Goal: Task Accomplishment & Management: Complete application form

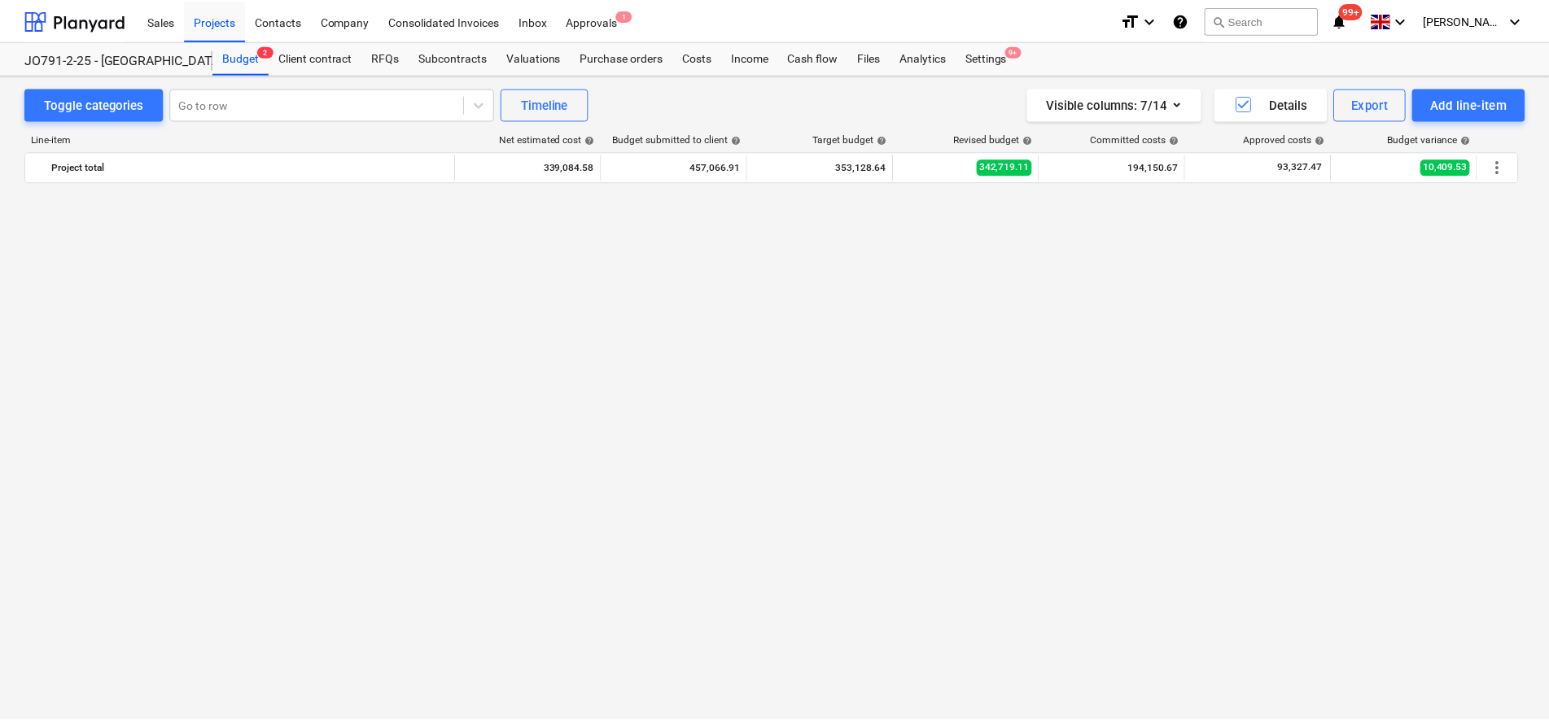
scroll to position [2043, 0]
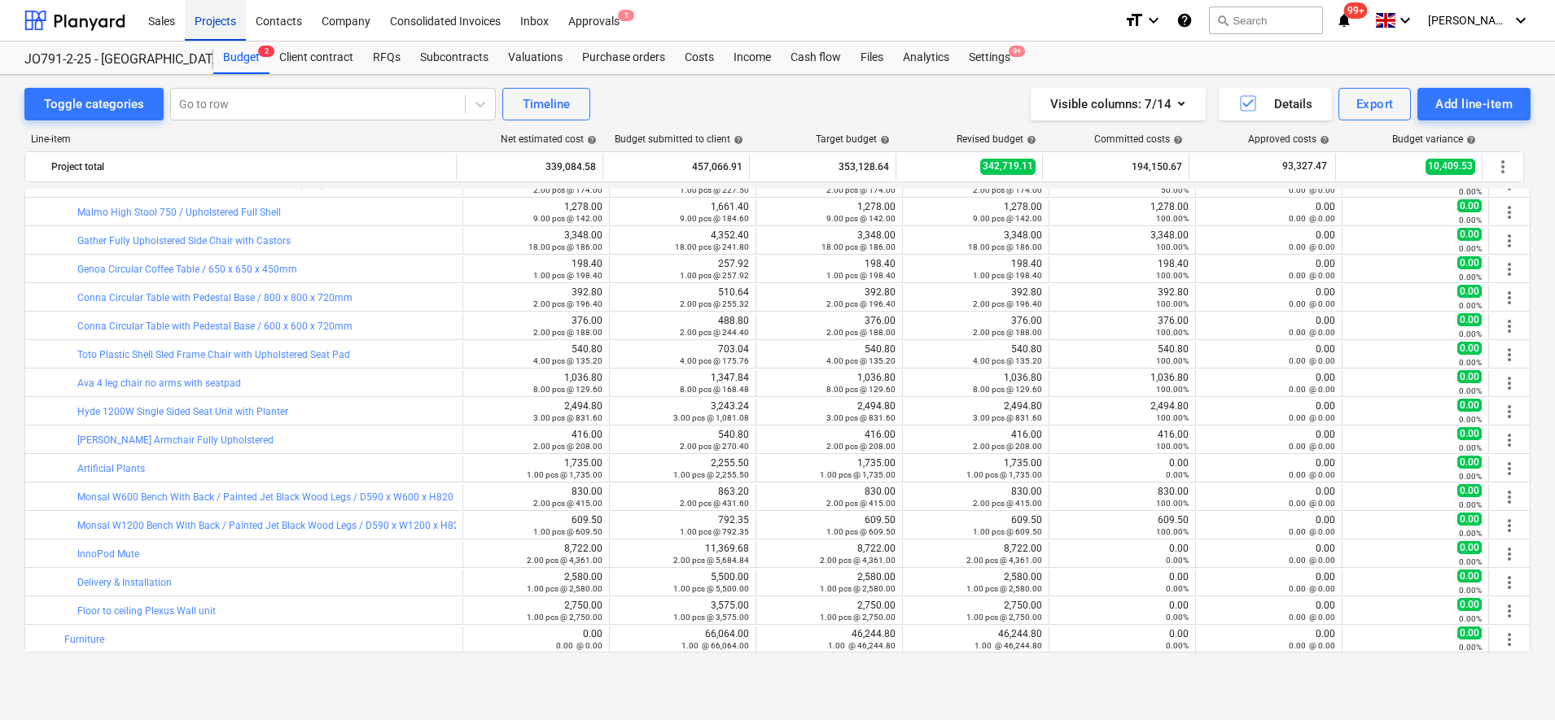
click at [210, 28] on div "Projects" at bounding box center [215, 20] width 61 height 42
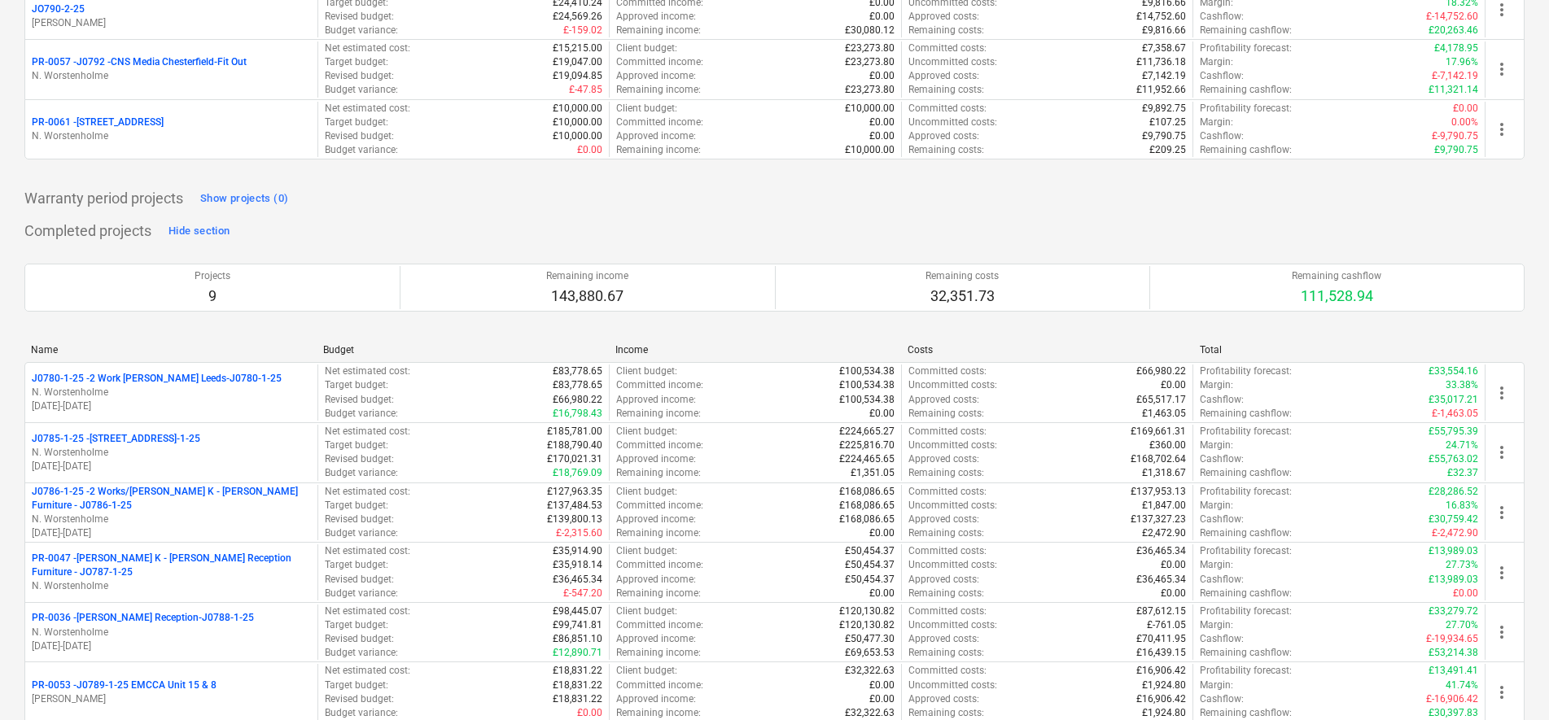
scroll to position [407, 0]
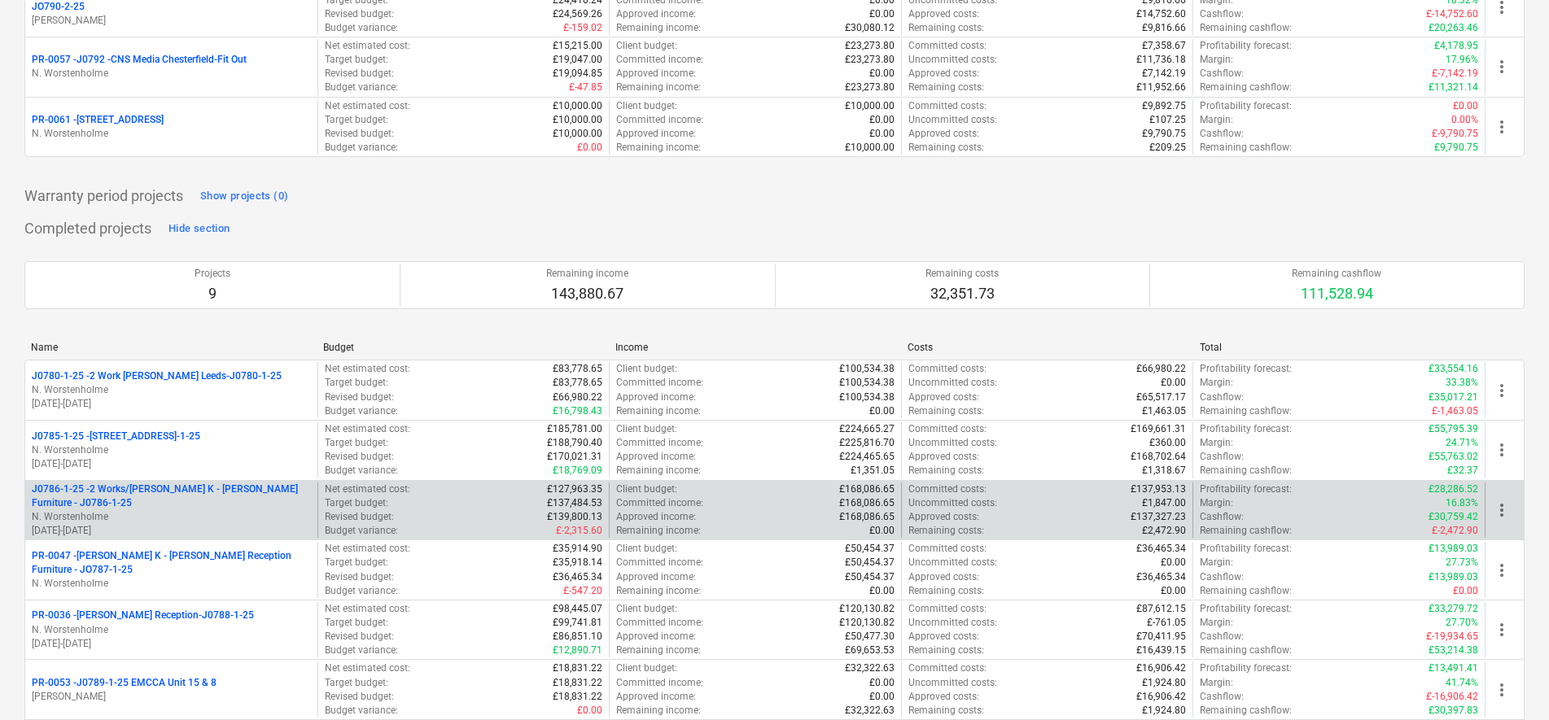
click at [190, 514] on p "N. Worstenholme" at bounding box center [171, 517] width 279 height 14
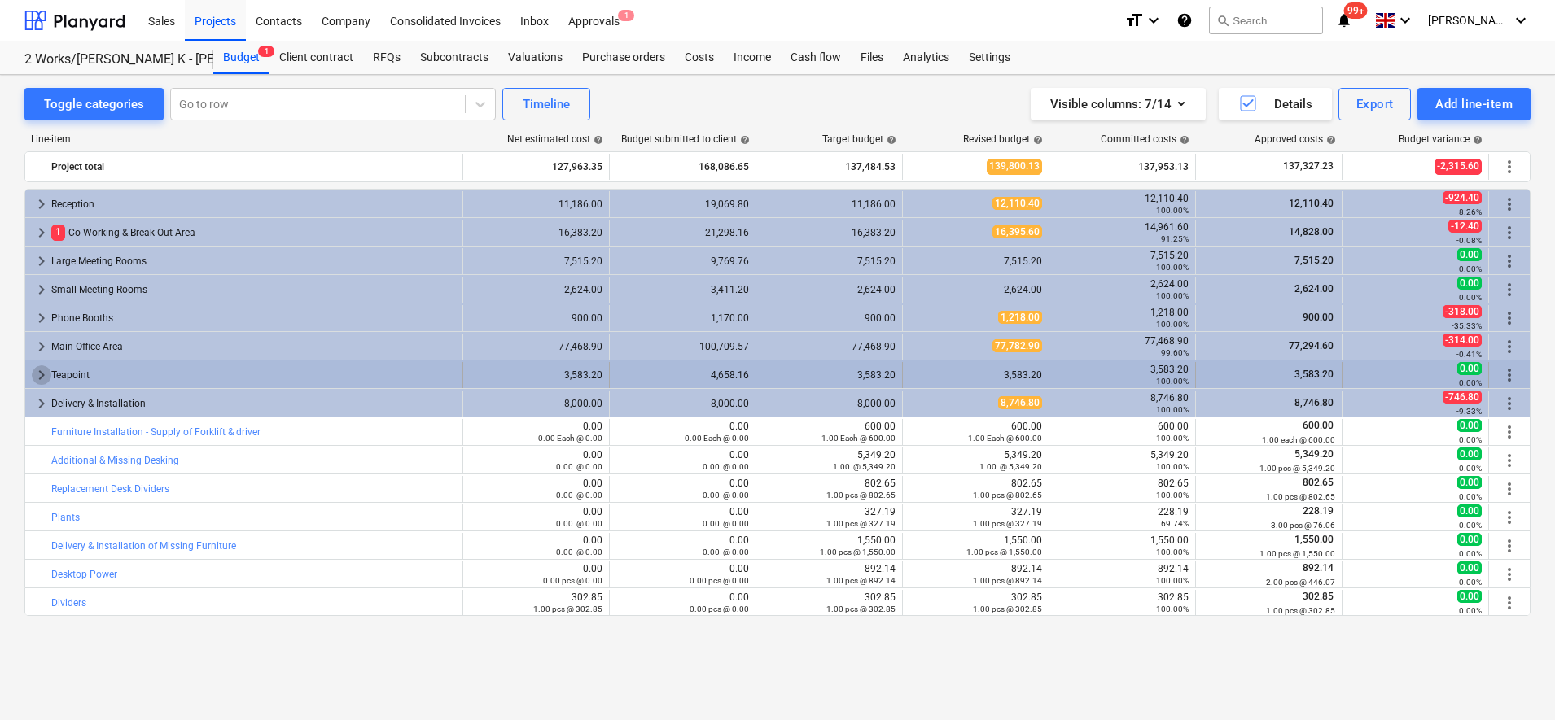
click at [41, 370] on span "keyboard_arrow_right" at bounding box center [42, 375] width 20 height 20
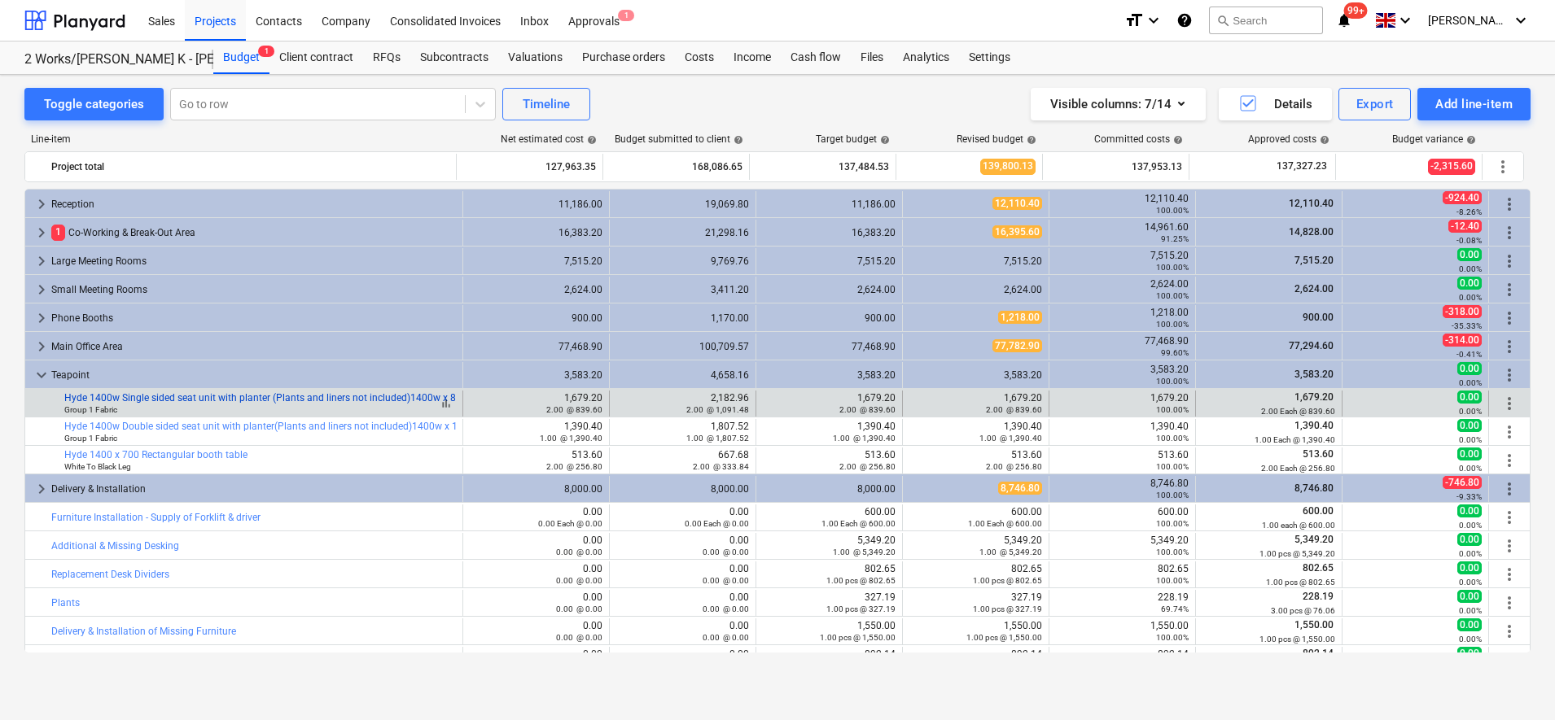
click at [187, 399] on link "Hyde 1400w Single sided seat unit with planter (Plants and liners not included)…" at bounding box center [297, 397] width 467 height 11
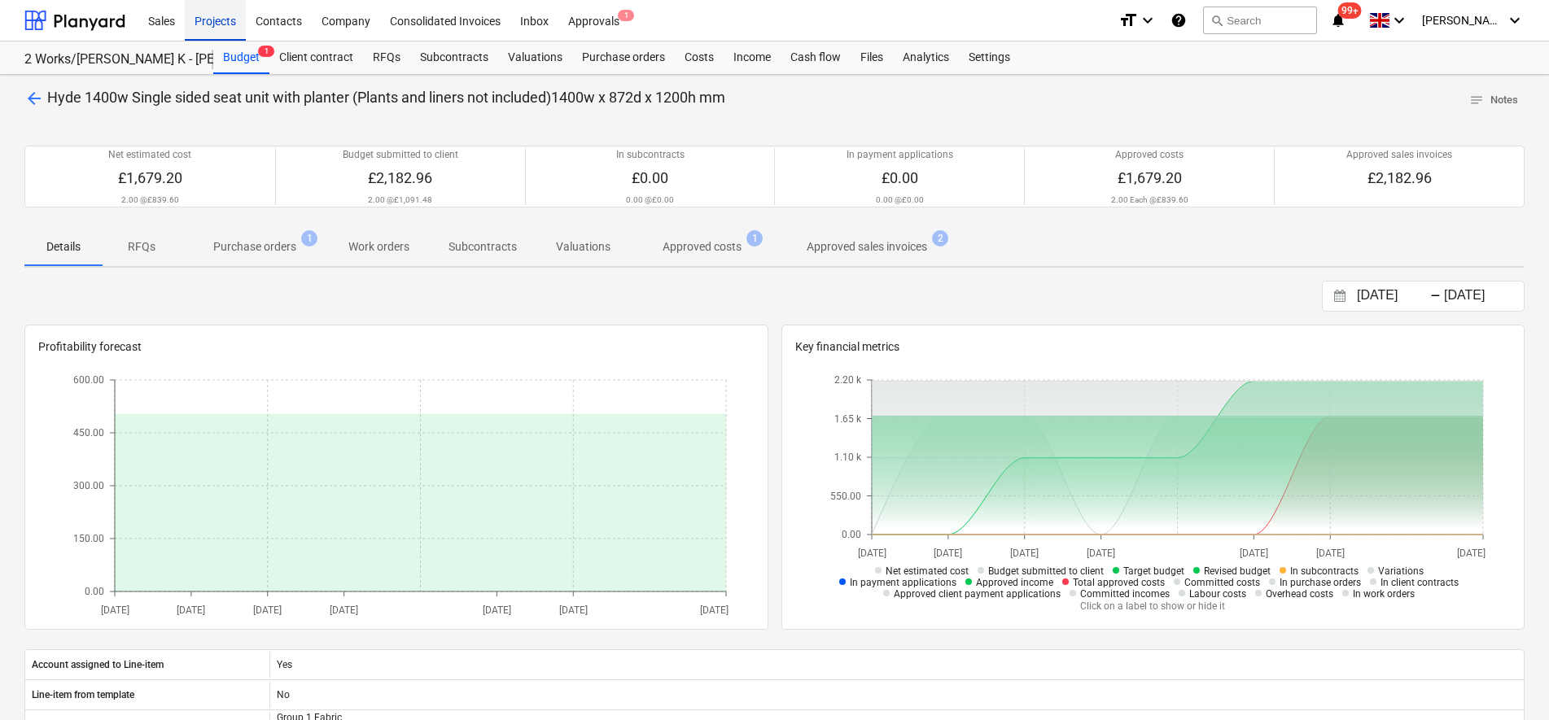
click at [234, 17] on div "Projects" at bounding box center [215, 20] width 61 height 42
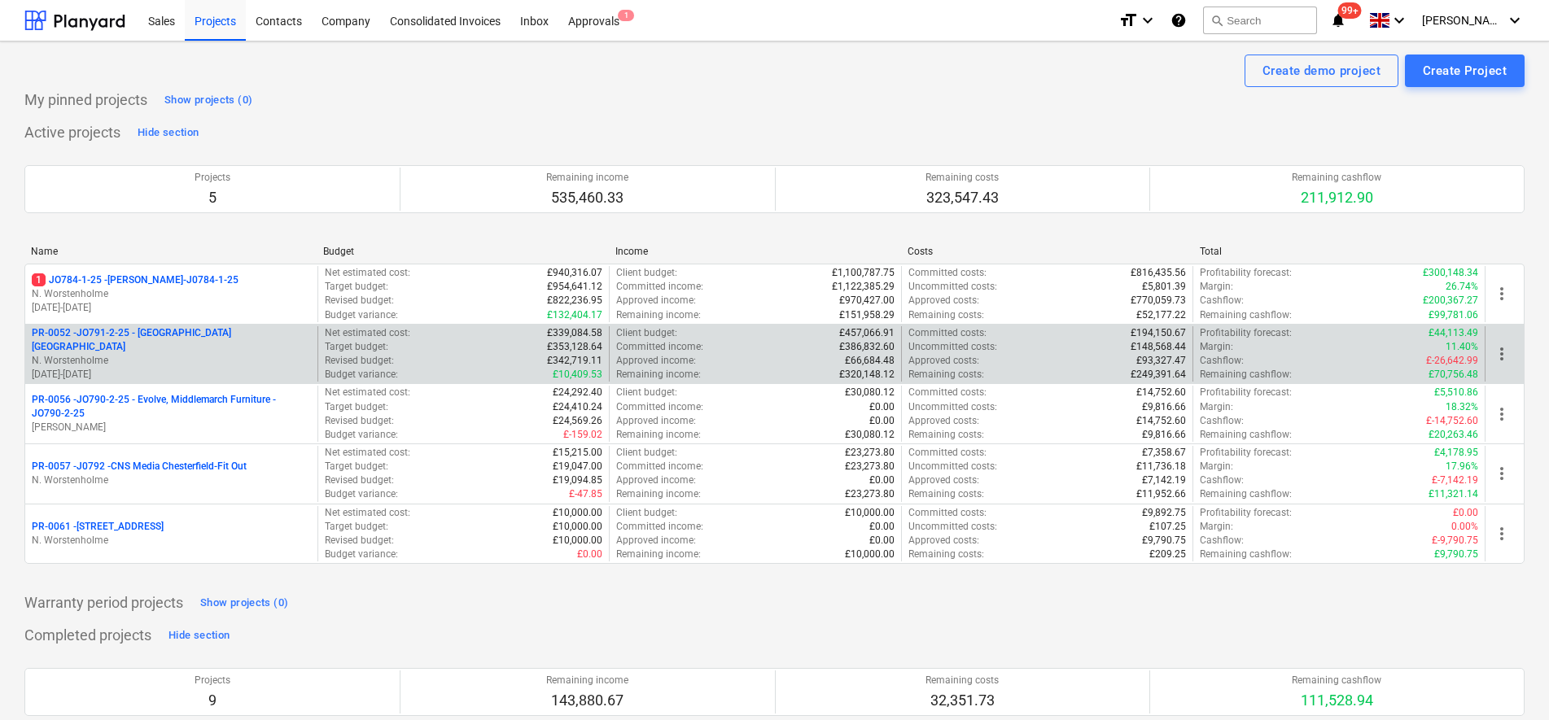
click at [242, 360] on p "N. Worstenholme" at bounding box center [171, 361] width 279 height 14
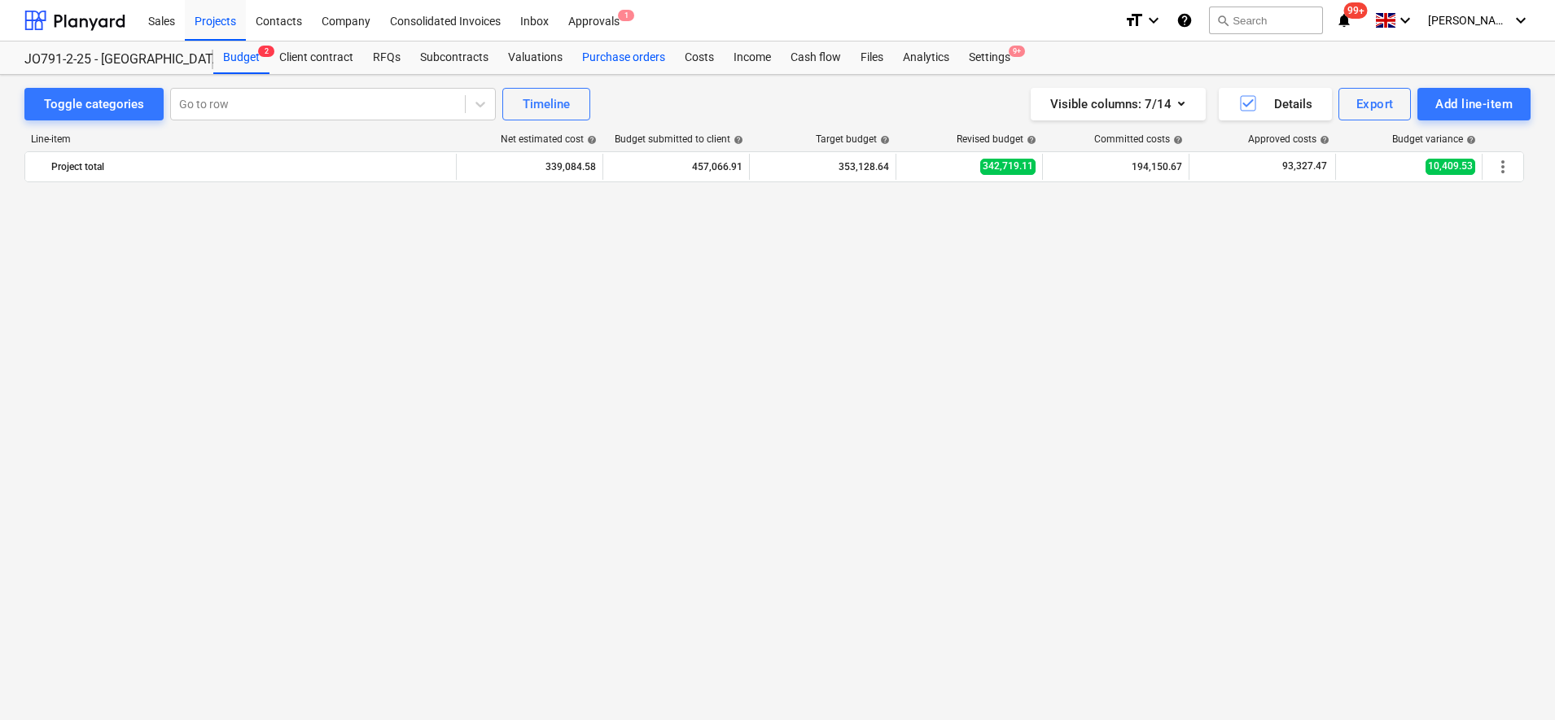
click at [644, 56] on div "Purchase orders" at bounding box center [623, 58] width 103 height 33
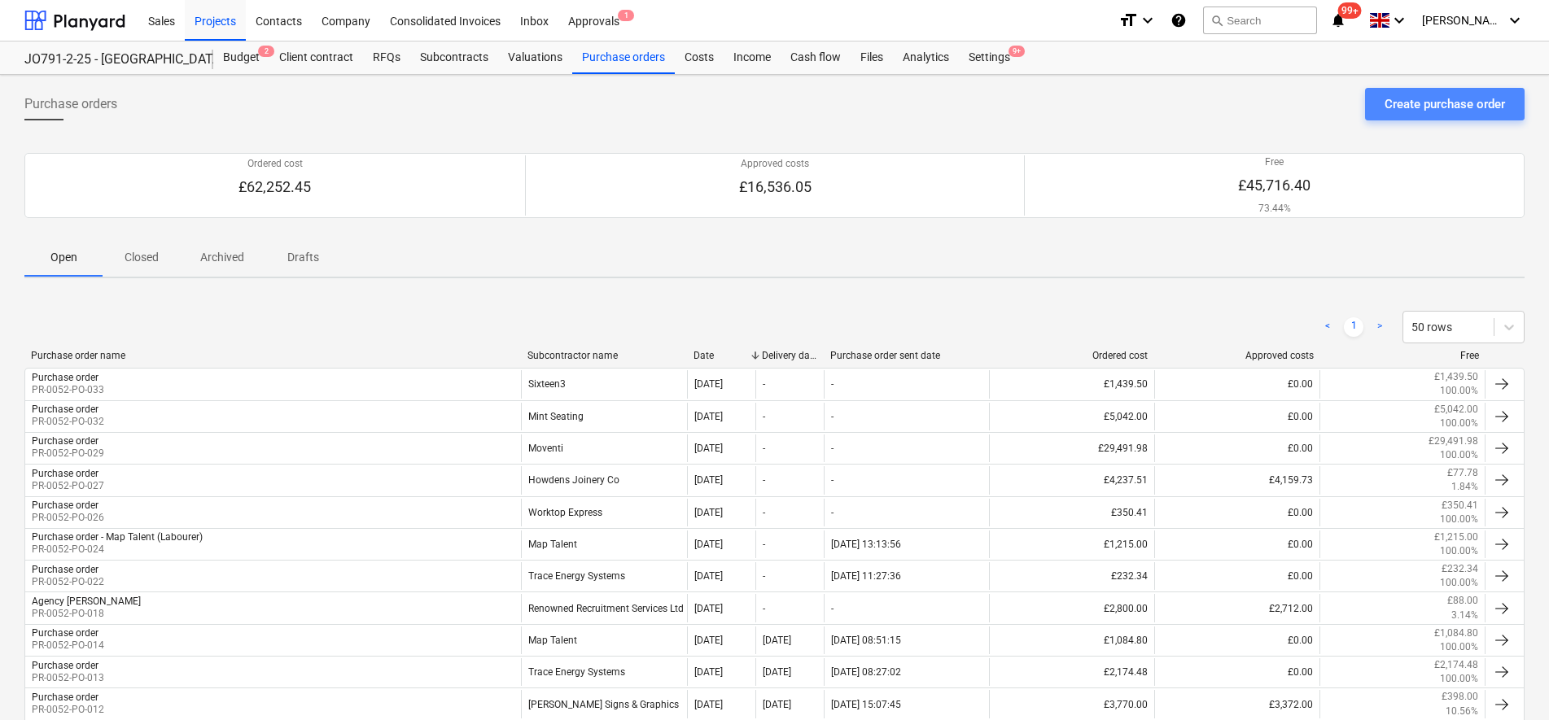
click at [1455, 106] on div "Create purchase order" at bounding box center [1445, 104] width 120 height 21
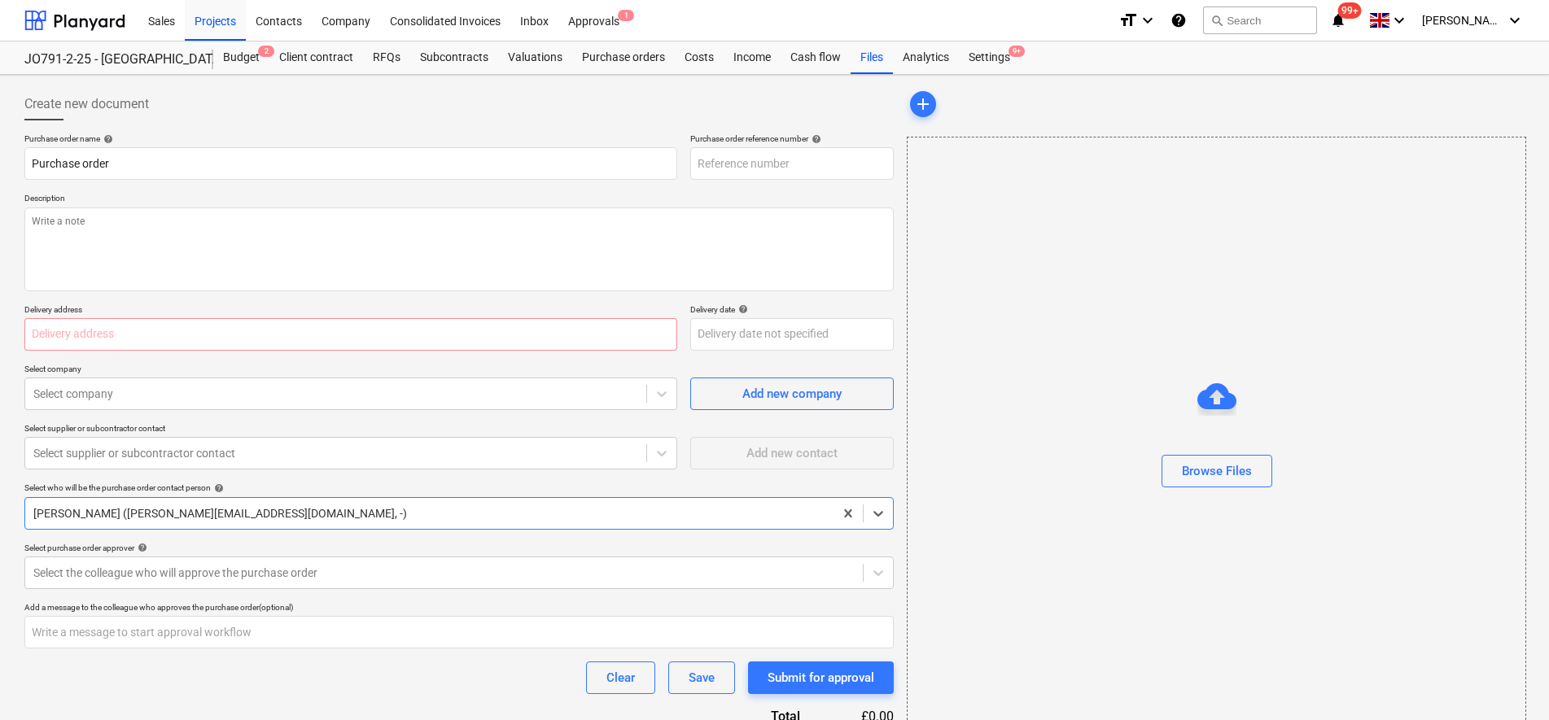
type textarea "x"
type input "PR-0052-PO-034"
type textarea "x"
click at [87, 456] on div at bounding box center [335, 453] width 605 height 16
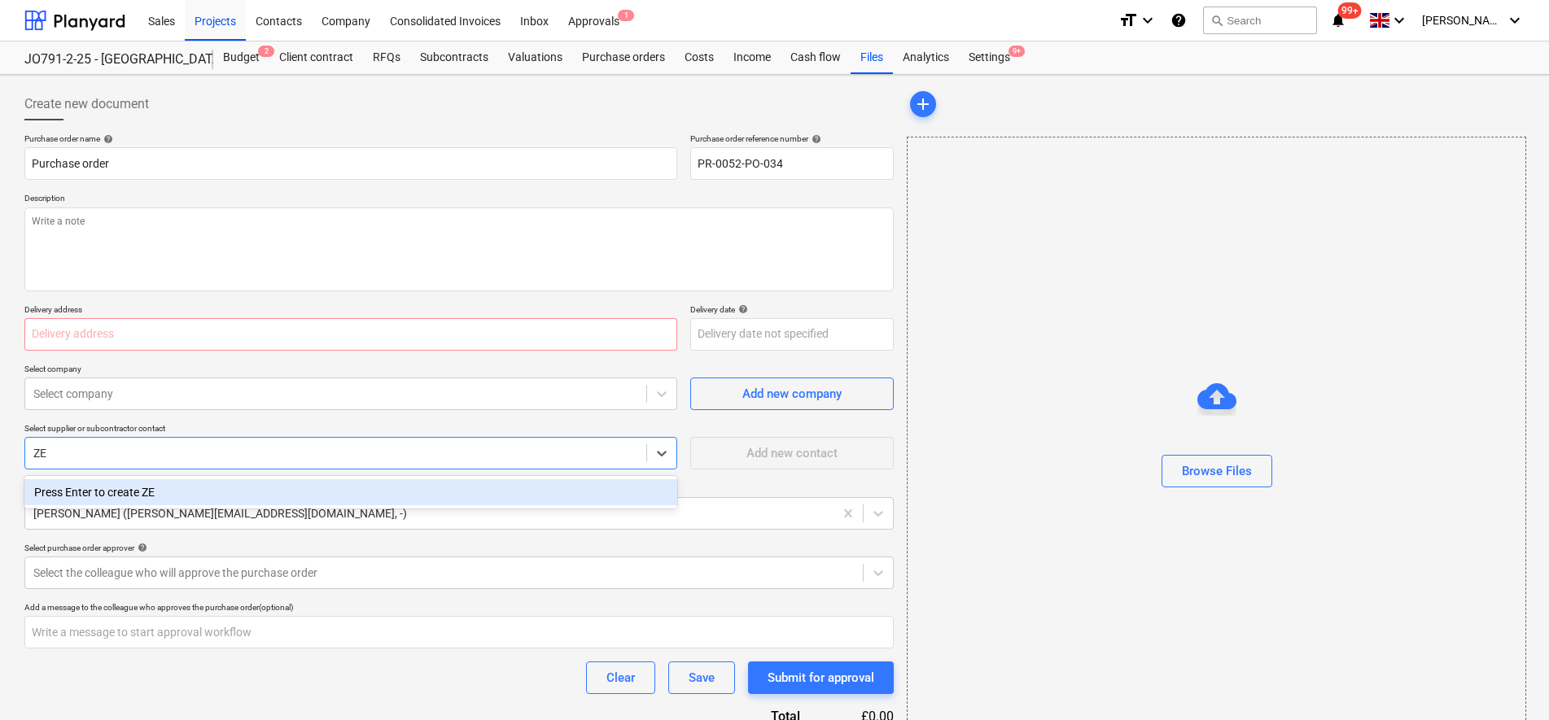
type input "Z"
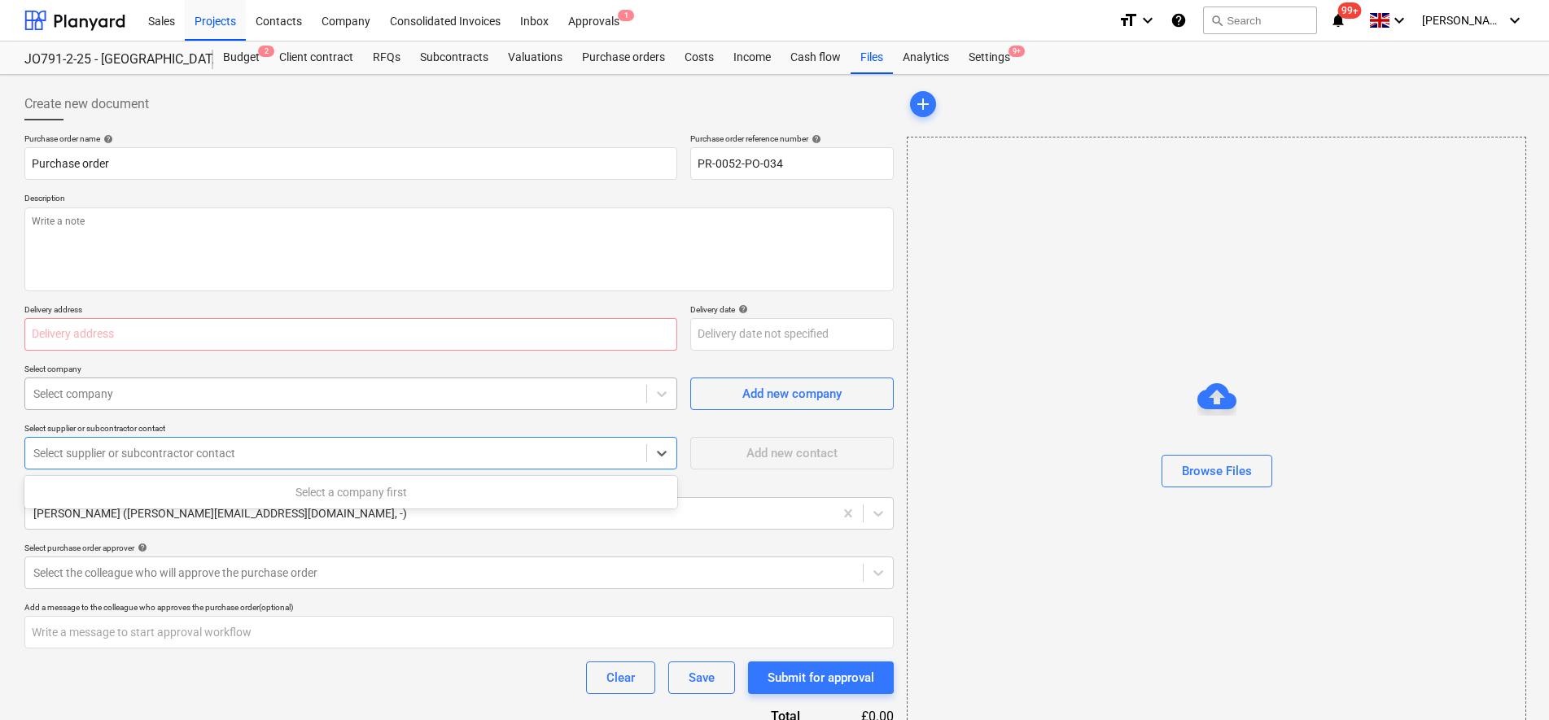
type textarea "x"
click at [381, 386] on div at bounding box center [335, 394] width 605 height 16
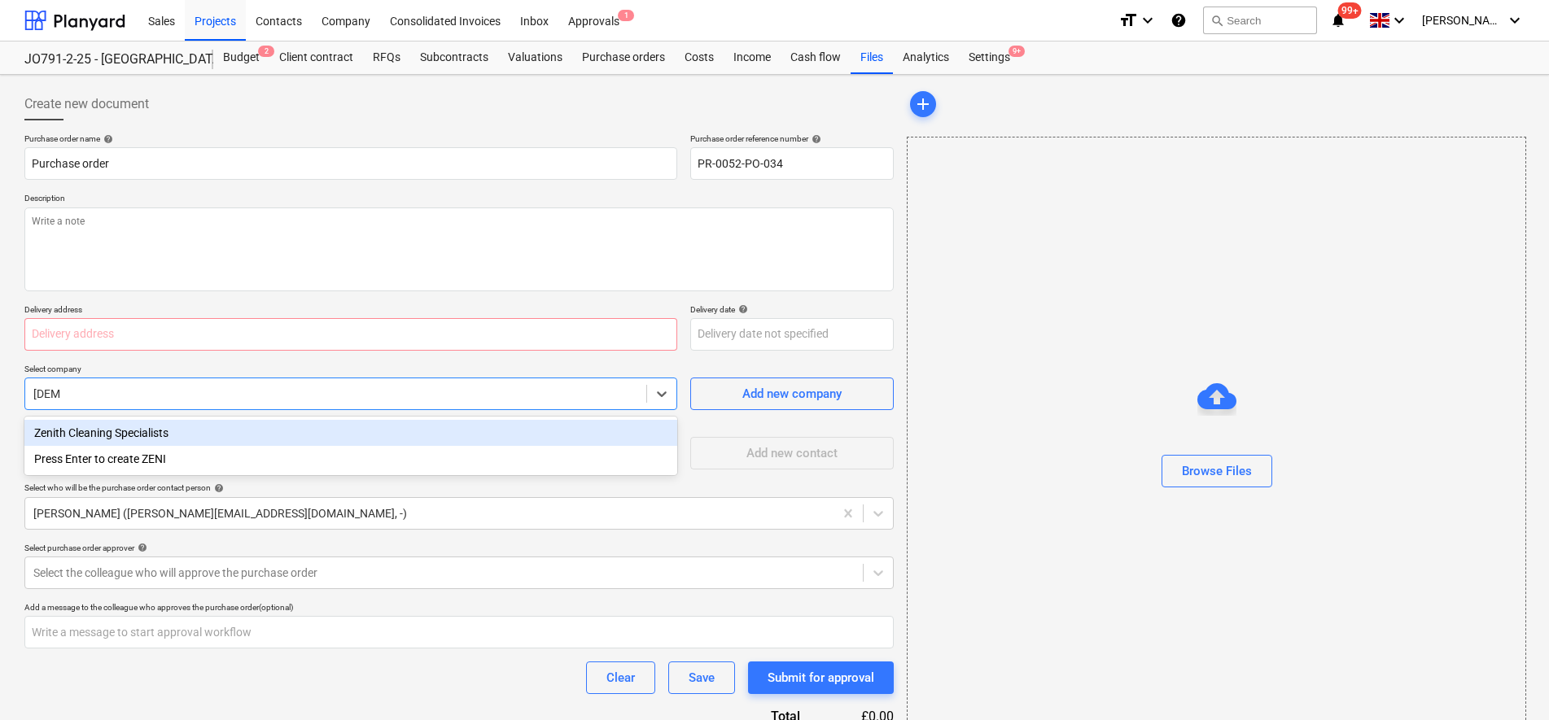
type input "ZENI"
click at [241, 429] on div "Zenith Cleaning Specialists" at bounding box center [350, 433] width 653 height 26
type textarea "x"
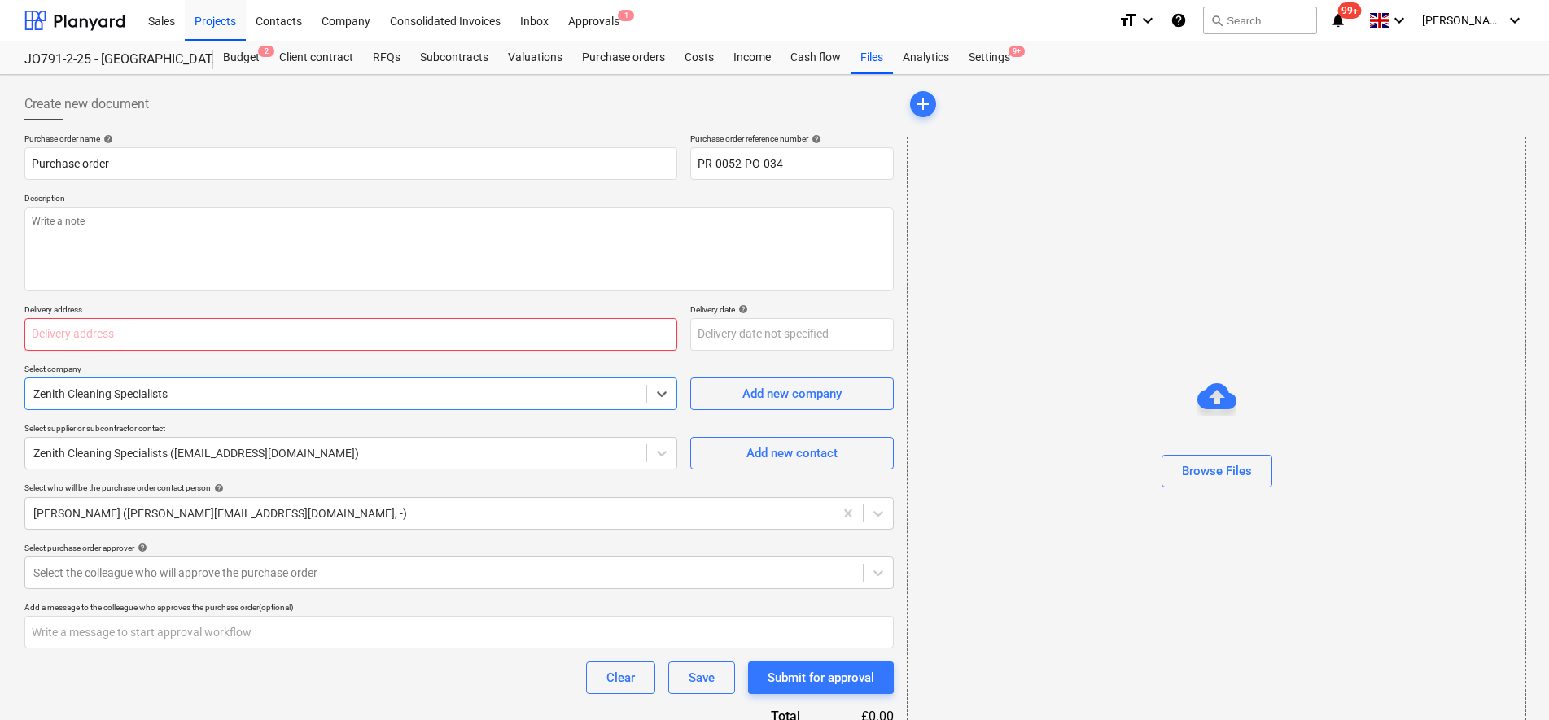
click at [114, 338] on input "text" at bounding box center [350, 334] width 653 height 33
click at [98, 266] on textarea at bounding box center [458, 250] width 869 height 84
type textarea "x"
type textarea "A"
type textarea "x"
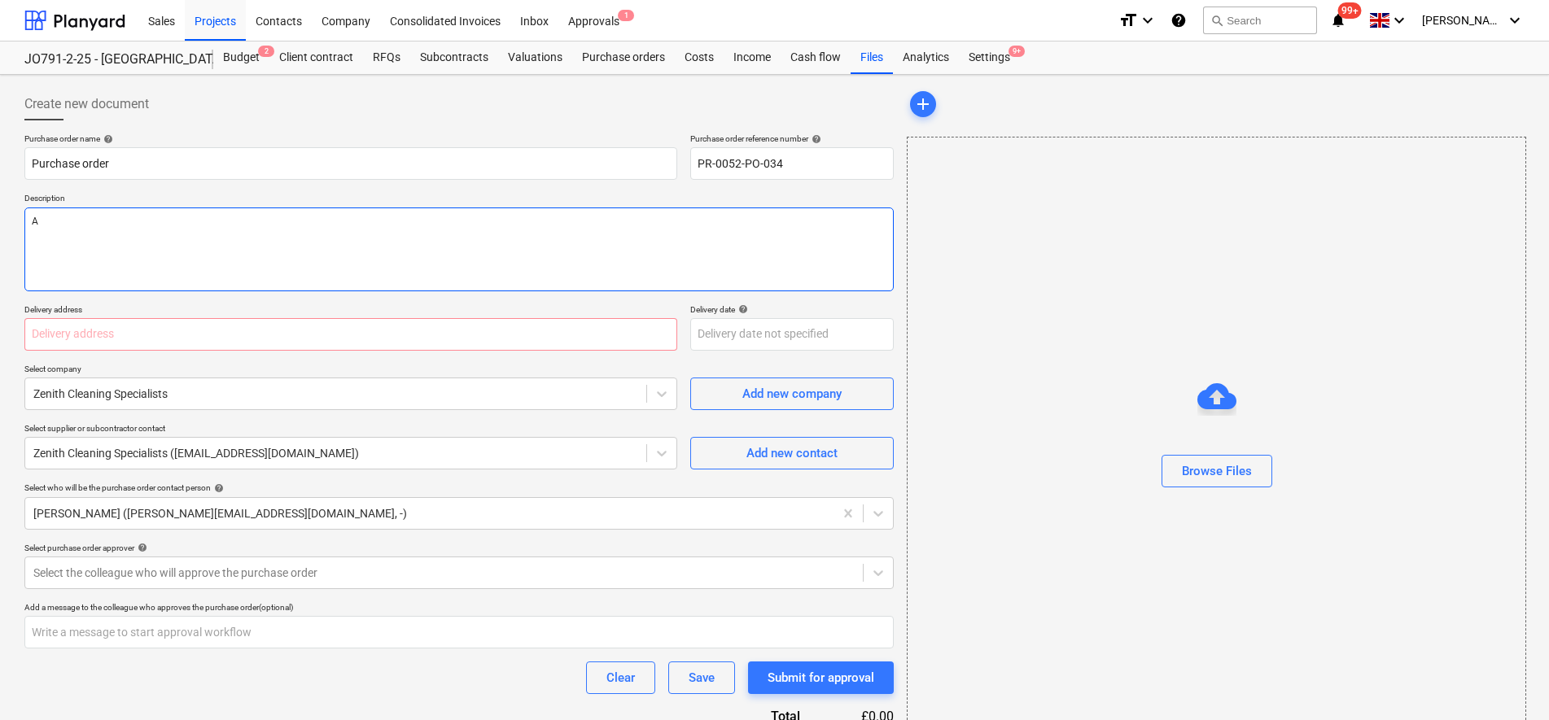
type textarea "AS"
type textarea "x"
type textarea "AS"
type textarea "x"
type textarea "AS P"
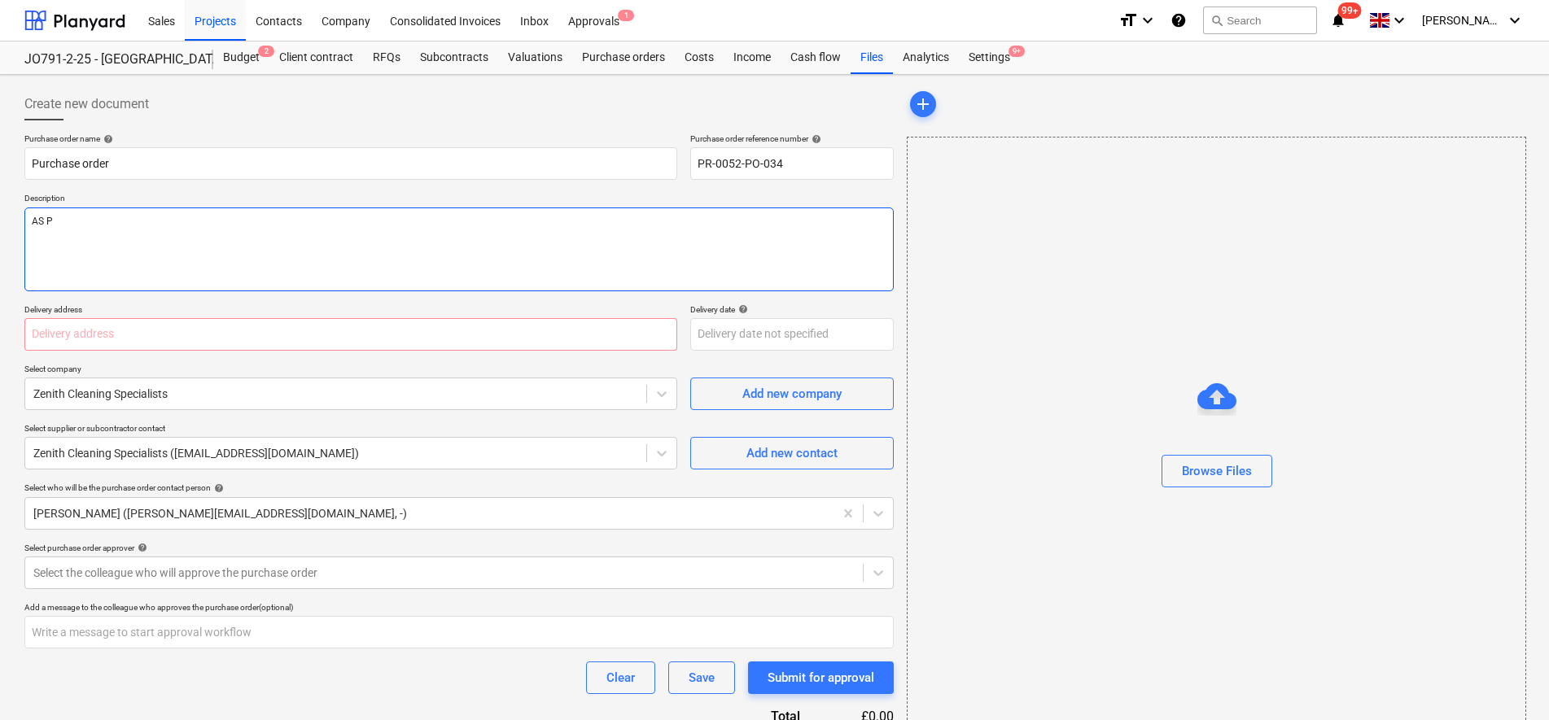
type textarea "x"
type textarea "AS PE"
type textarea "x"
type textarea "AS PER"
type textarea "x"
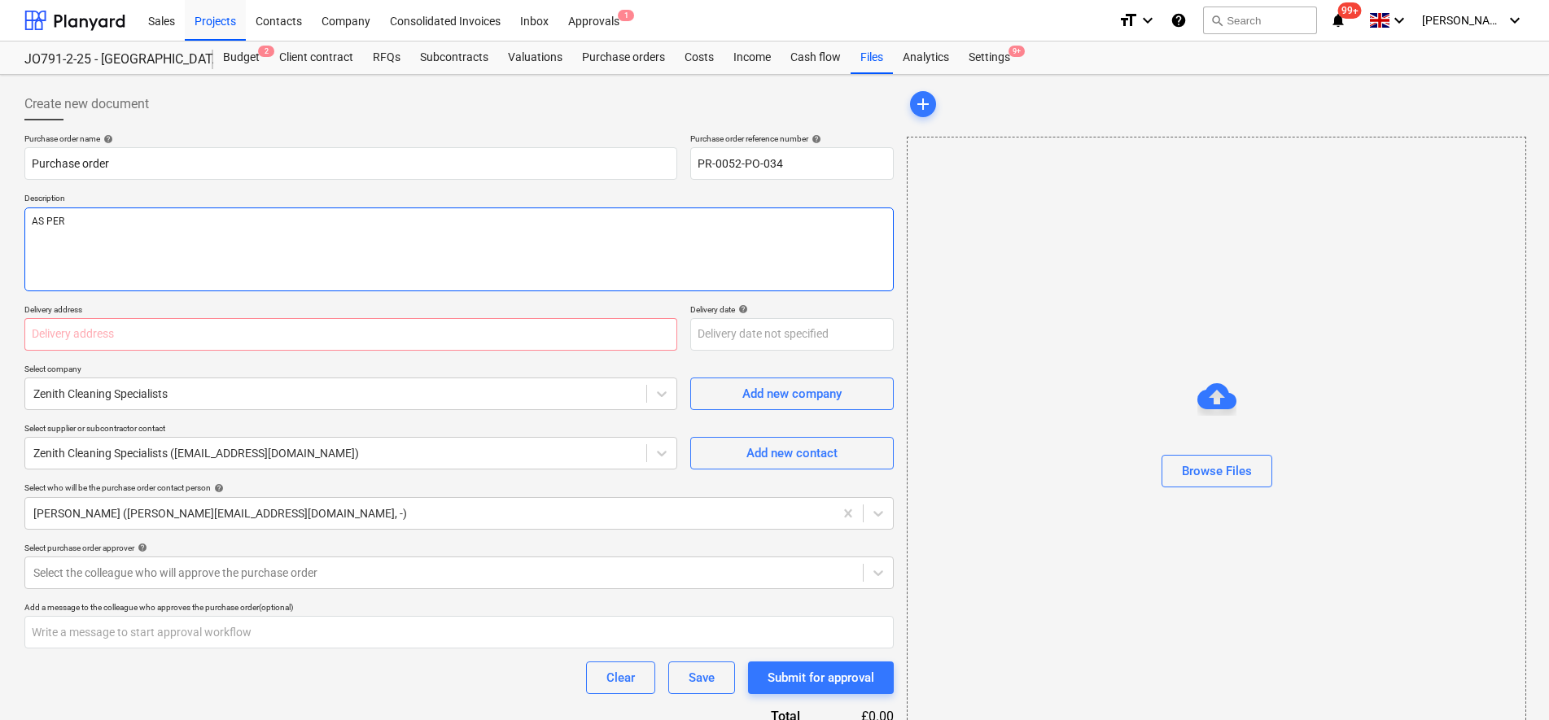
type textarea "AS PER"
type textarea "x"
type textarea "AS PER Q"
type textarea "x"
type textarea "AS PER Q6"
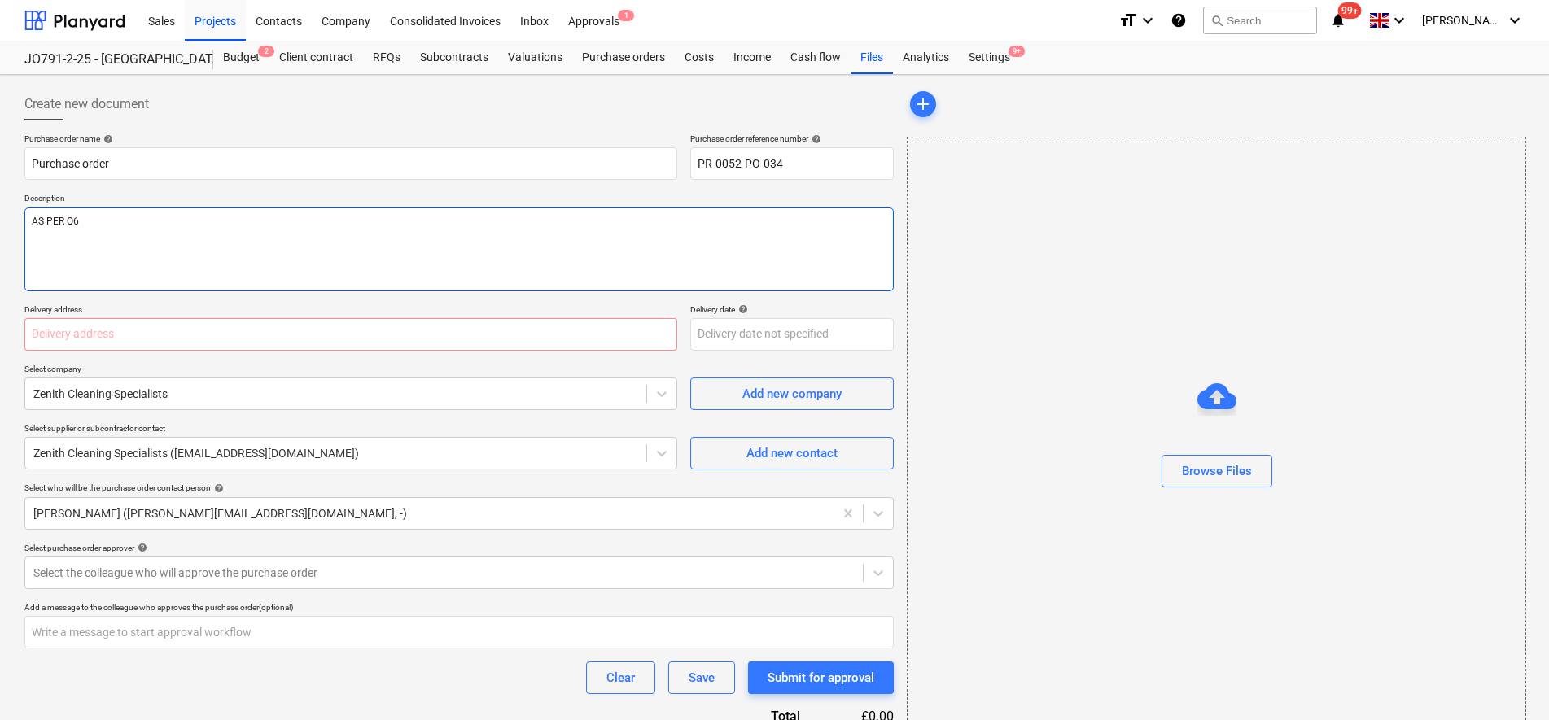
type textarea "x"
type textarea "AS PER Q66"
type textarea "x"
type textarea "AS PER Q66"
type textarea "x"
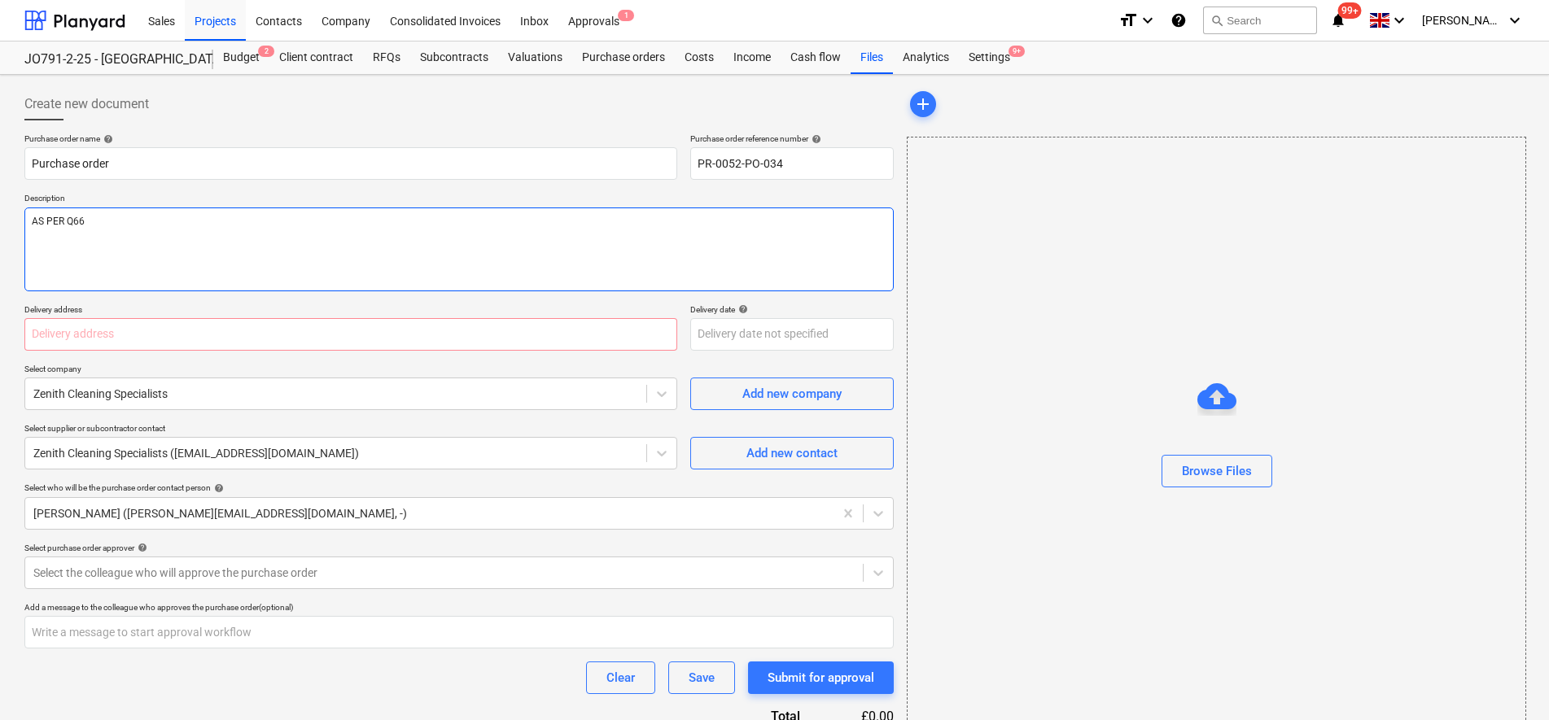
type textarea "AS PER Q66 /"
type textarea "x"
type textarea "AS PER Q66 /"
type textarea "x"
type textarea "AS PER Q66 / 2"
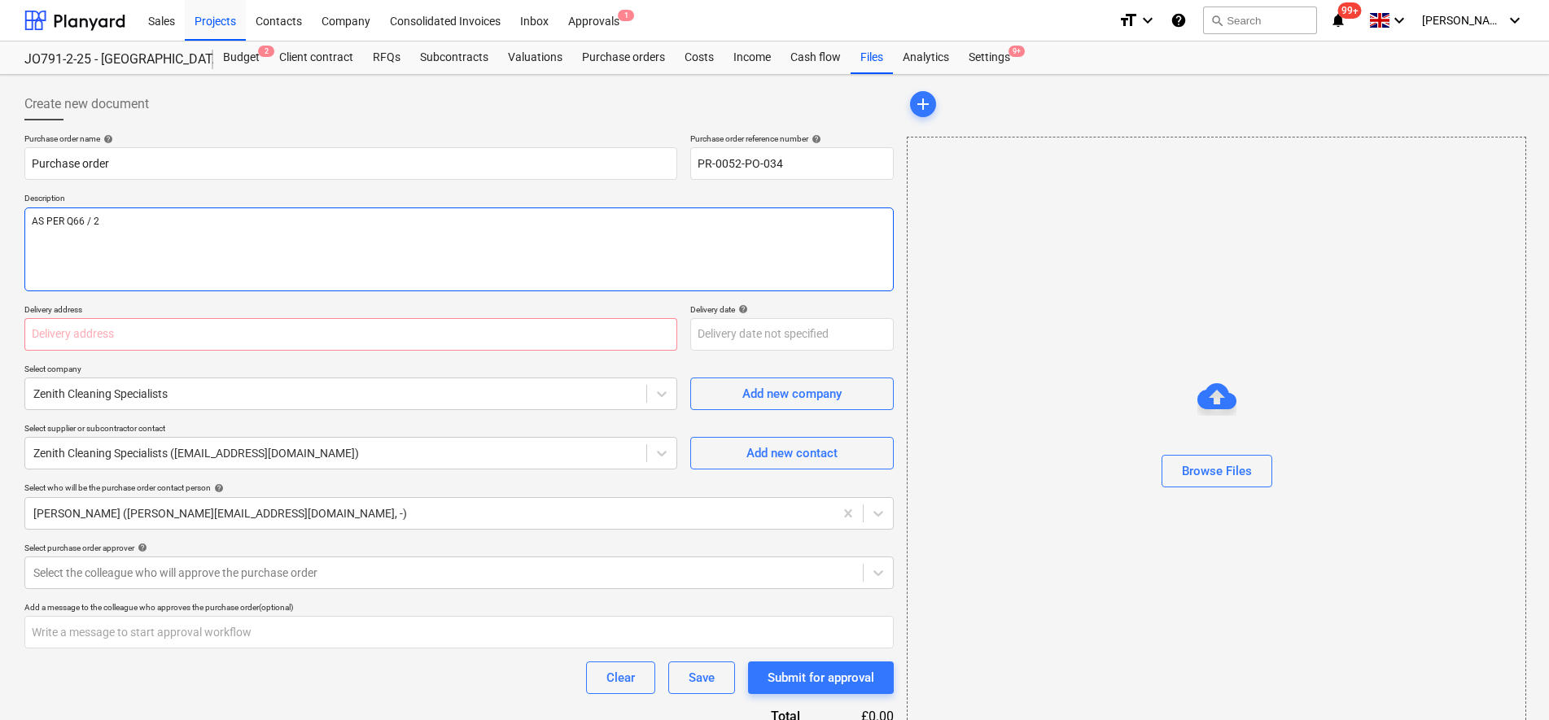
type textarea "x"
type textarea "AS PER Q66 / 29"
type textarea "x"
type textarea "AS PER Q66 / 29."
type textarea "x"
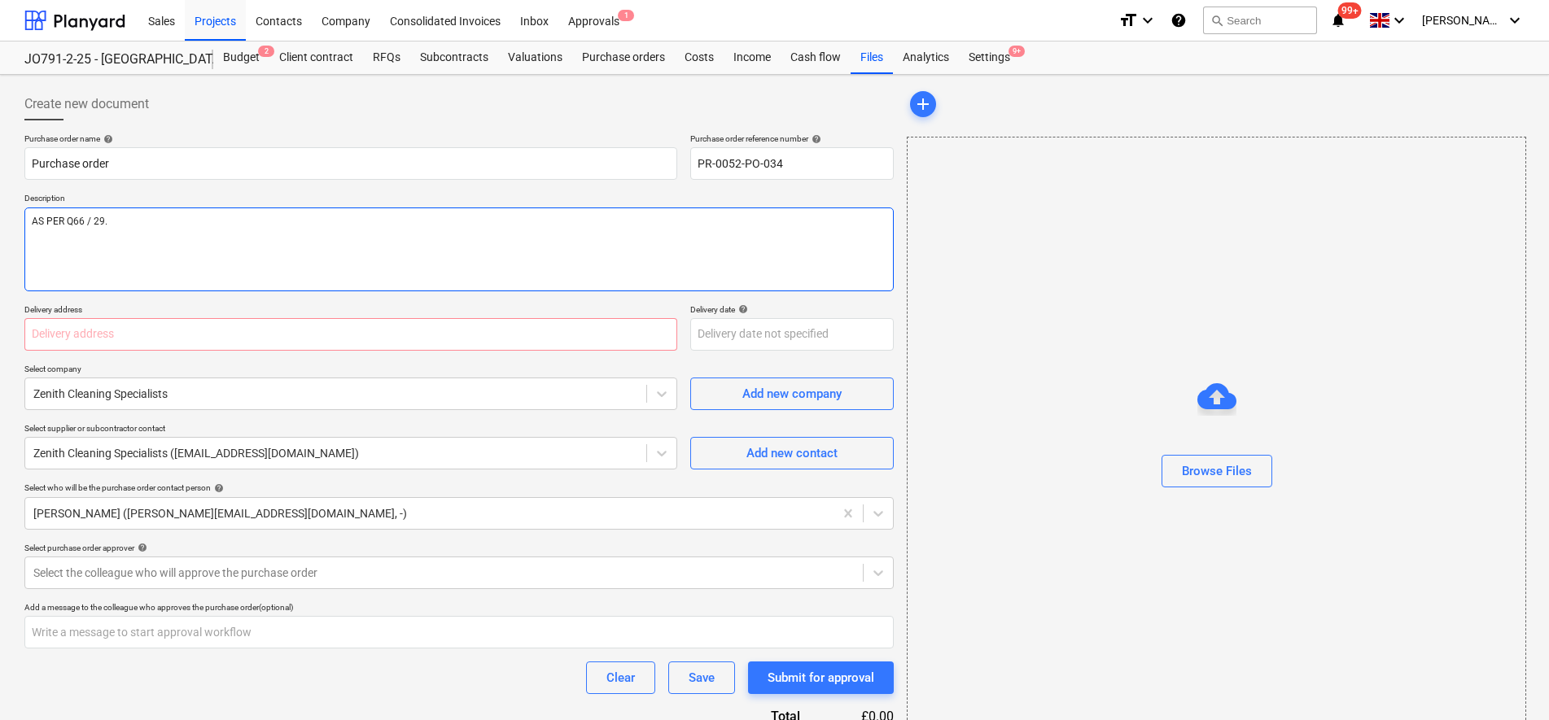
type textarea "AS PER Q66 / 29.0"
type textarea "x"
type textarea "AS PER Q66 / 29.09"
type textarea "x"
type textarea "AS PER Q66 / 29.09."
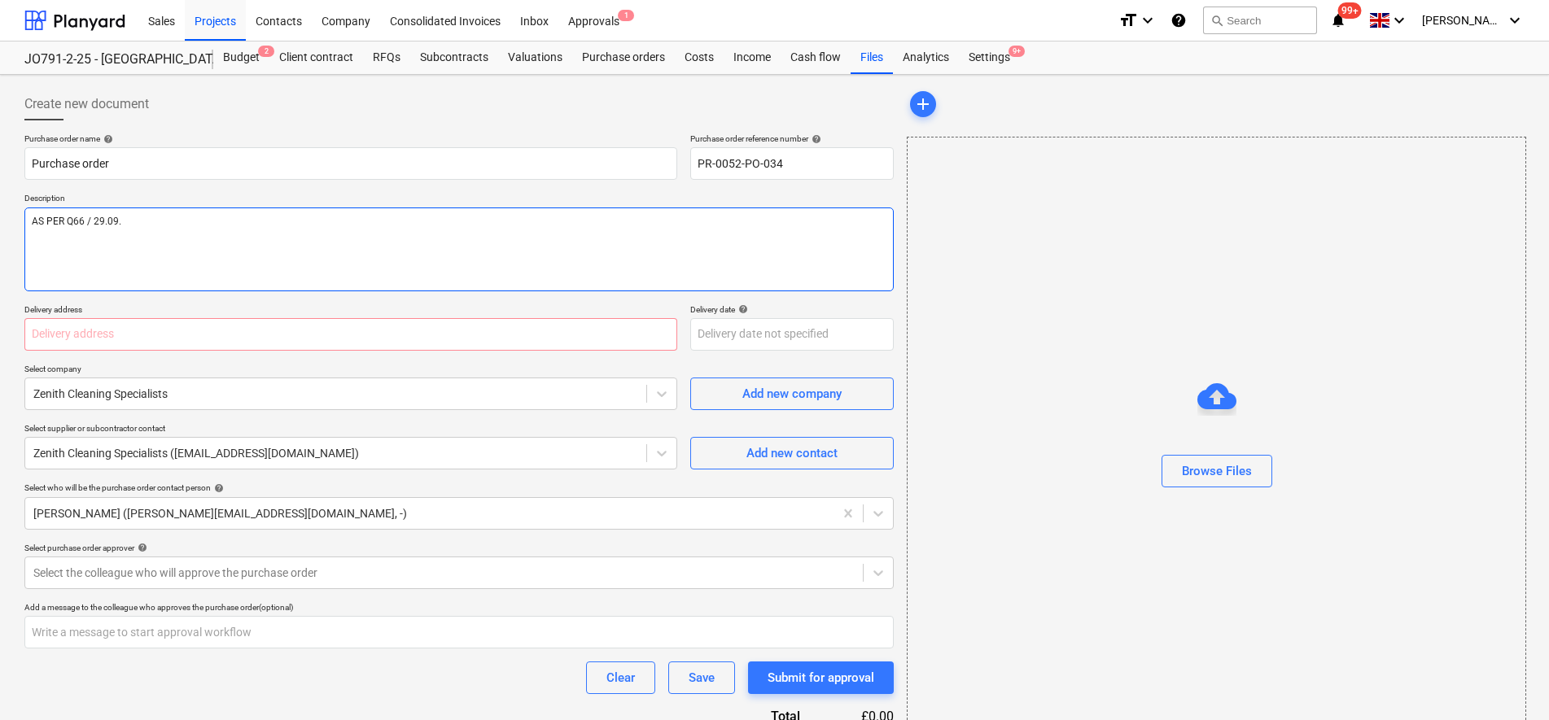
type textarea "x"
type textarea "AS PER Q66 / 29.09.2"
type textarea "x"
type textarea "AS PER Q66 / [DATE]"
click at [149, 295] on div "Purchase order name help Purchase order Purchase order reference number help PR…" at bounding box center [458, 459] width 869 height 653
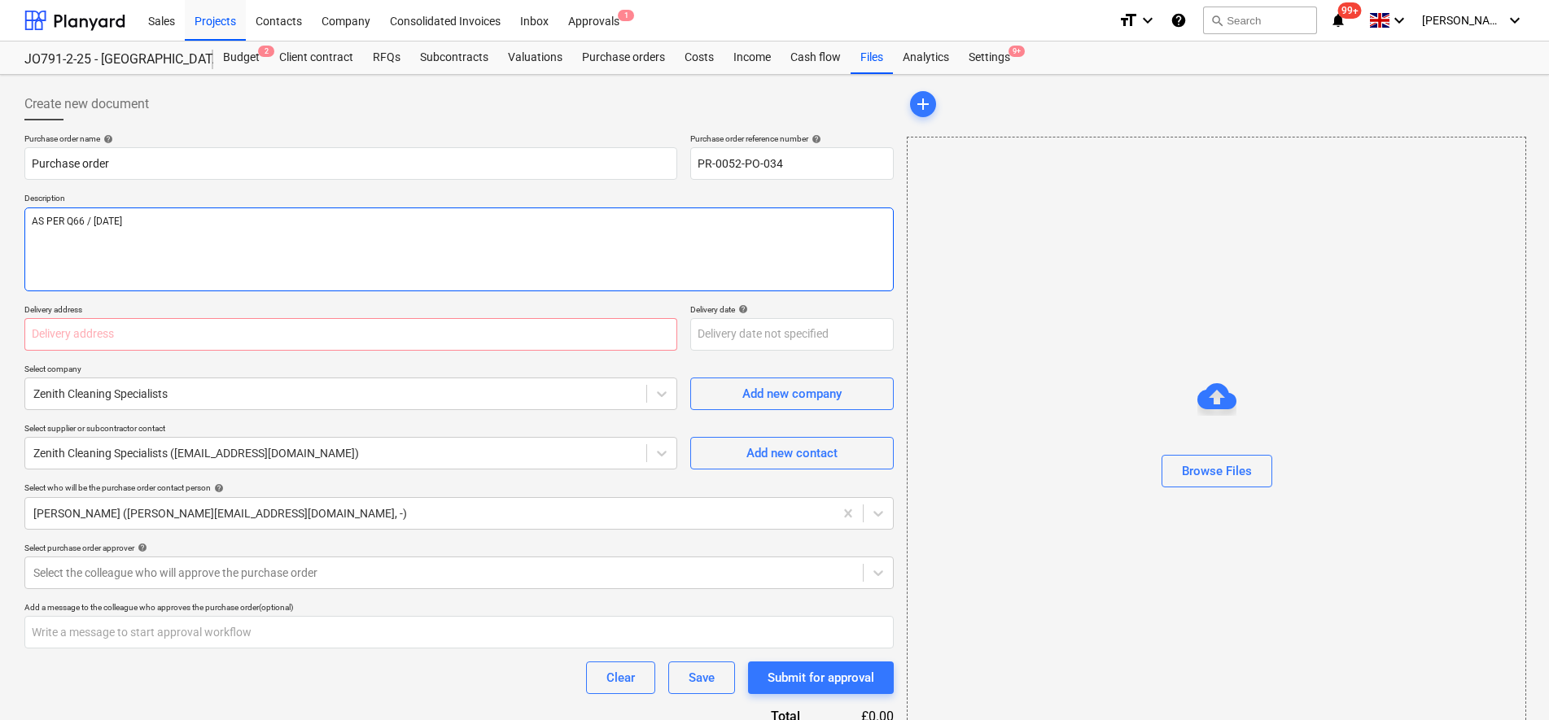
click at [99, 247] on textarea "AS PER Q66 / [DATE]" at bounding box center [458, 250] width 869 height 84
click at [79, 345] on input "text" at bounding box center [350, 334] width 653 height 33
click at [168, 332] on input "text" at bounding box center [350, 334] width 653 height 33
paste input "[STREET_ADDRESS]"
type textarea "x"
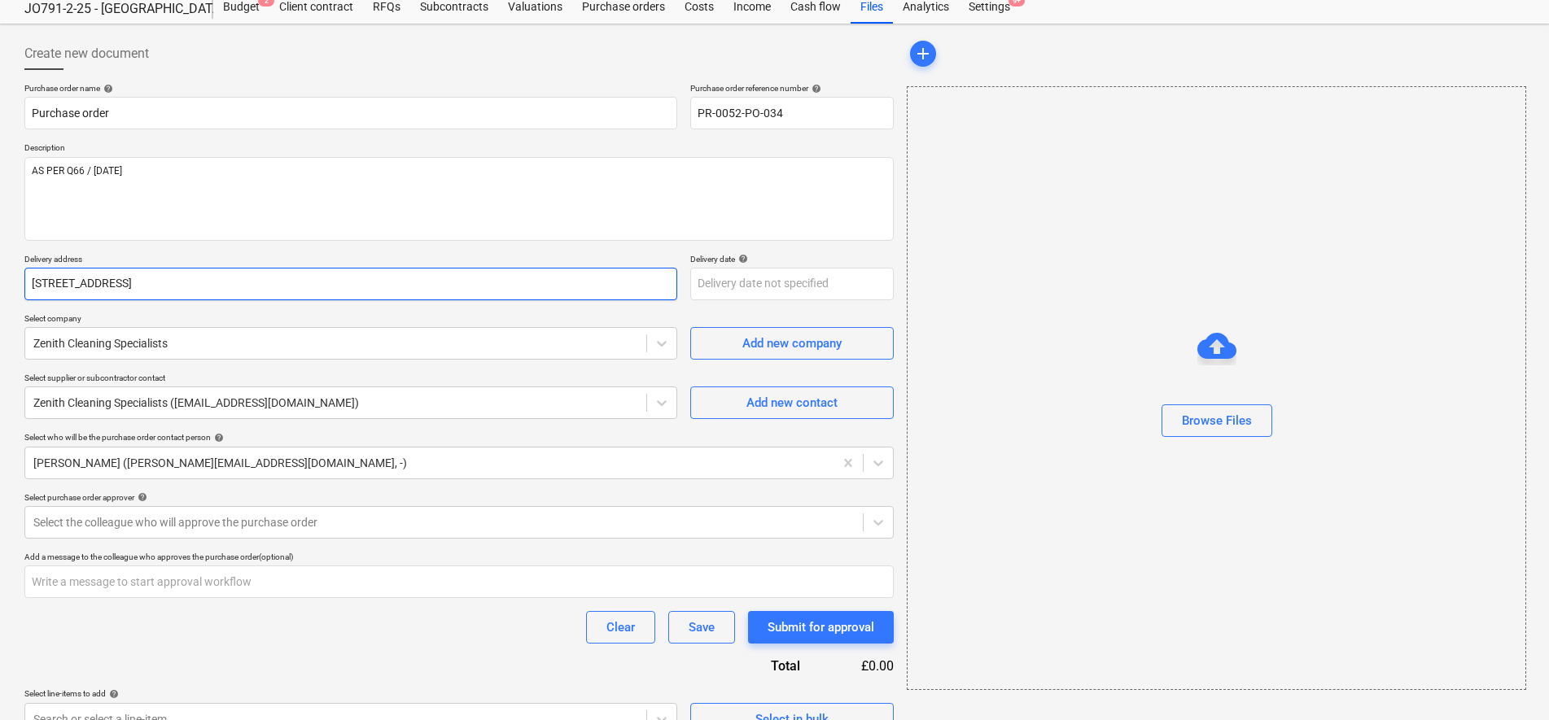
scroll to position [79, 0]
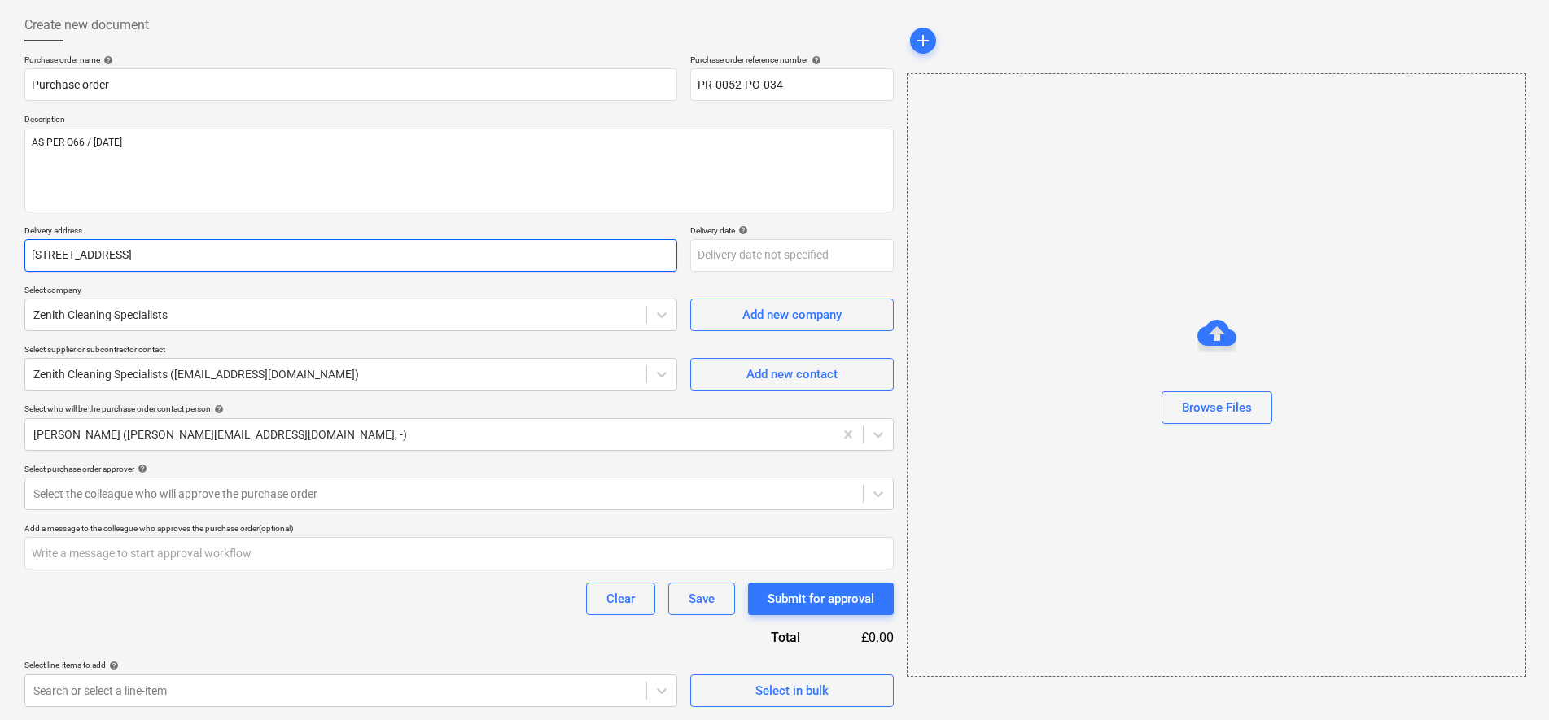
type input "[STREET_ADDRESS]"
click at [133, 475] on p "Select purchase order approver help" at bounding box center [458, 471] width 869 height 14
click at [138, 492] on div at bounding box center [443, 494] width 821 height 16
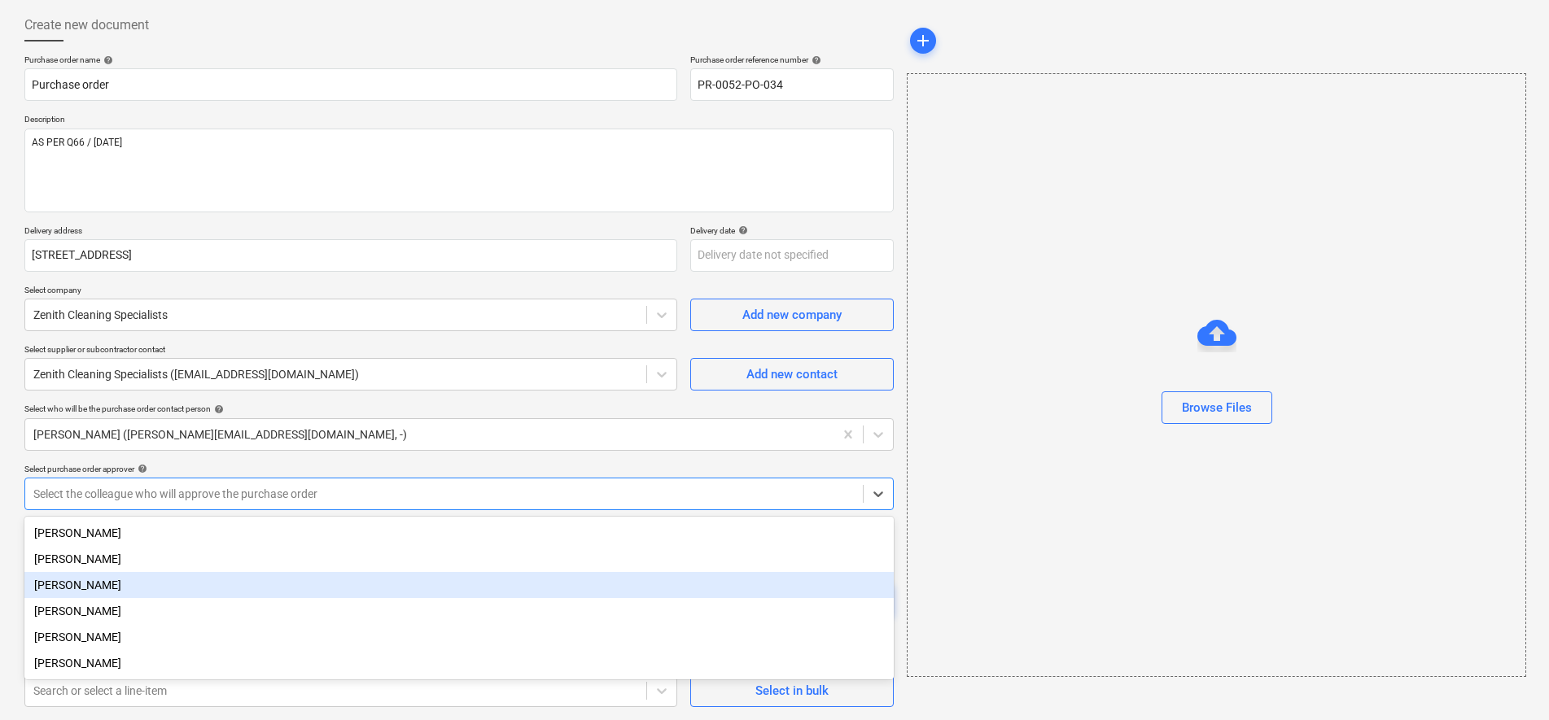
click at [62, 580] on div "[PERSON_NAME]" at bounding box center [458, 585] width 869 height 26
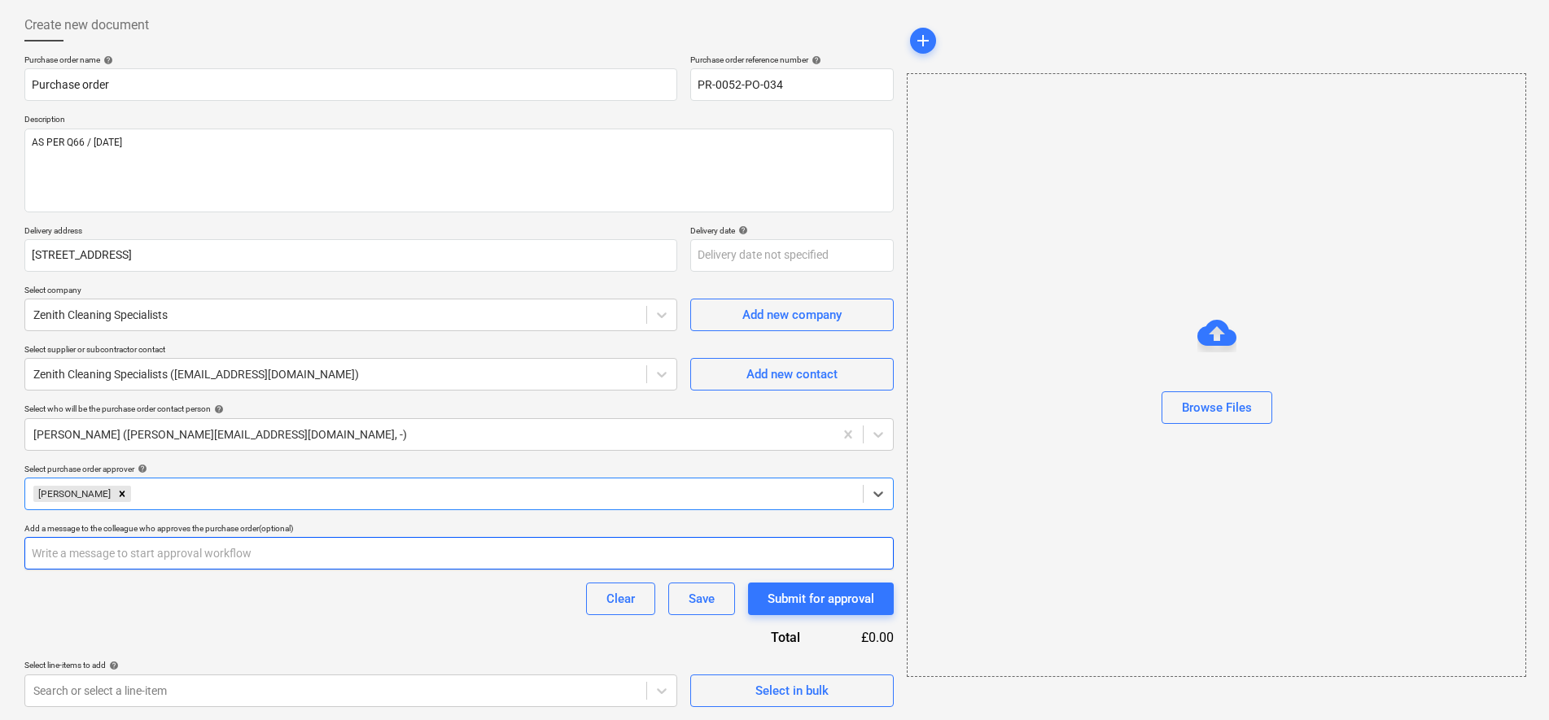
click at [145, 554] on input "text" at bounding box center [458, 553] width 869 height 33
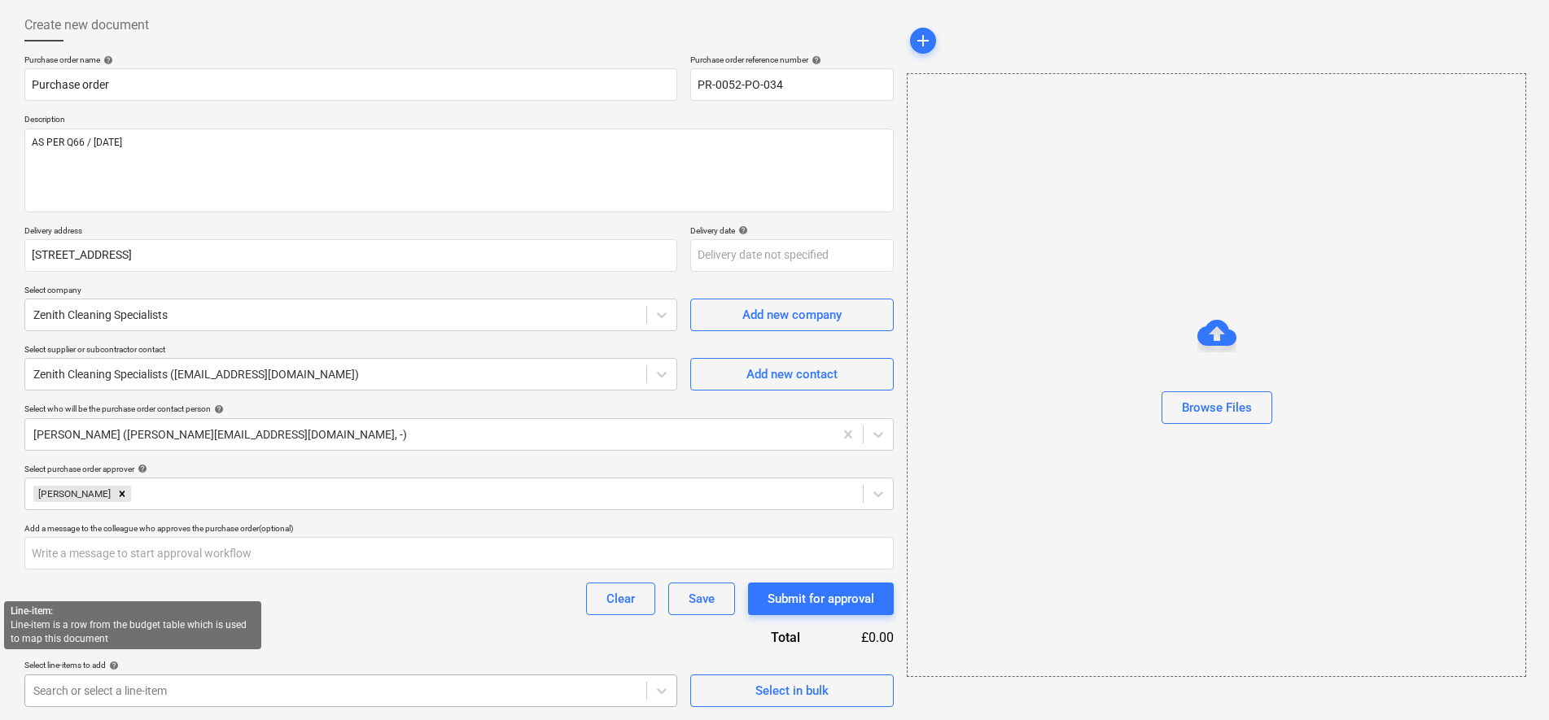
type textarea "x"
click at [106, 641] on body "Sales Projects Contacts Company Consolidated Invoices Inbox Approvals 1 format_…" at bounding box center [774, 281] width 1549 height 720
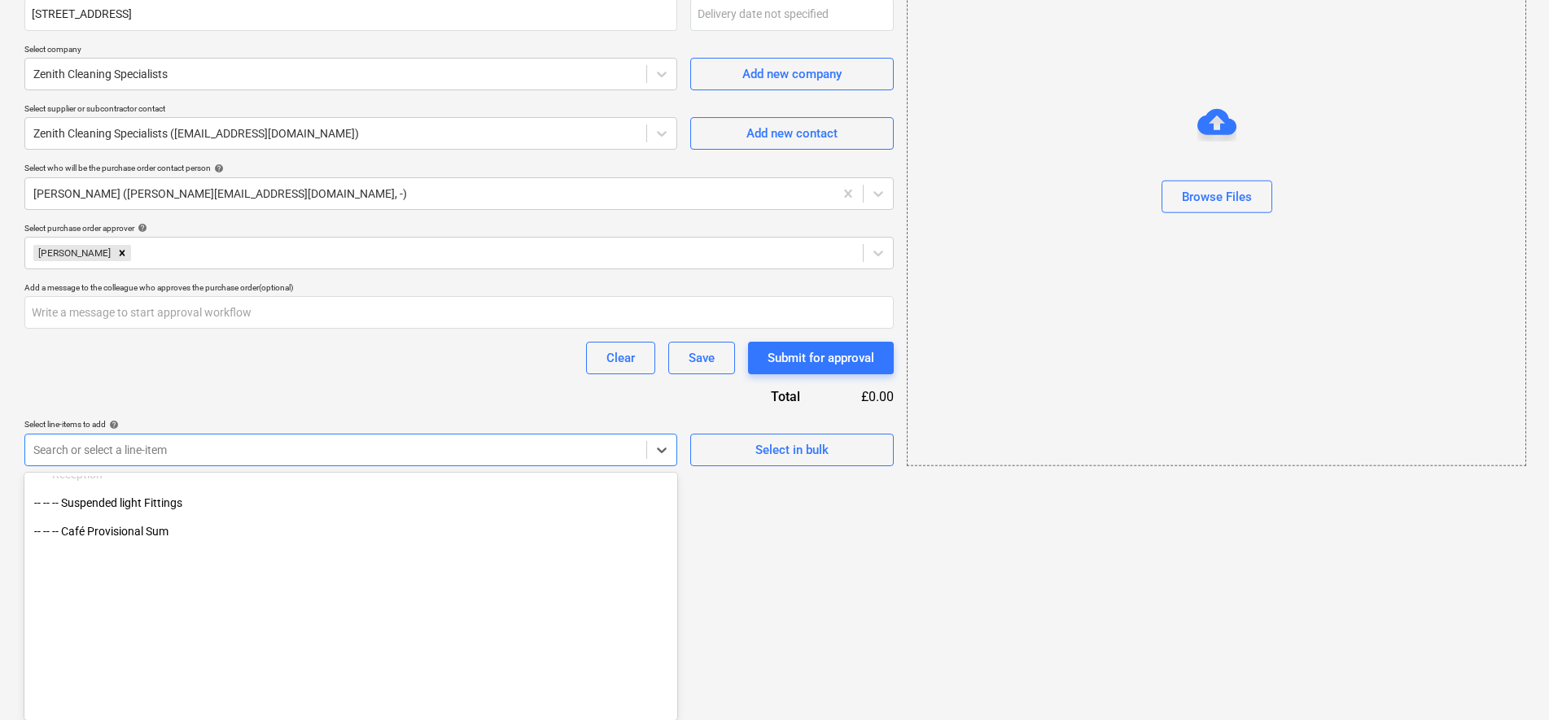
scroll to position [1628, 0]
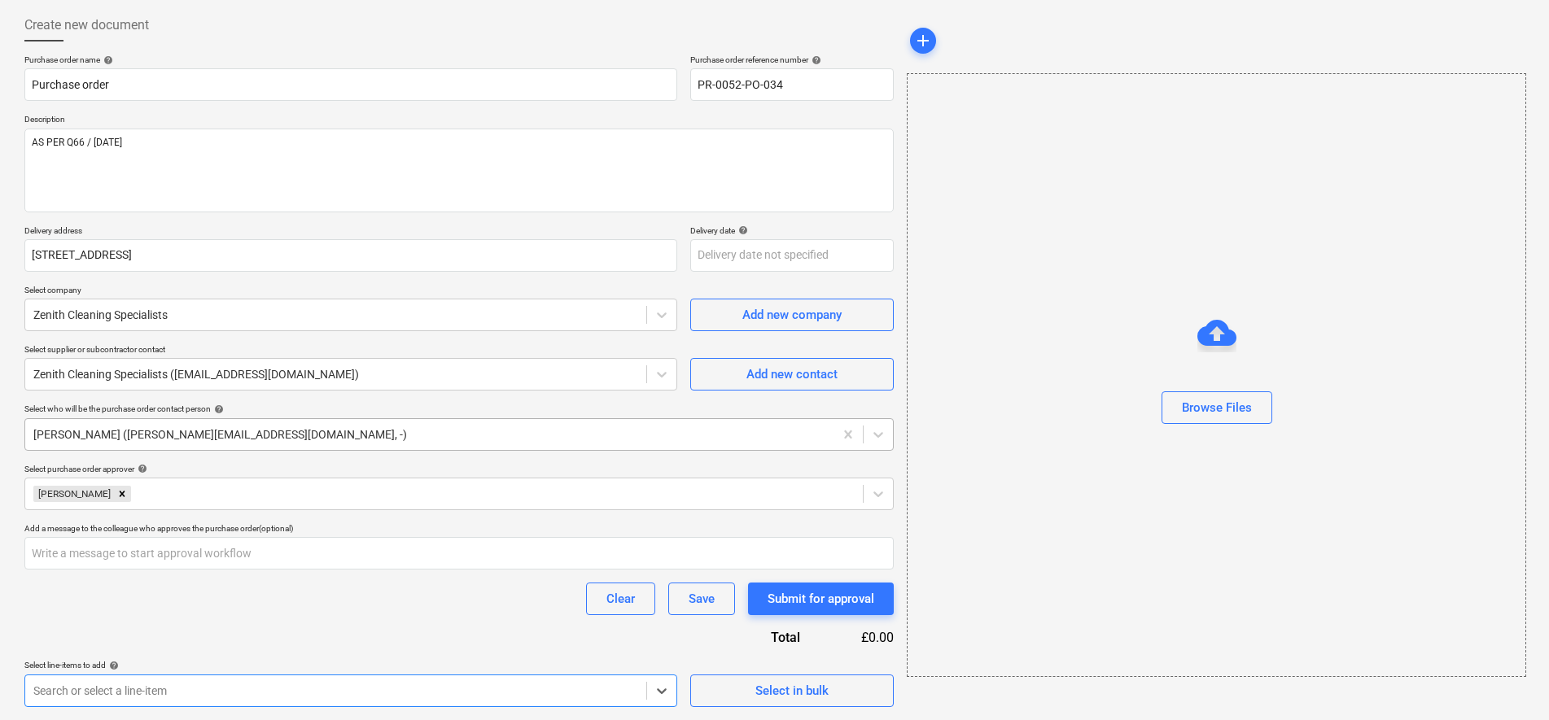
click at [93, 435] on div "Purchase order name help Purchase order Purchase order reference number help PR…" at bounding box center [458, 381] width 869 height 653
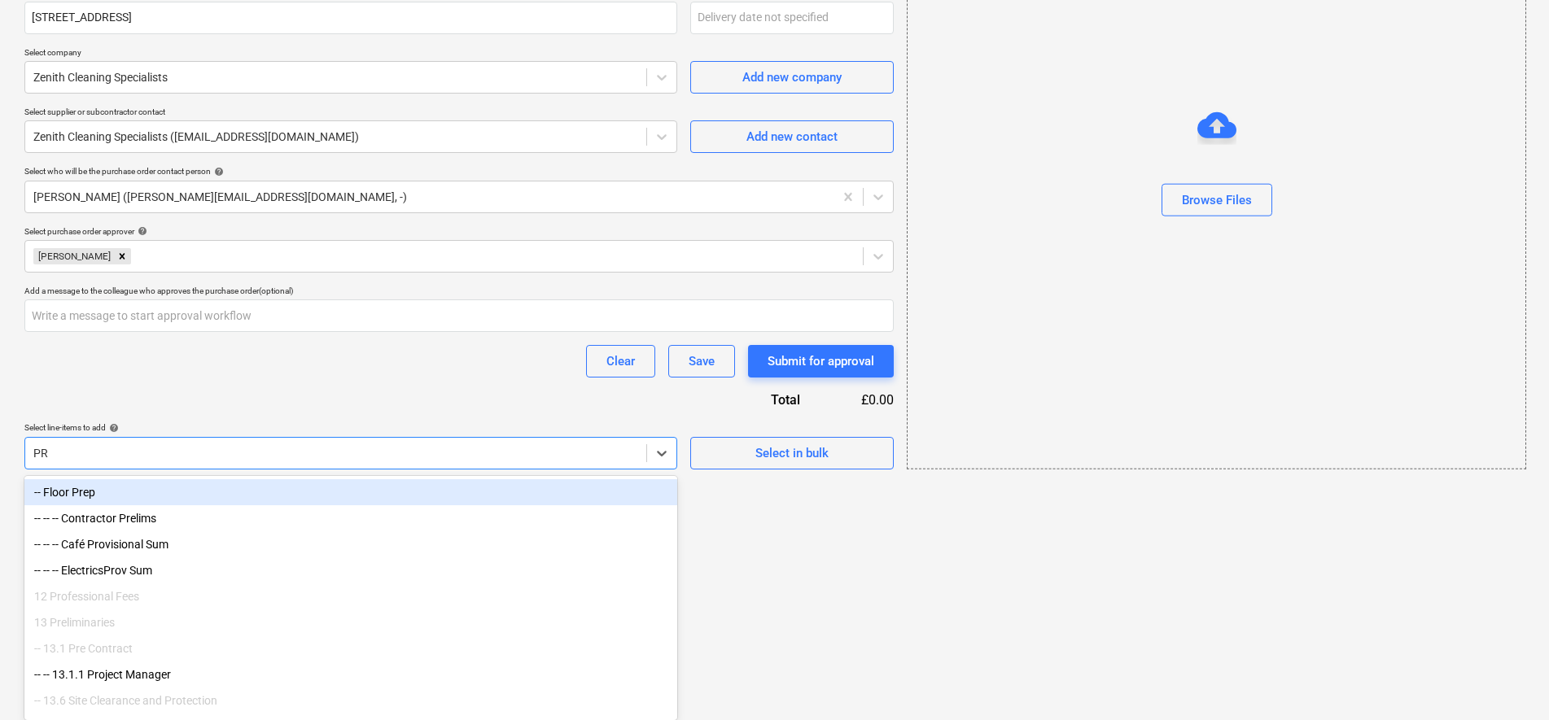
type input "PRE"
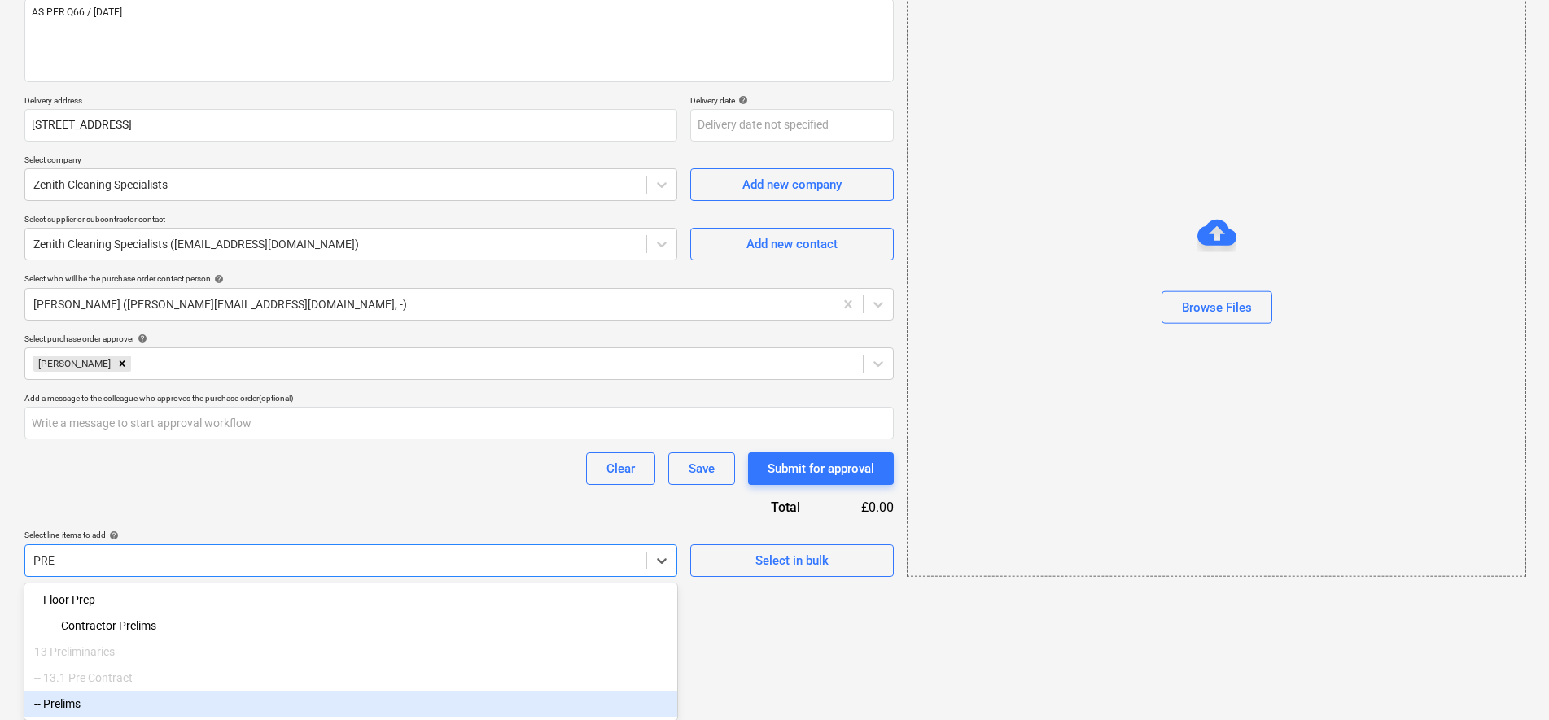
click at [83, 710] on div "-- Prelims" at bounding box center [350, 704] width 653 height 26
type textarea "x"
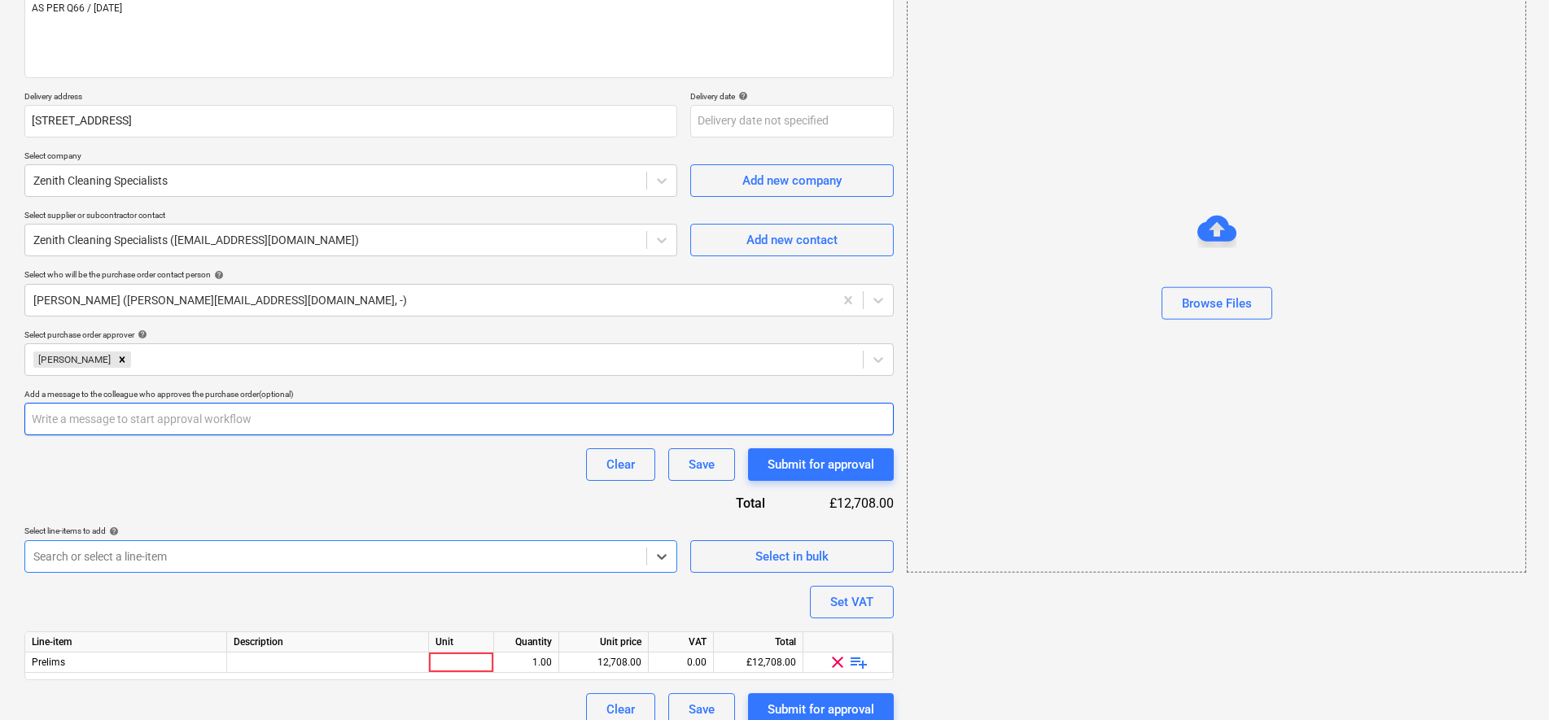
click at [244, 435] on input "text" at bounding box center [458, 419] width 869 height 33
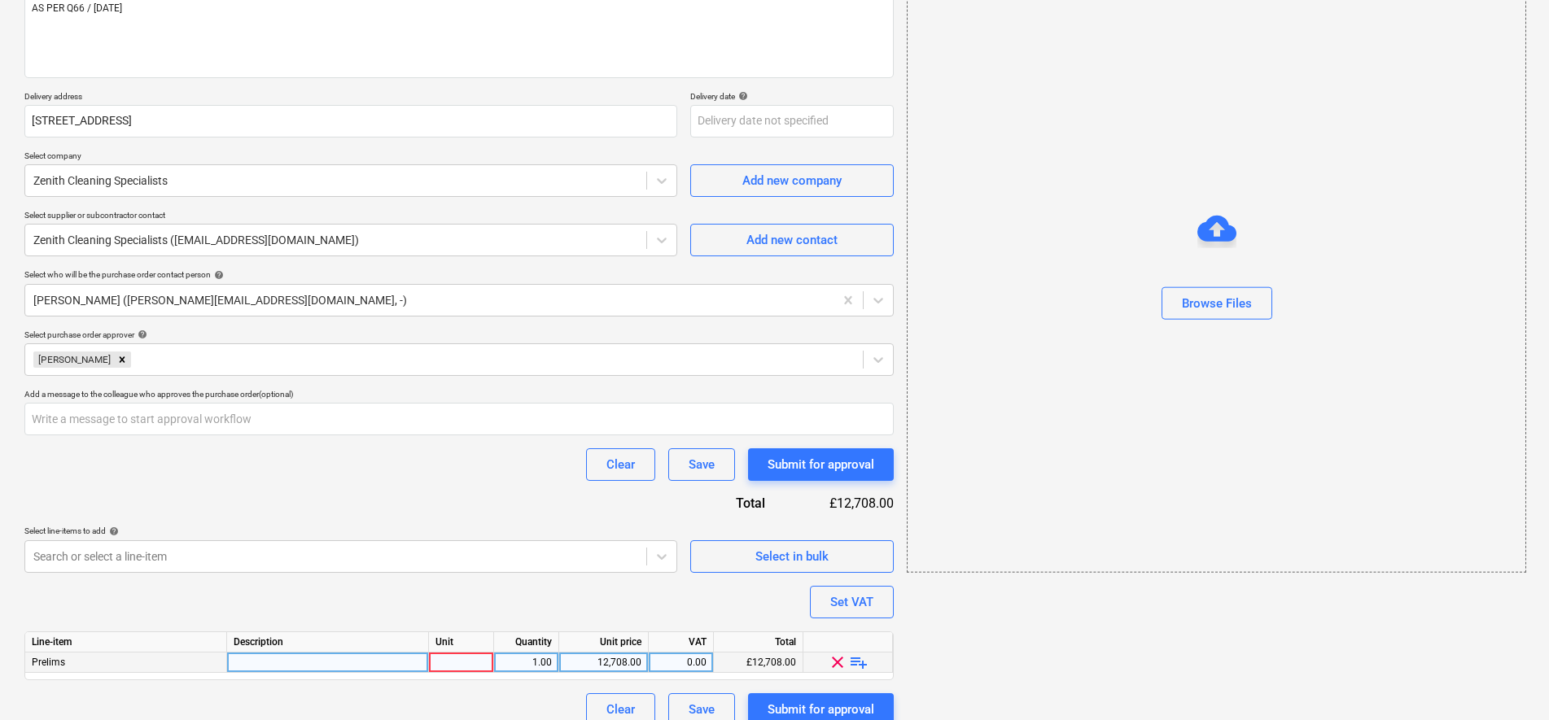
click at [852, 663] on span "playlist_add" at bounding box center [859, 663] width 20 height 20
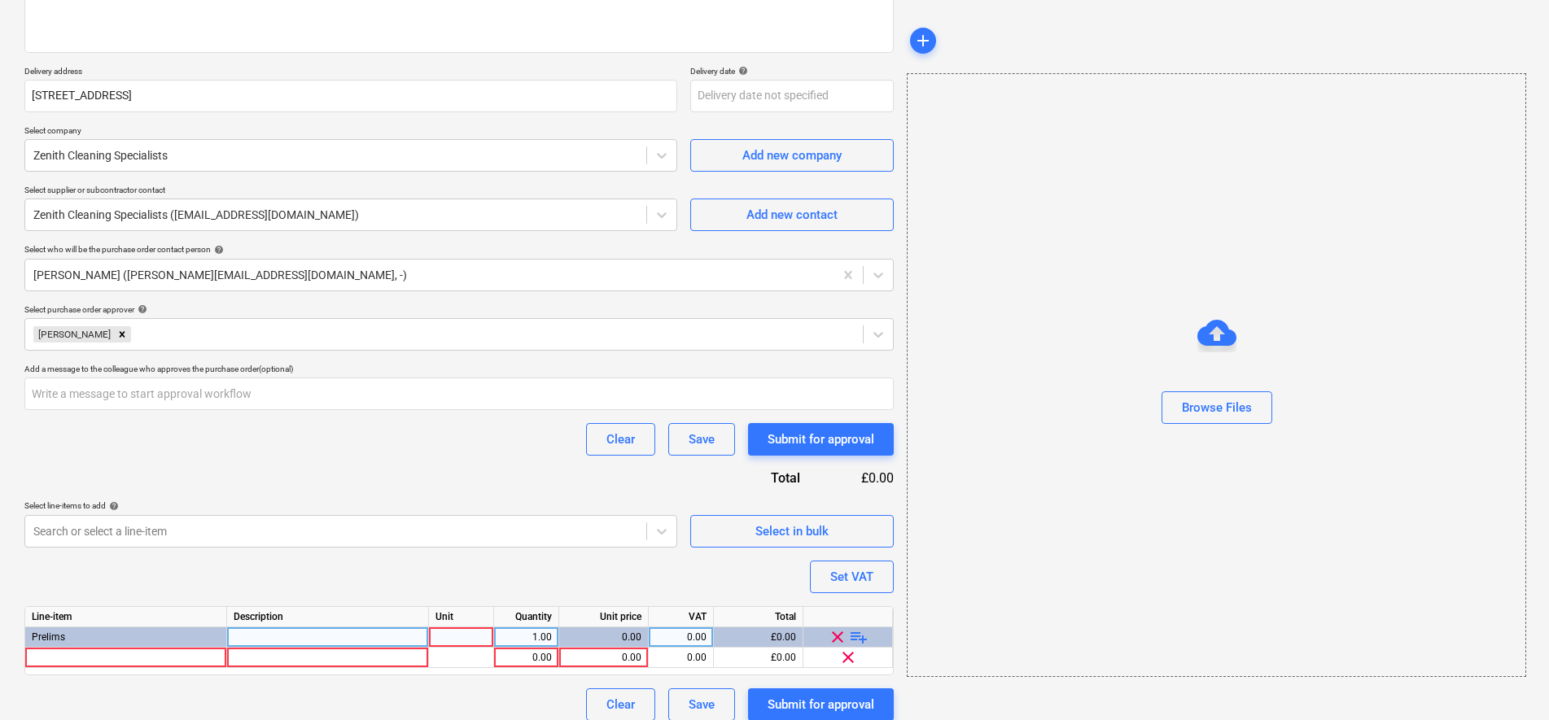
scroll to position [252, 0]
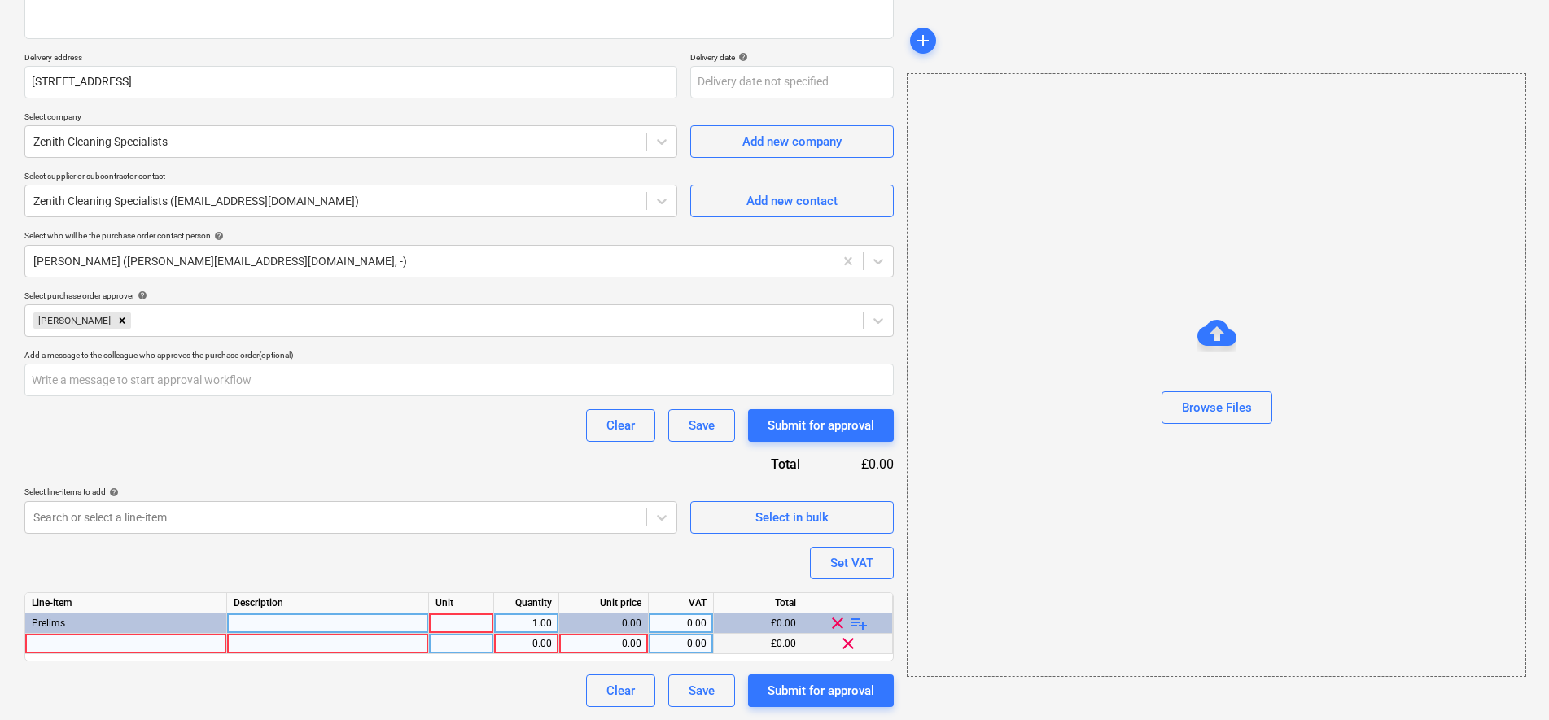
click at [173, 645] on div at bounding box center [126, 644] width 202 height 20
type textarea "x"
type input "s"
type input "Sparkle Clean"
type textarea "x"
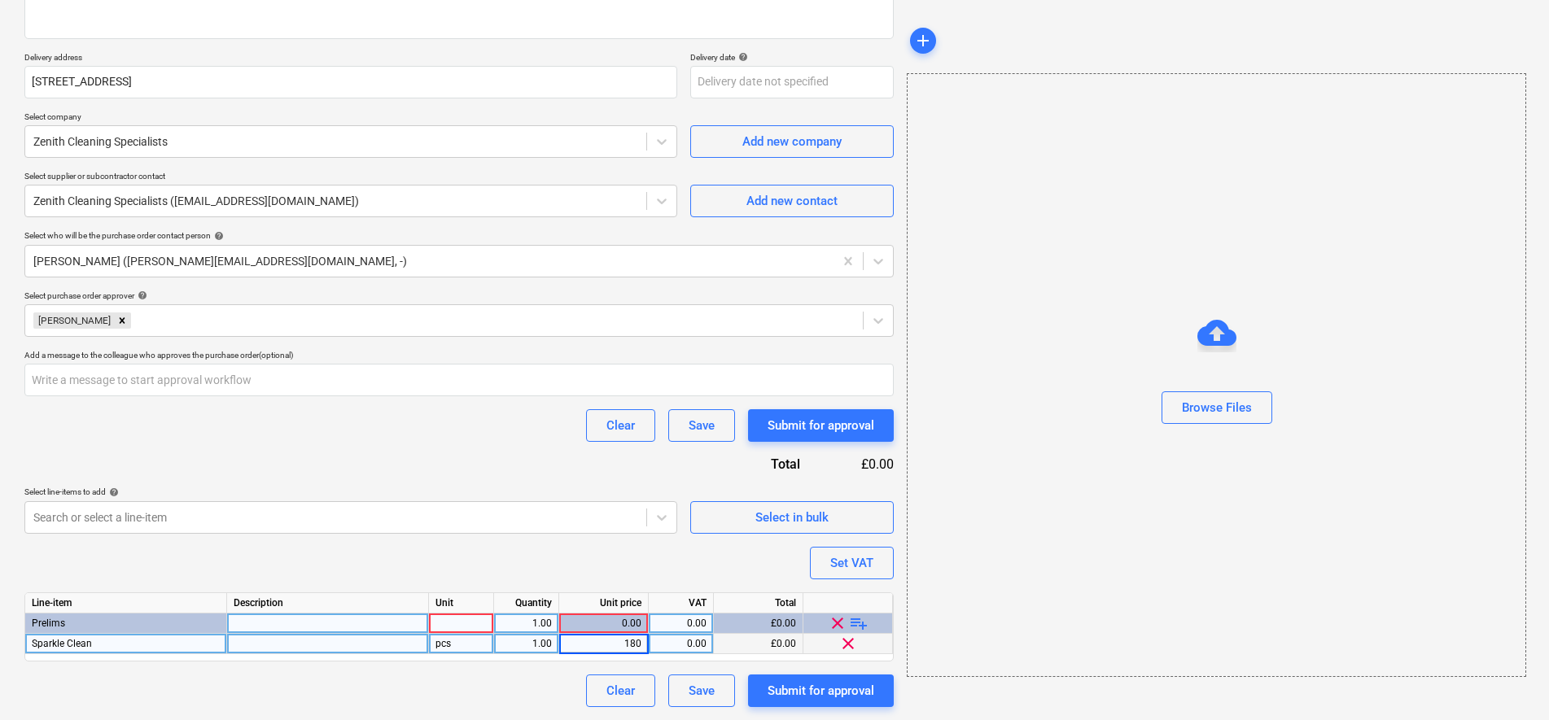
type input "1800"
type textarea "x"
type input "20"
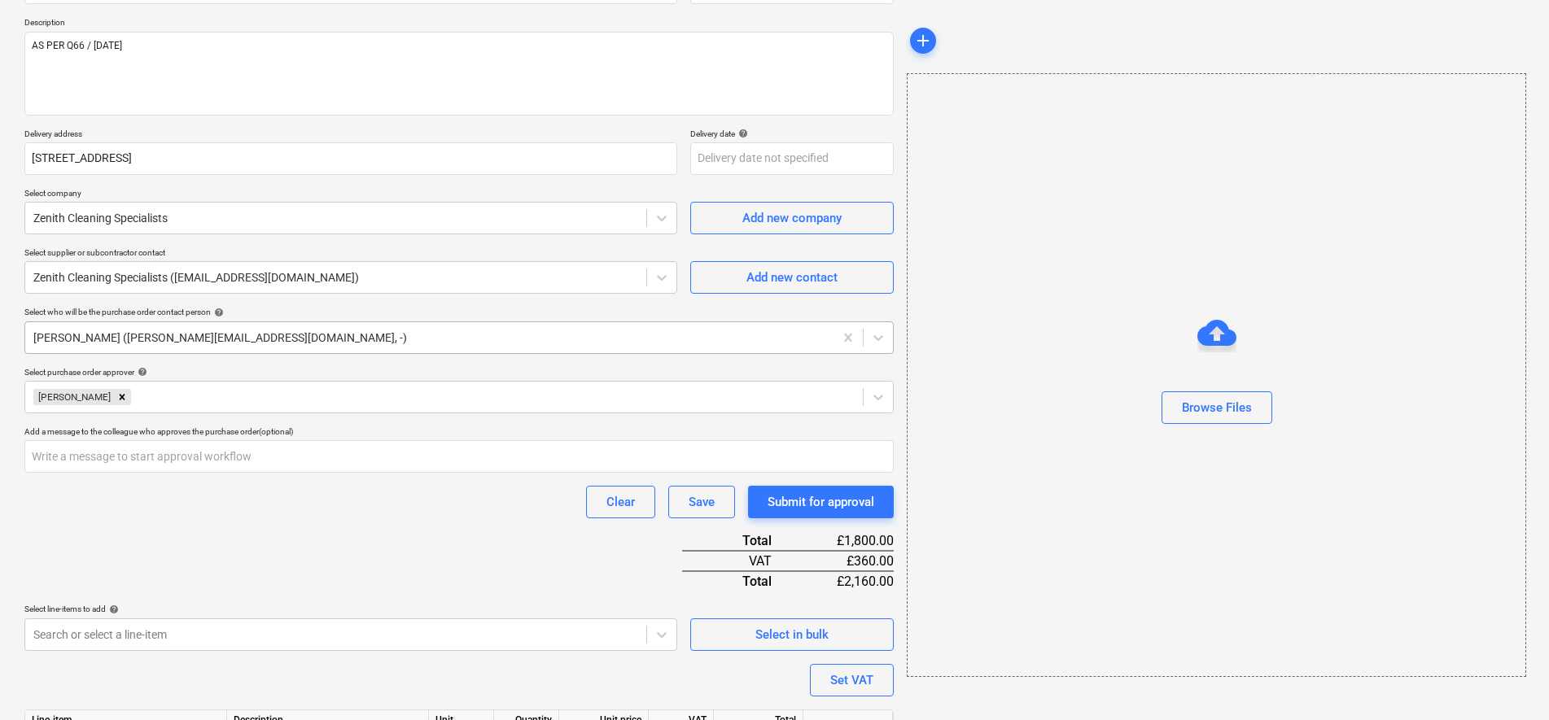
scroll to position [293, 0]
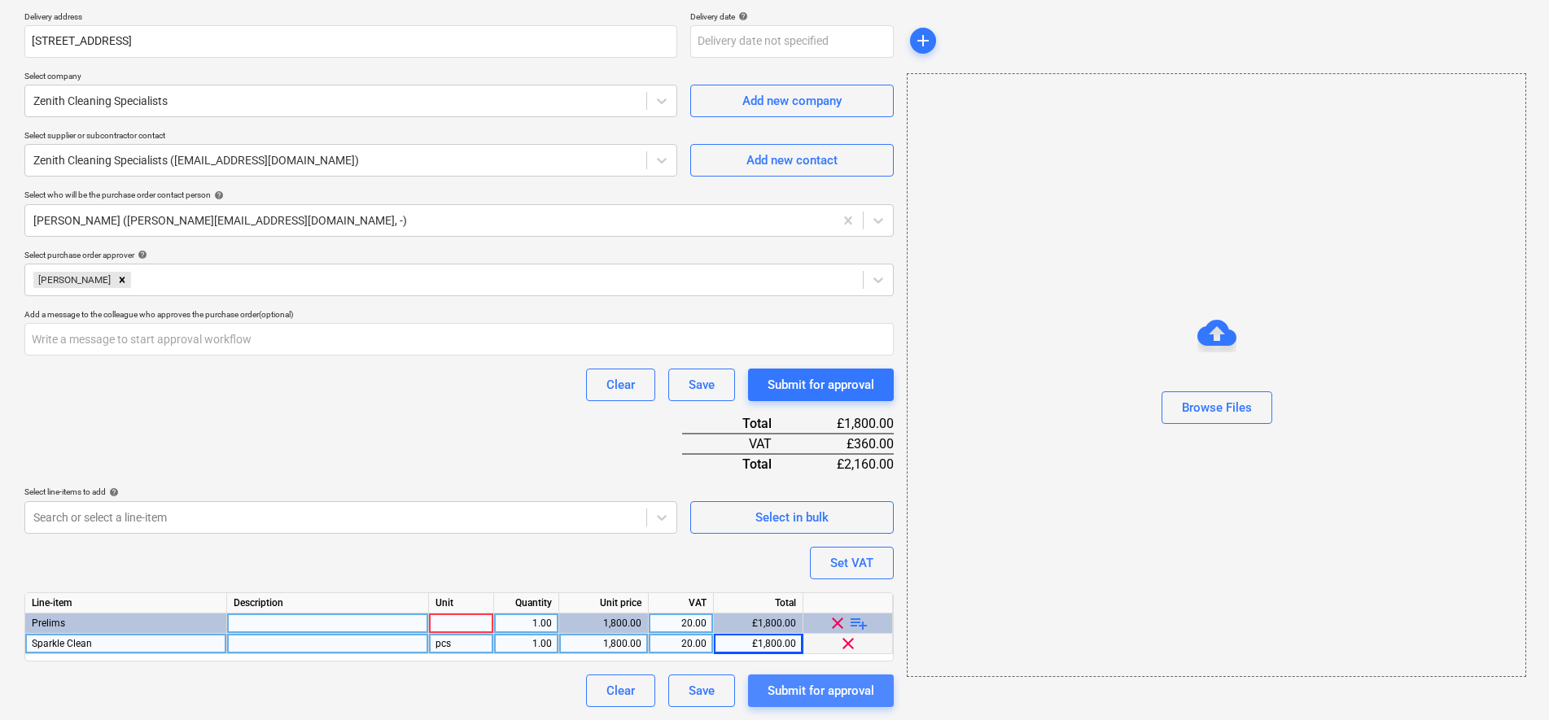
click at [848, 698] on div "Submit for approval" at bounding box center [821, 690] width 107 height 21
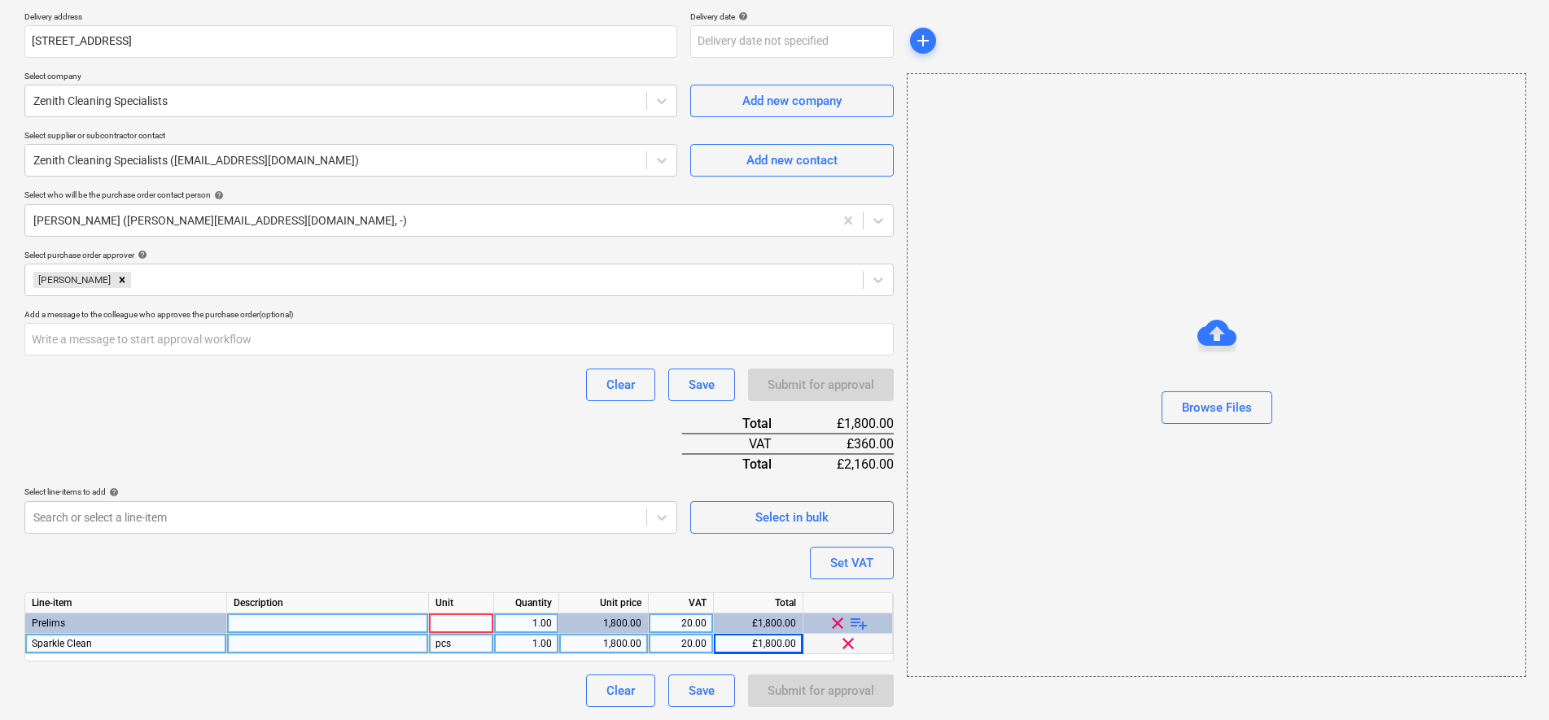
click at [852, 642] on span "clear" at bounding box center [848, 644] width 20 height 20
type textarea "x"
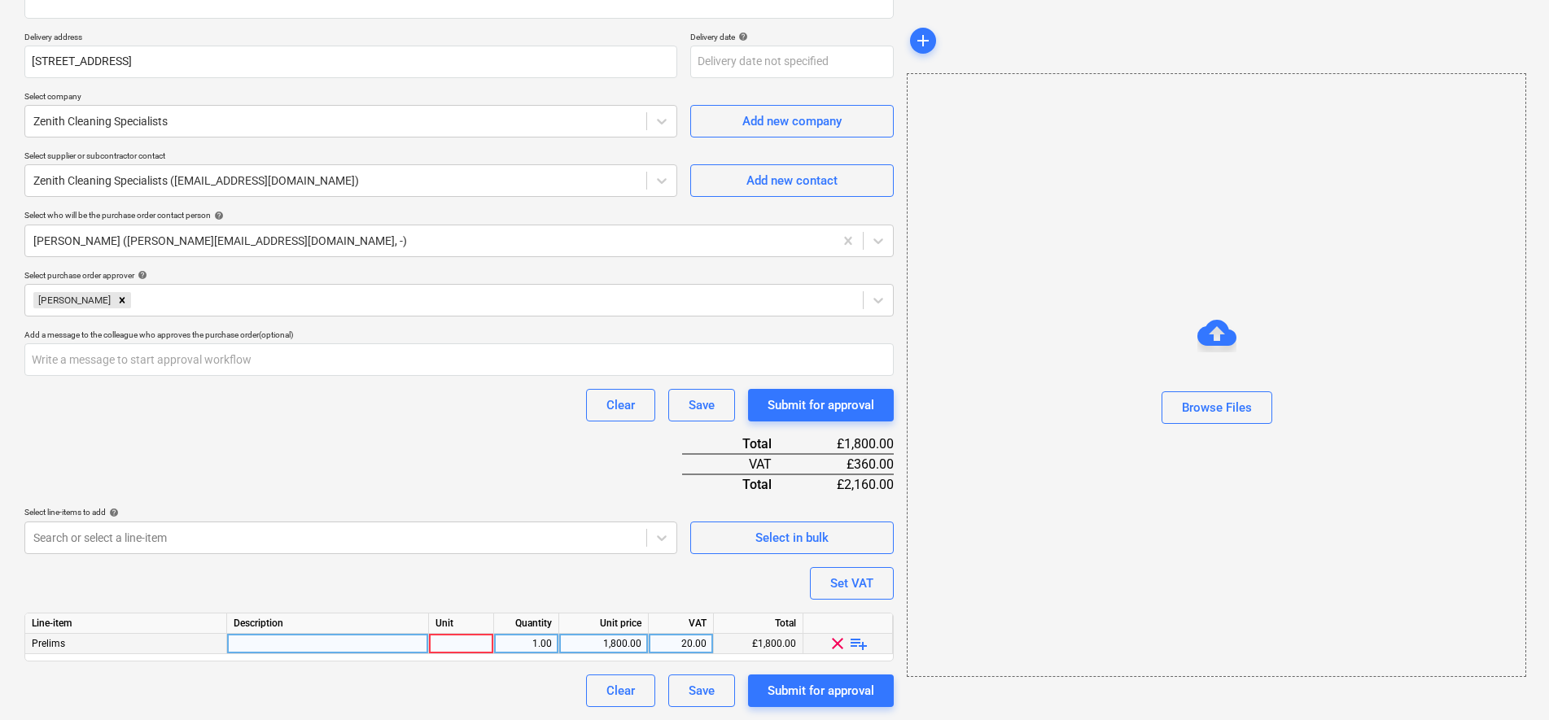
click at [356, 645] on div at bounding box center [328, 644] width 202 height 20
type input "Sparkle Clean"
type textarea "x"
type input "pcs"
click at [855, 646] on span "playlist_add" at bounding box center [859, 644] width 20 height 20
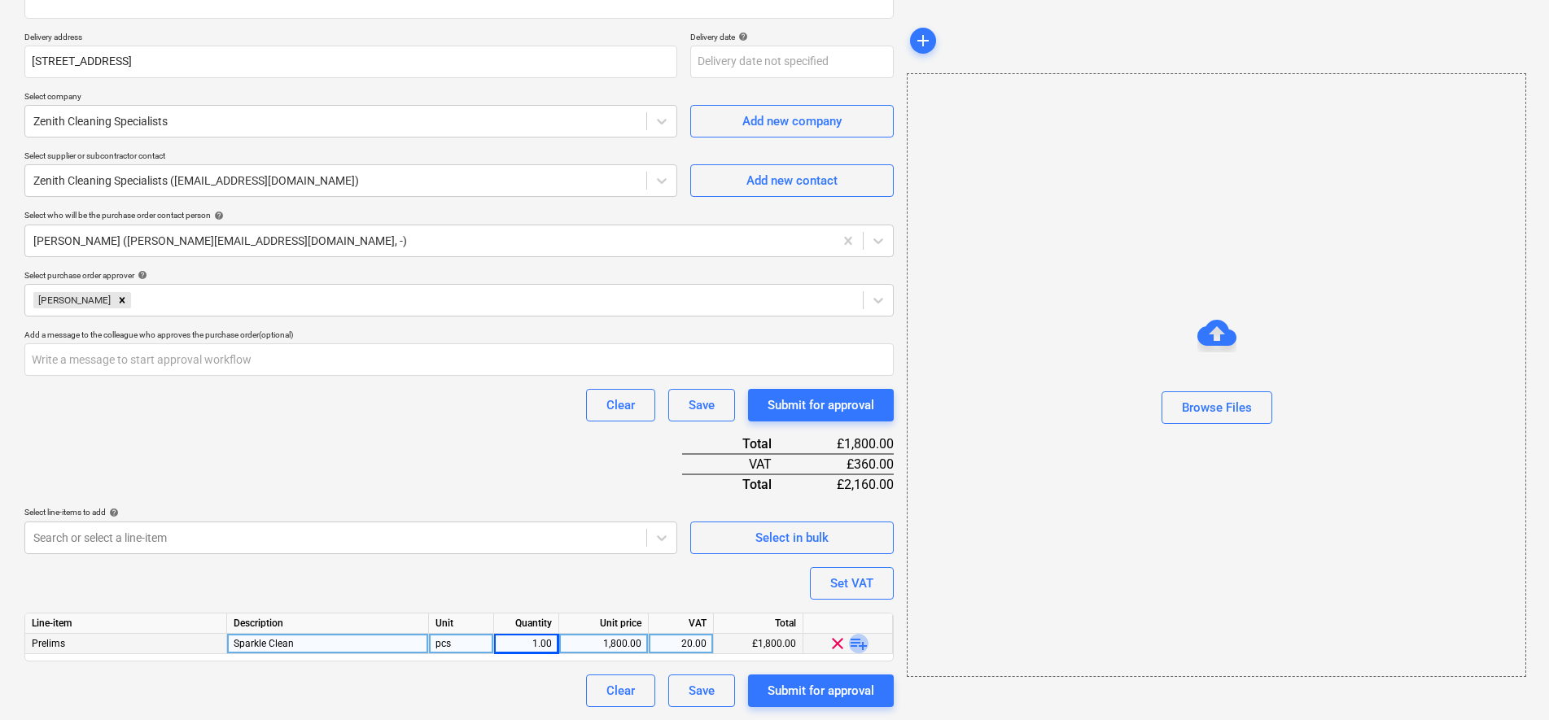
type textarea "x"
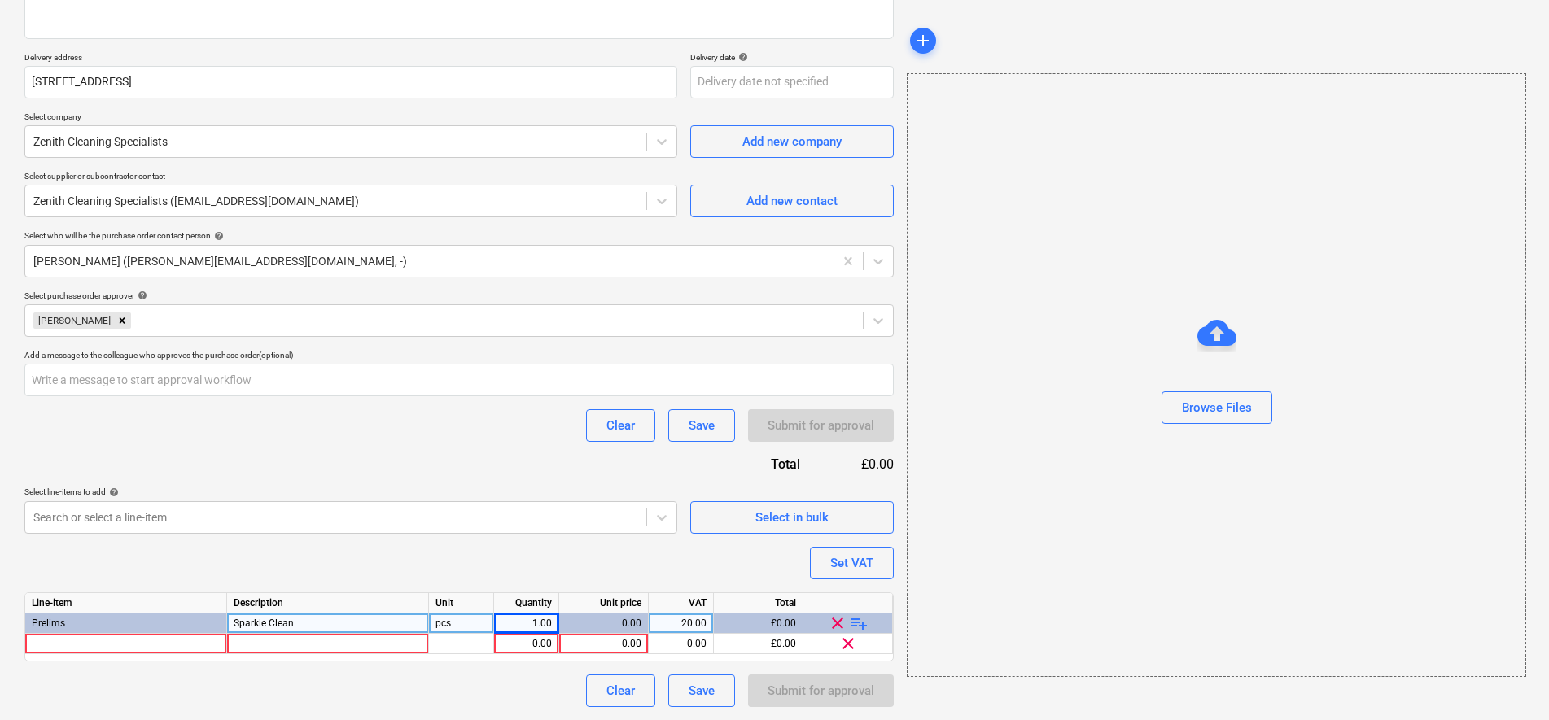
drag, startPoint x: 317, startPoint y: 619, endPoint x: 221, endPoint y: 619, distance: 96.9
click at [0, 0] on div "Prelims Sparkle Clean pcs 1.00 0.00 20.00 £0.00 clear playlist_add" at bounding box center [0, 0] width 0 height 0
drag, startPoint x: 221, startPoint y: 619, endPoint x: 256, endPoint y: 623, distance: 35.2
drag, startPoint x: 256, startPoint y: 623, endPoint x: 247, endPoint y: 630, distance: 11.1
click at [247, 630] on div "Sparkle Clean" at bounding box center [328, 624] width 202 height 20
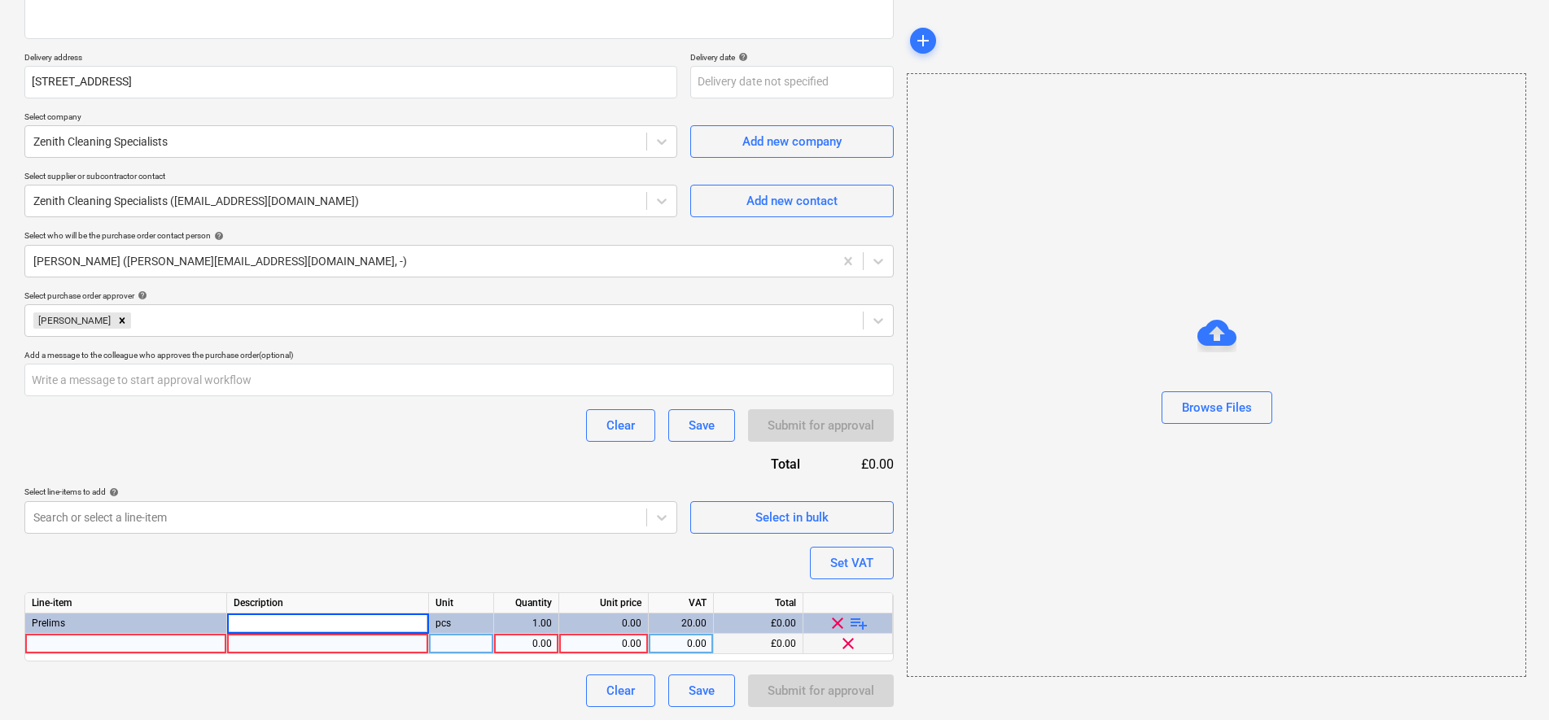
type textarea "x"
click at [273, 645] on div at bounding box center [328, 644] width 202 height 20
click at [162, 646] on div at bounding box center [126, 644] width 202 height 20
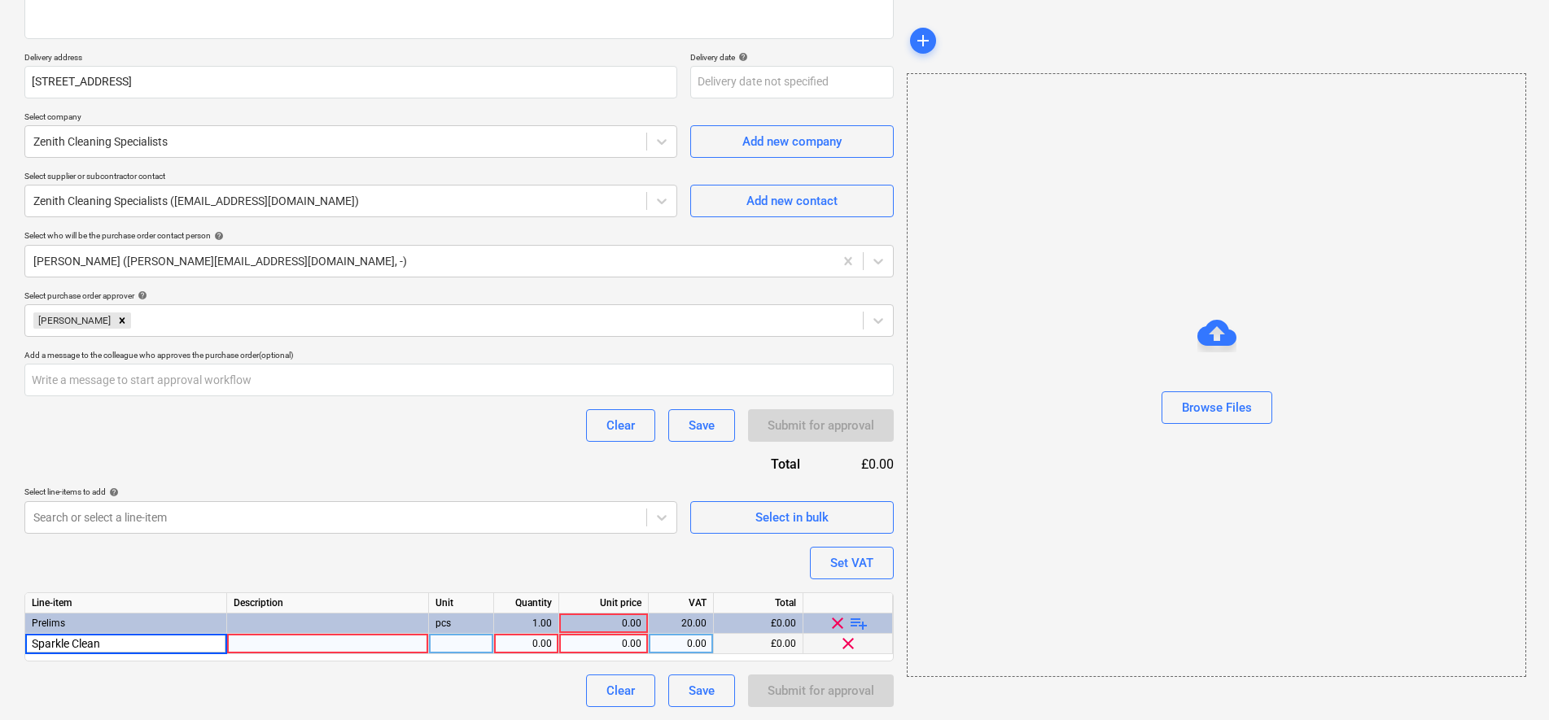
type input "Sparkle Clean"
type textarea "x"
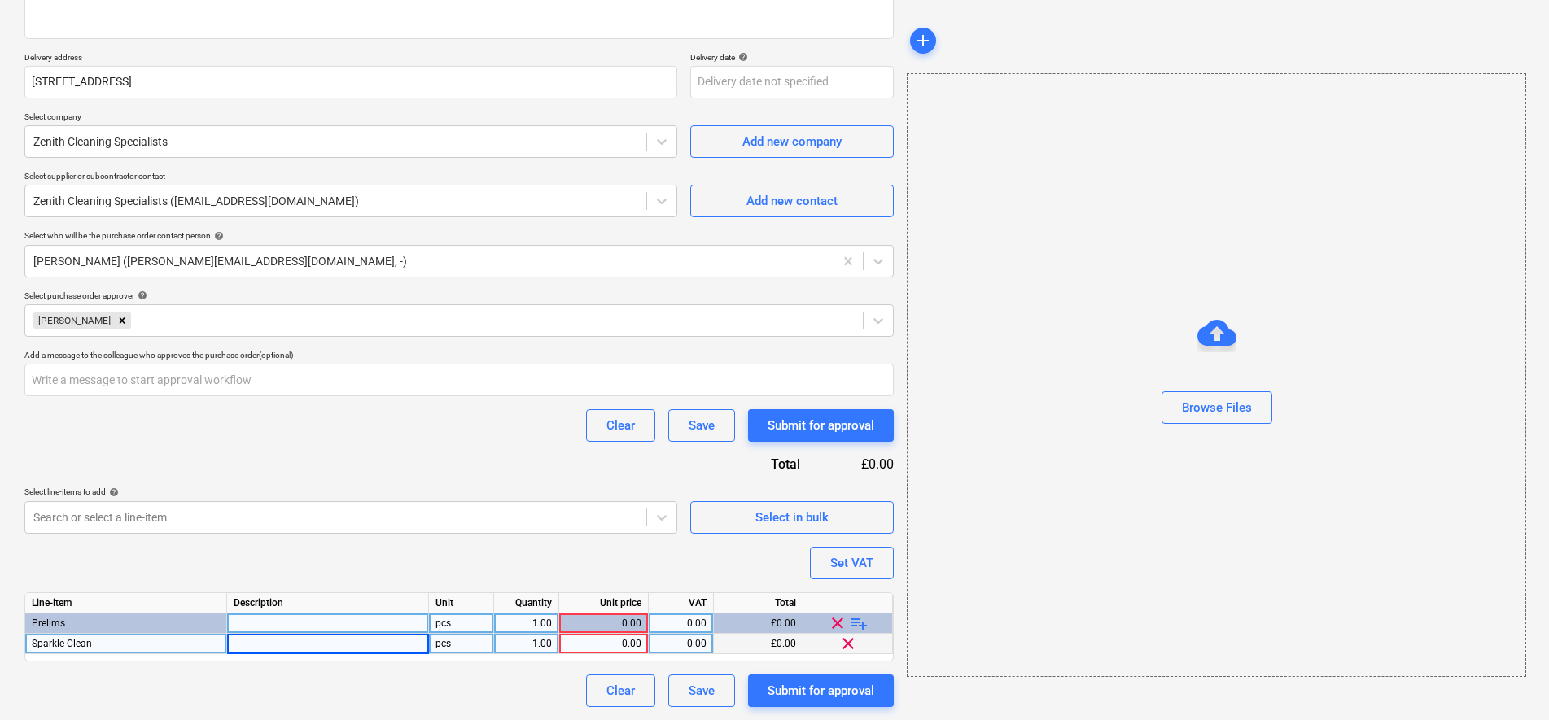
click at [533, 625] on div "1.00" at bounding box center [526, 624] width 51 height 20
type input "0"
type textarea "x"
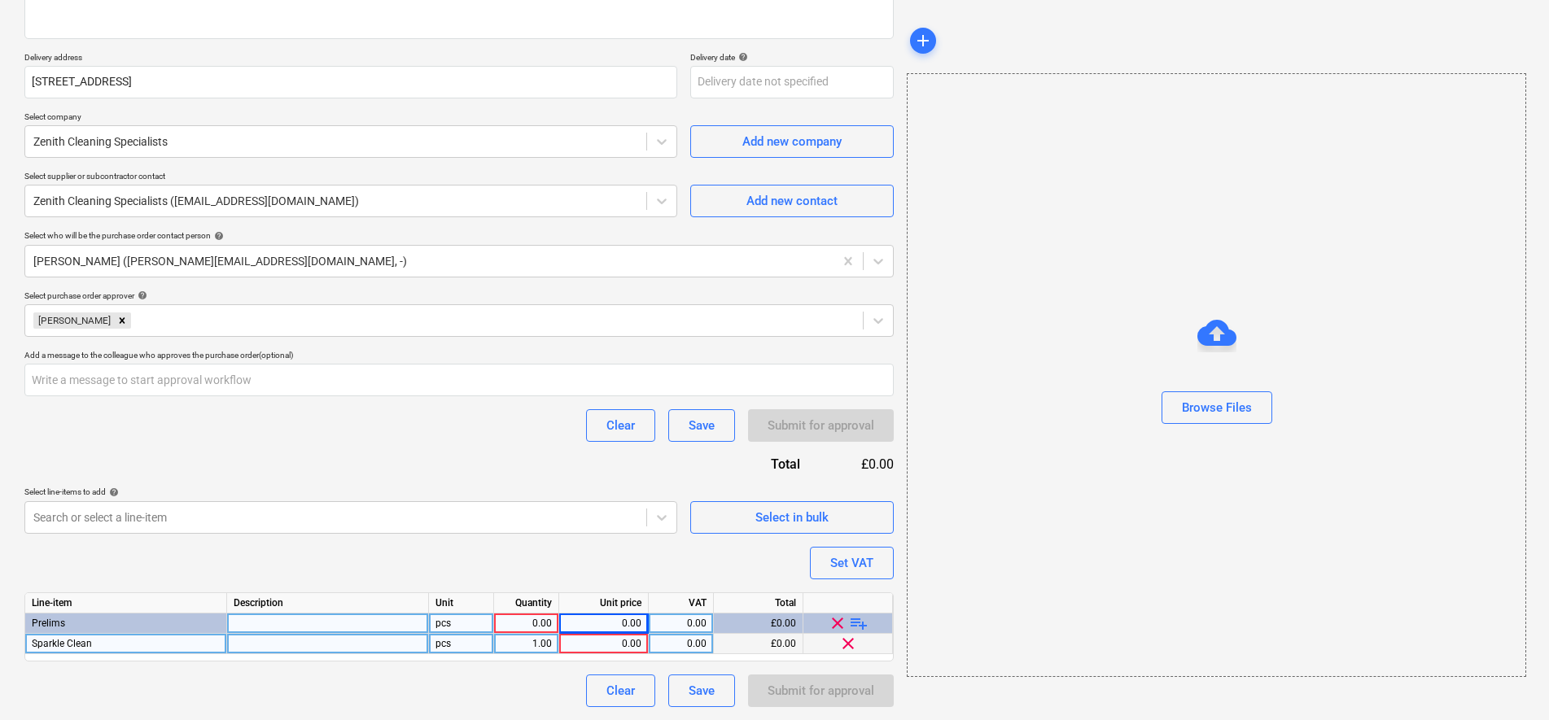
click at [412, 462] on div "Purchase order name help Purchase order Purchase order reference number help PR…" at bounding box center [458, 294] width 869 height 826
click at [357, 626] on div at bounding box center [328, 624] width 202 height 20
drag, startPoint x: 357, startPoint y: 626, endPoint x: 291, endPoint y: 626, distance: 65.9
click at [291, 626] on input at bounding box center [327, 624] width 201 height 20
type input "Sparkle Clean"
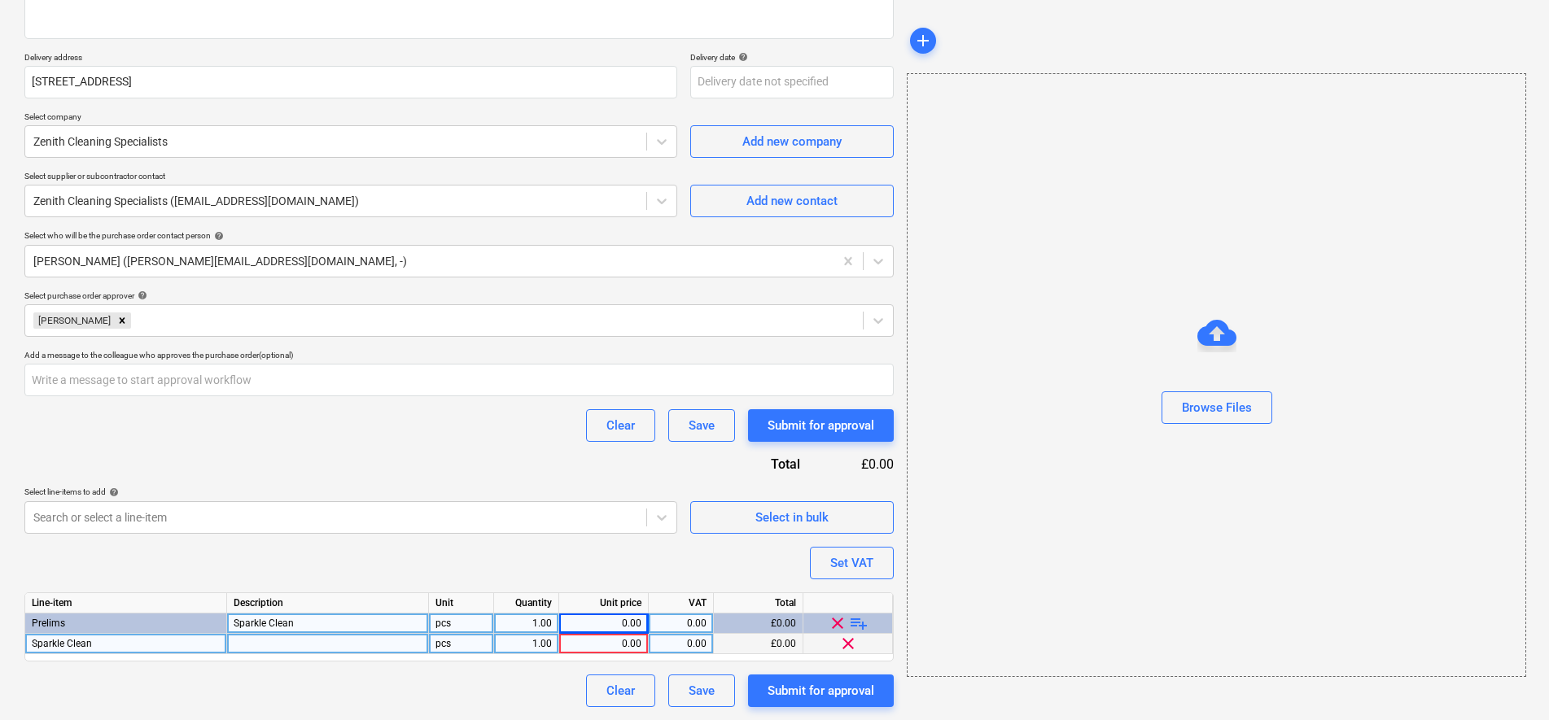
click at [614, 627] on div "0.00" at bounding box center [604, 624] width 76 height 20
click at [849, 648] on span "clear" at bounding box center [848, 644] width 20 height 20
type textarea "x"
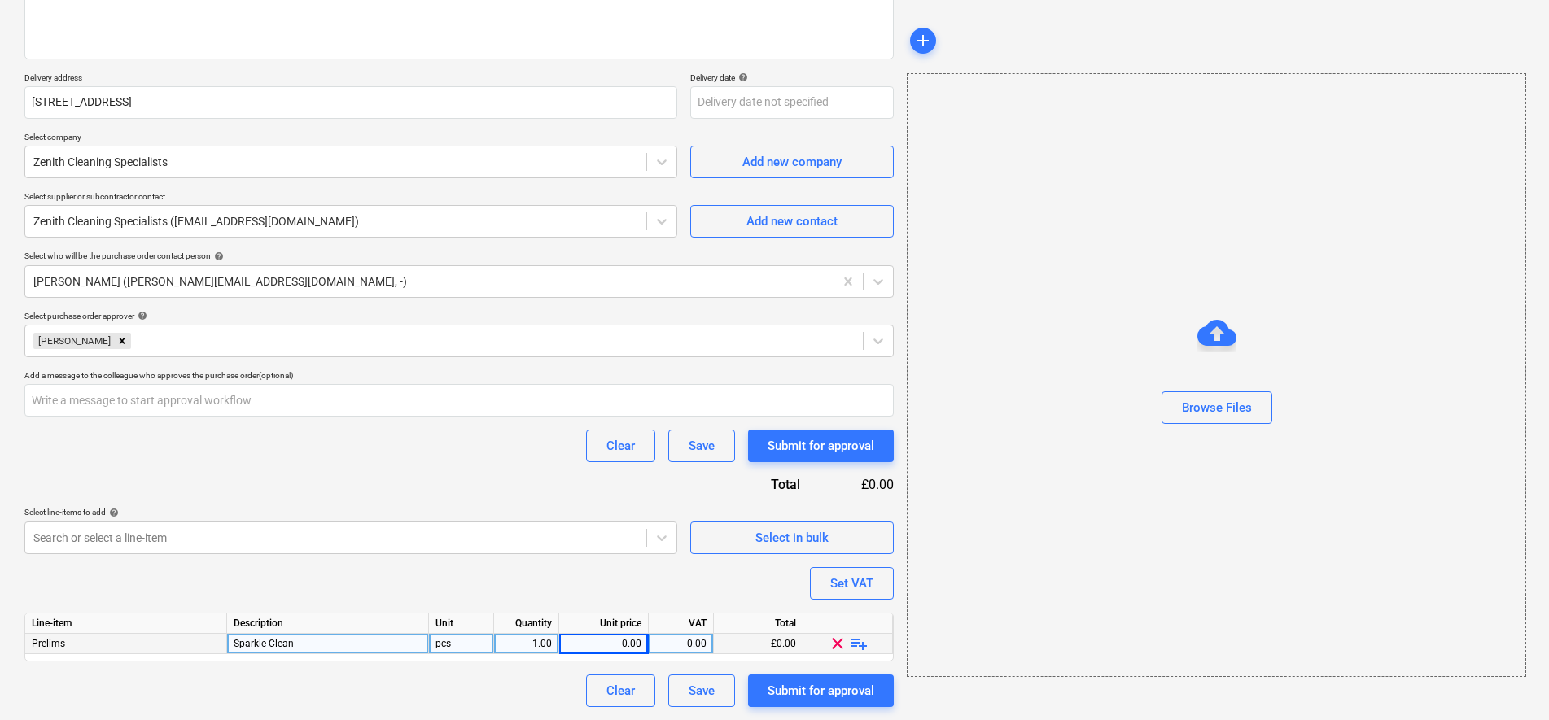
click at [625, 649] on div "0.00" at bounding box center [604, 644] width 76 height 20
type input "1800"
type textarea "x"
type input "20"
type textarea "x"
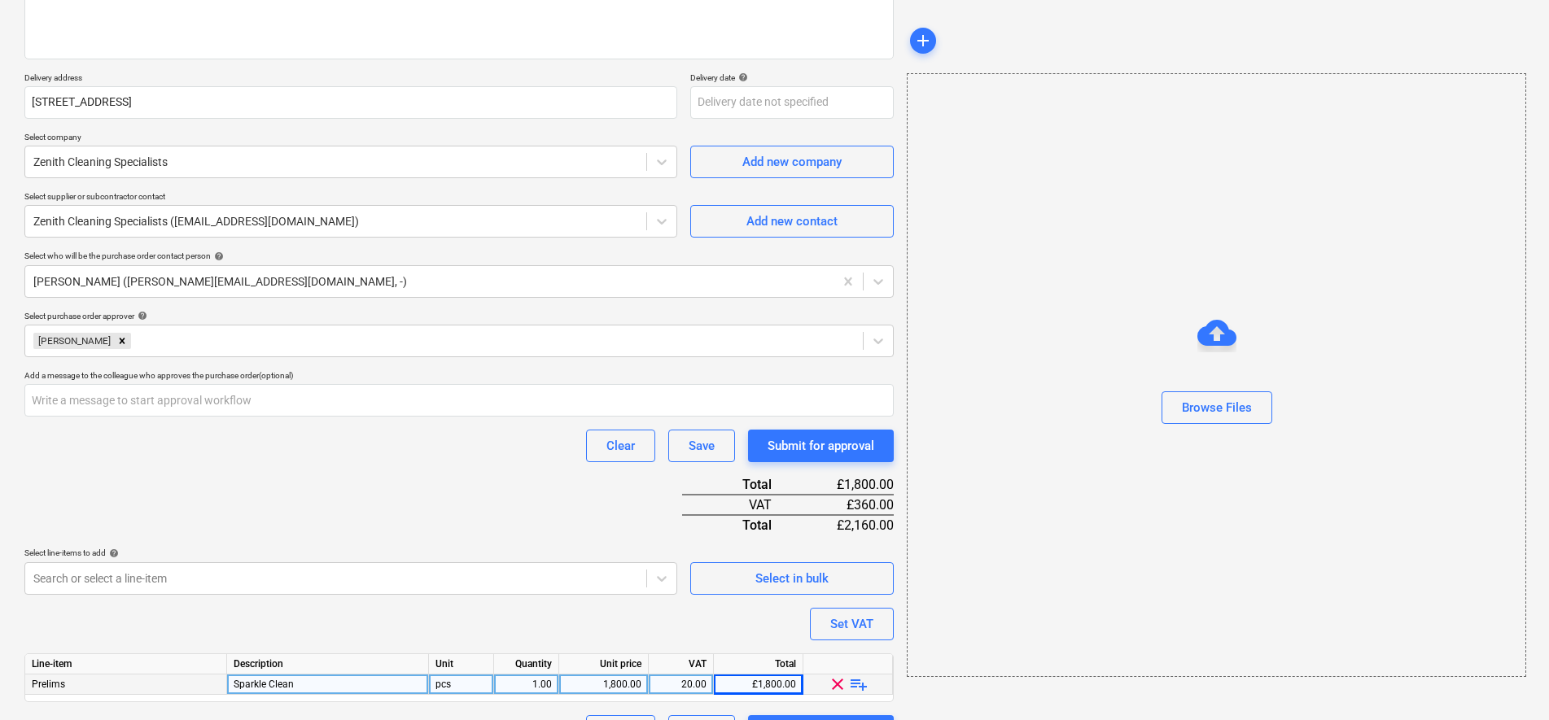
click at [124, 689] on div "Prelims" at bounding box center [126, 685] width 202 height 20
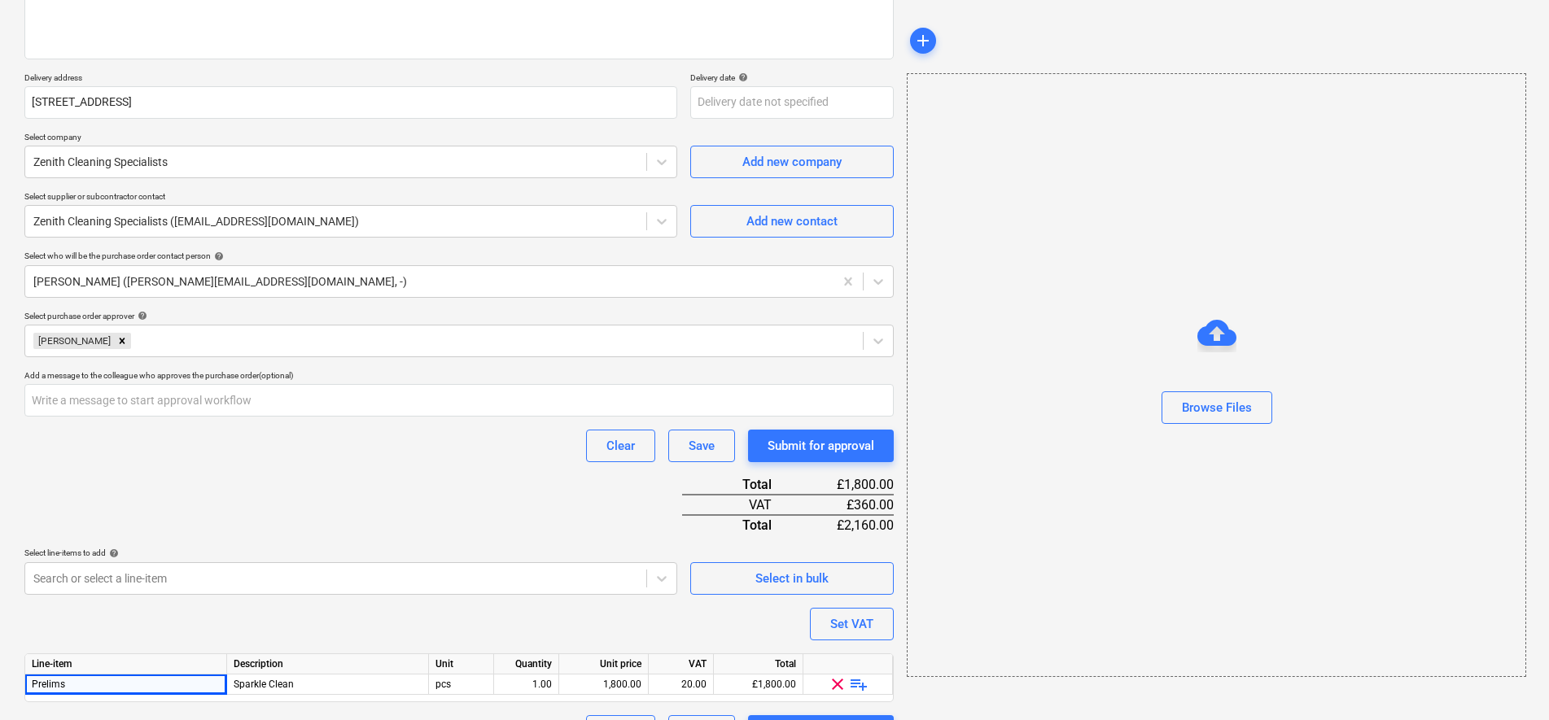
click at [338, 505] on div "Purchase order name help Purchase order Purchase order reference number help PR…" at bounding box center [458, 325] width 869 height 847
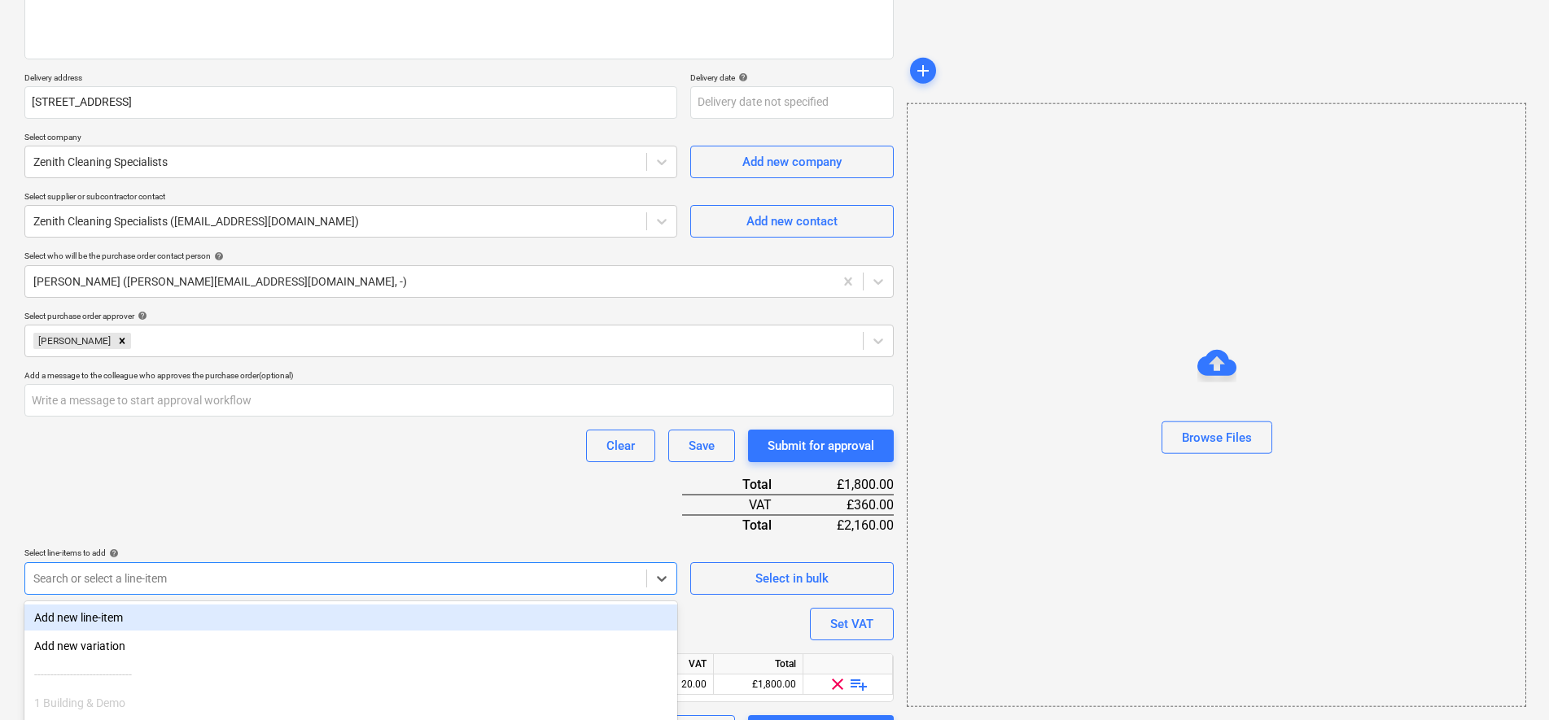
scroll to position [361, 0]
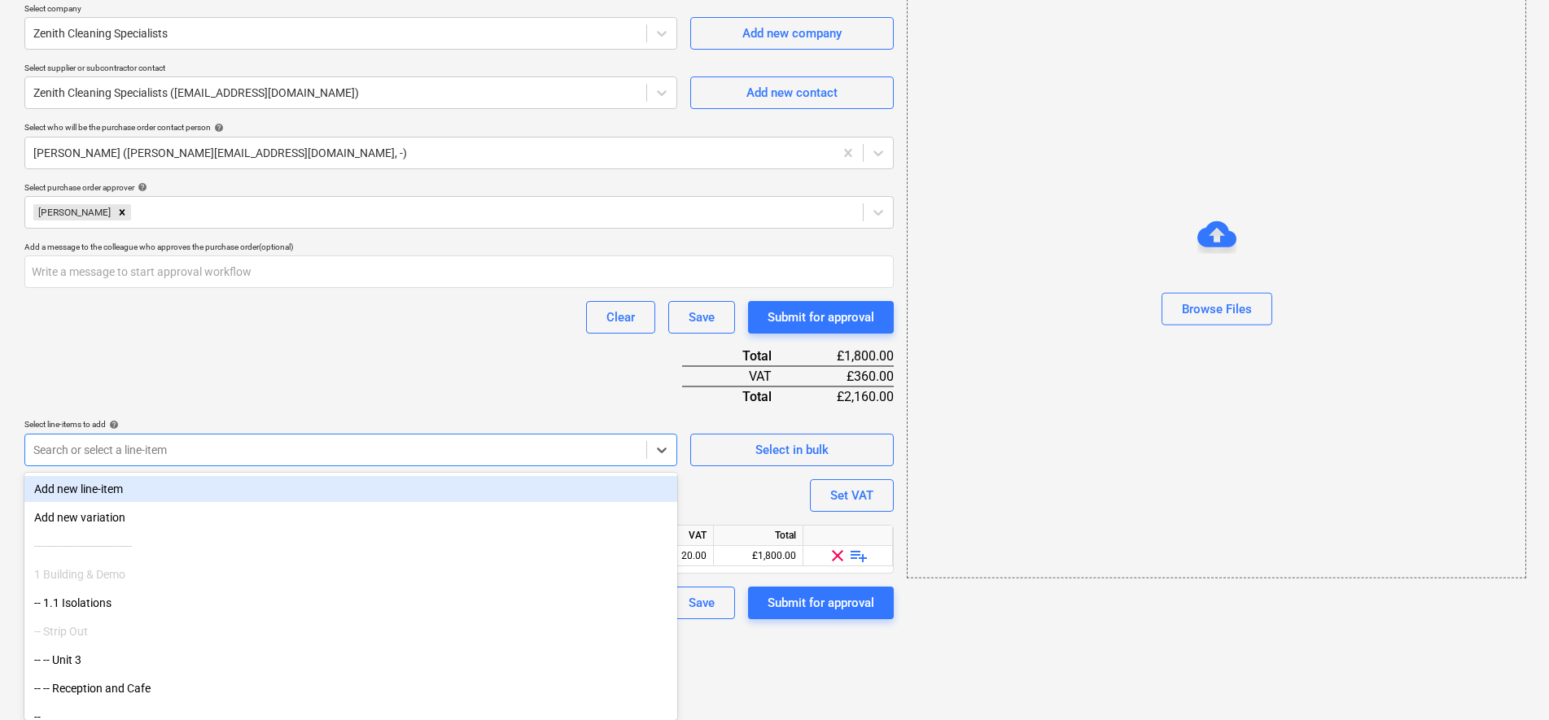
click at [344, 360] on body "Sales Projects Contacts Company Consolidated Invoices Inbox Approvals 1 format_…" at bounding box center [774, -1] width 1549 height 720
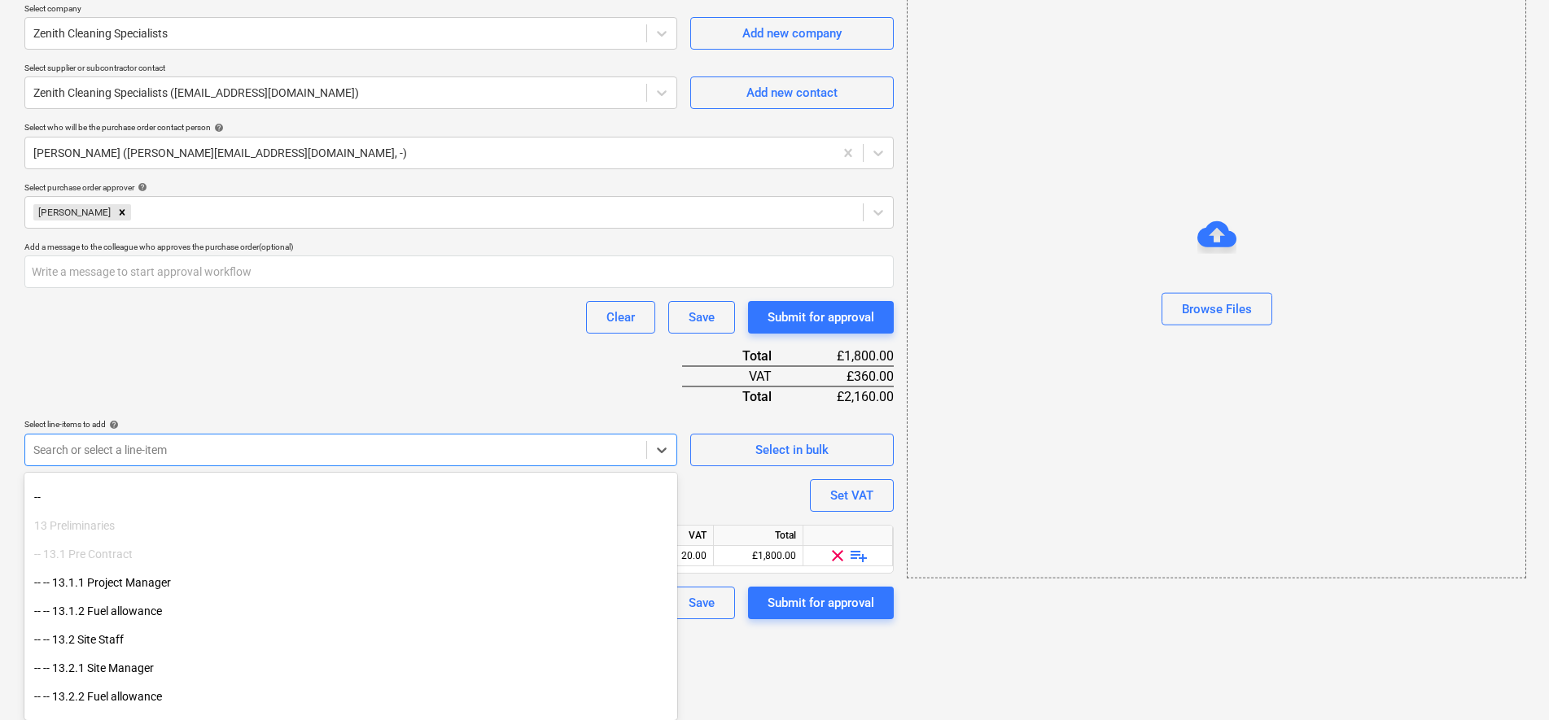
scroll to position [1831, 0]
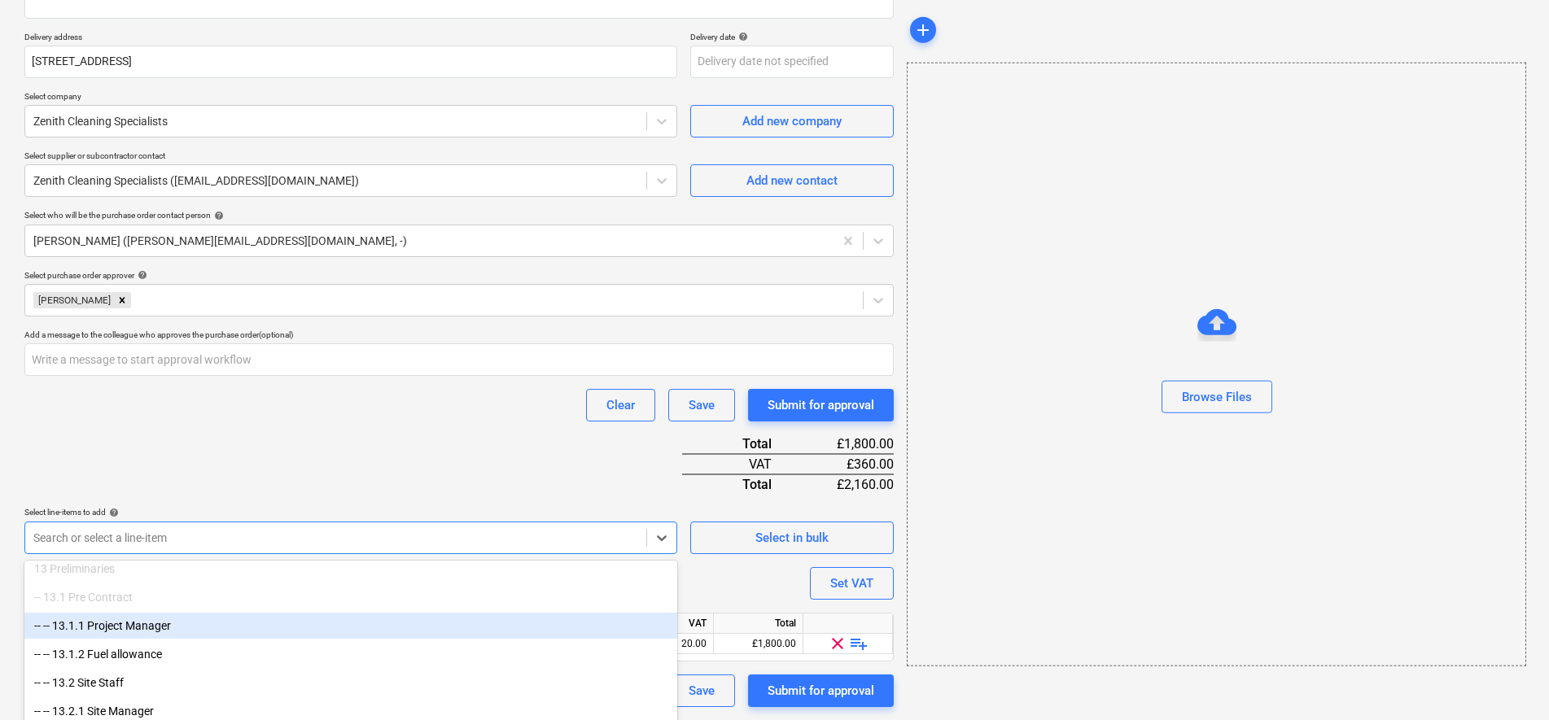
click at [131, 454] on div "Purchase order name help Purchase order Purchase order reference number help PR…" at bounding box center [458, 284] width 869 height 847
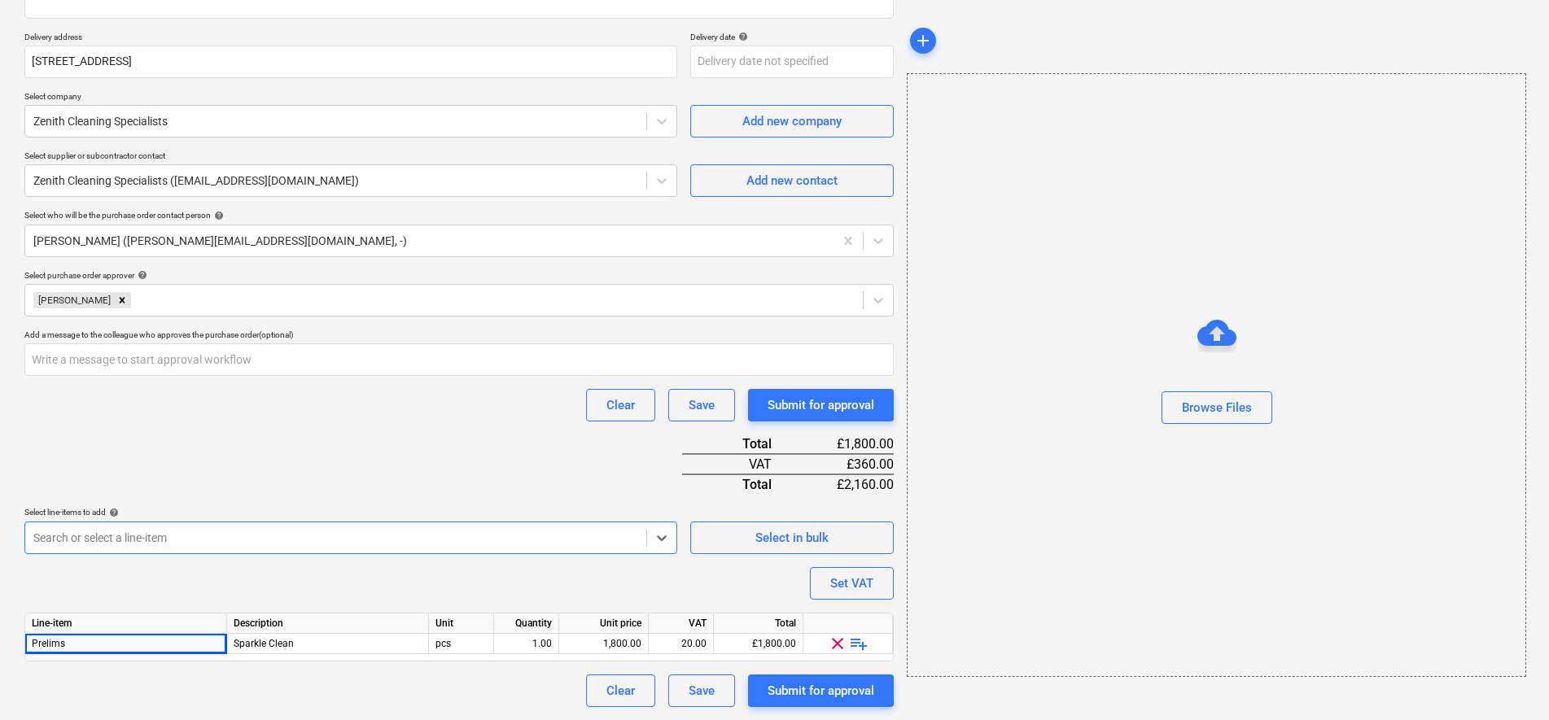
click at [119, 448] on body "Sales Projects Contacts Company Consolidated Invoices Inbox Approvals 1 format_…" at bounding box center [774, 87] width 1549 height 720
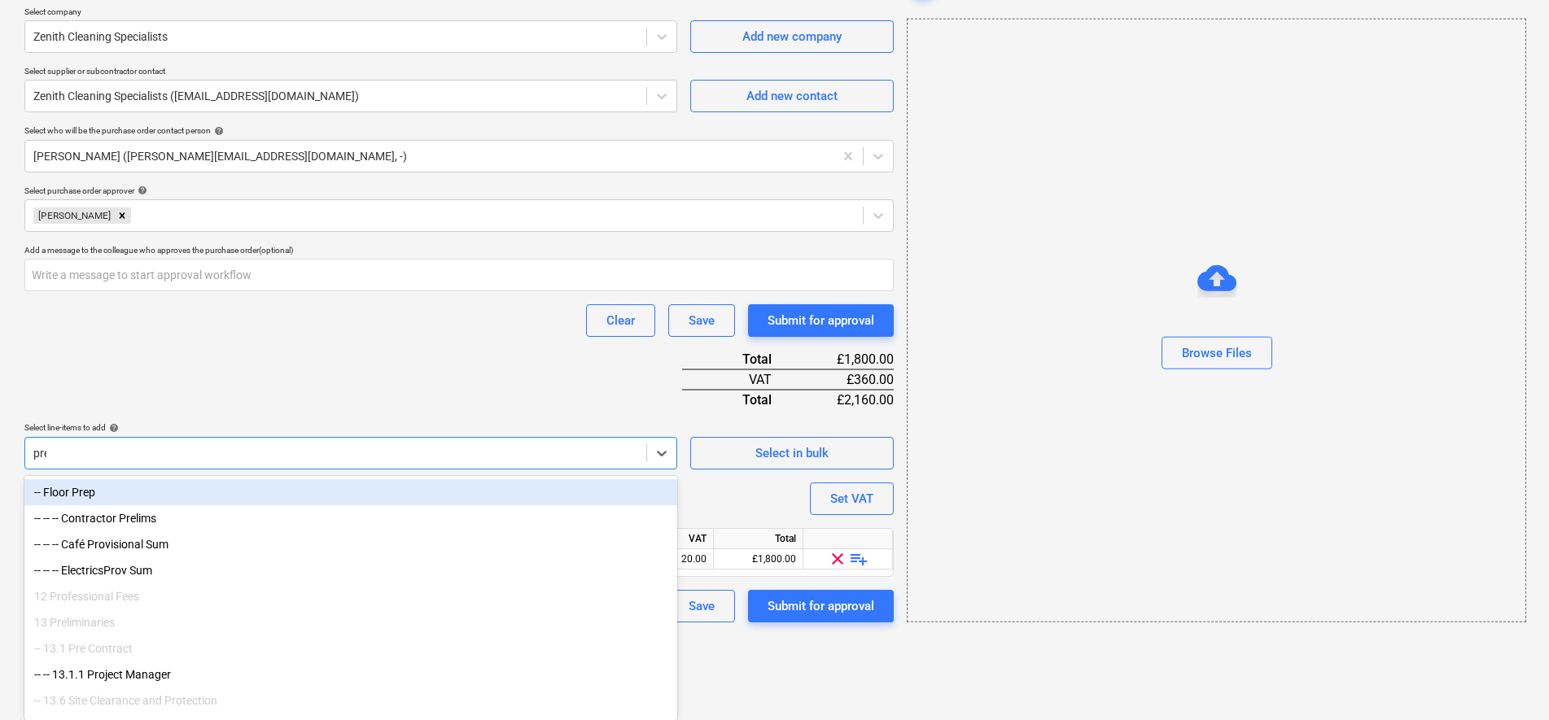
scroll to position [273, 0]
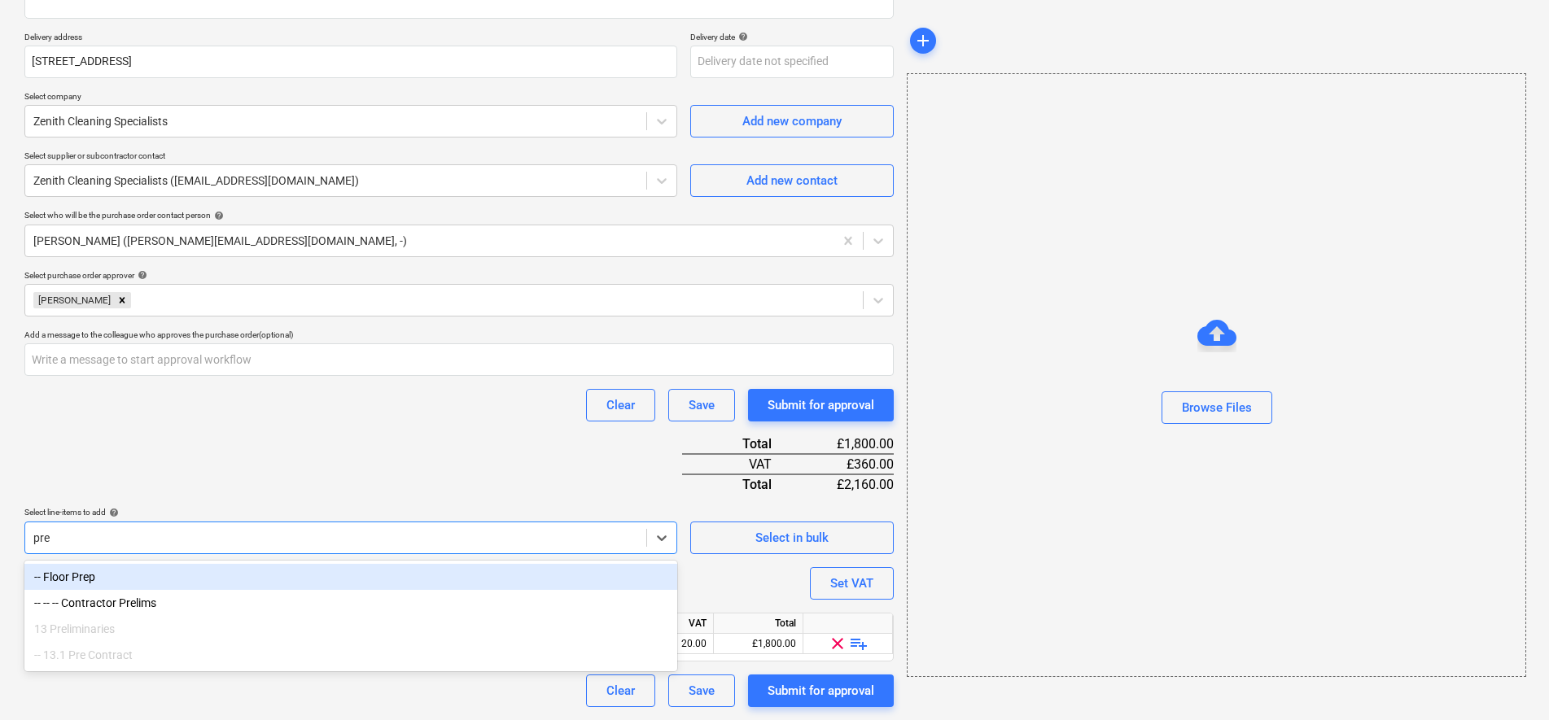
type input "prel"
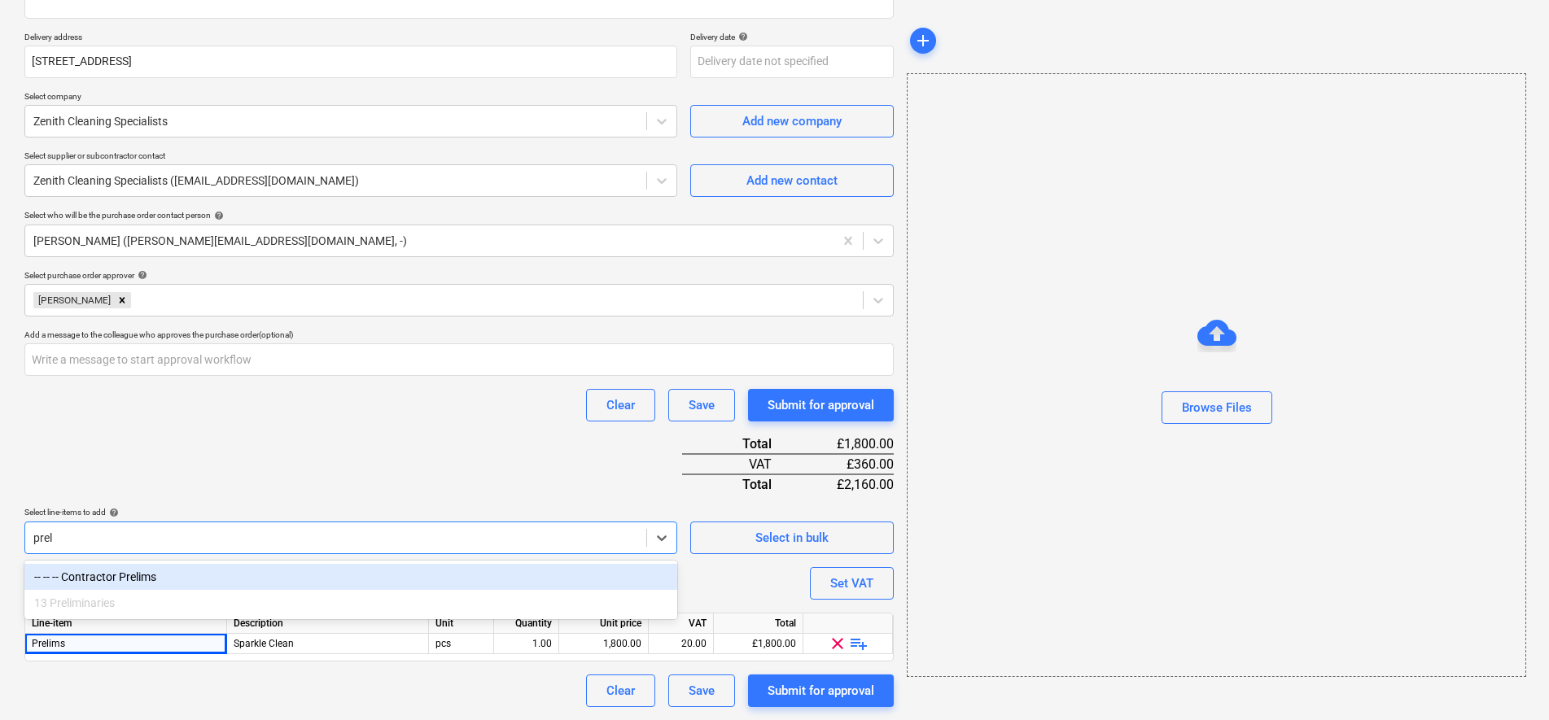
click at [203, 575] on div "-- -- -- Contractor Prelims" at bounding box center [350, 577] width 653 height 26
type textarea "x"
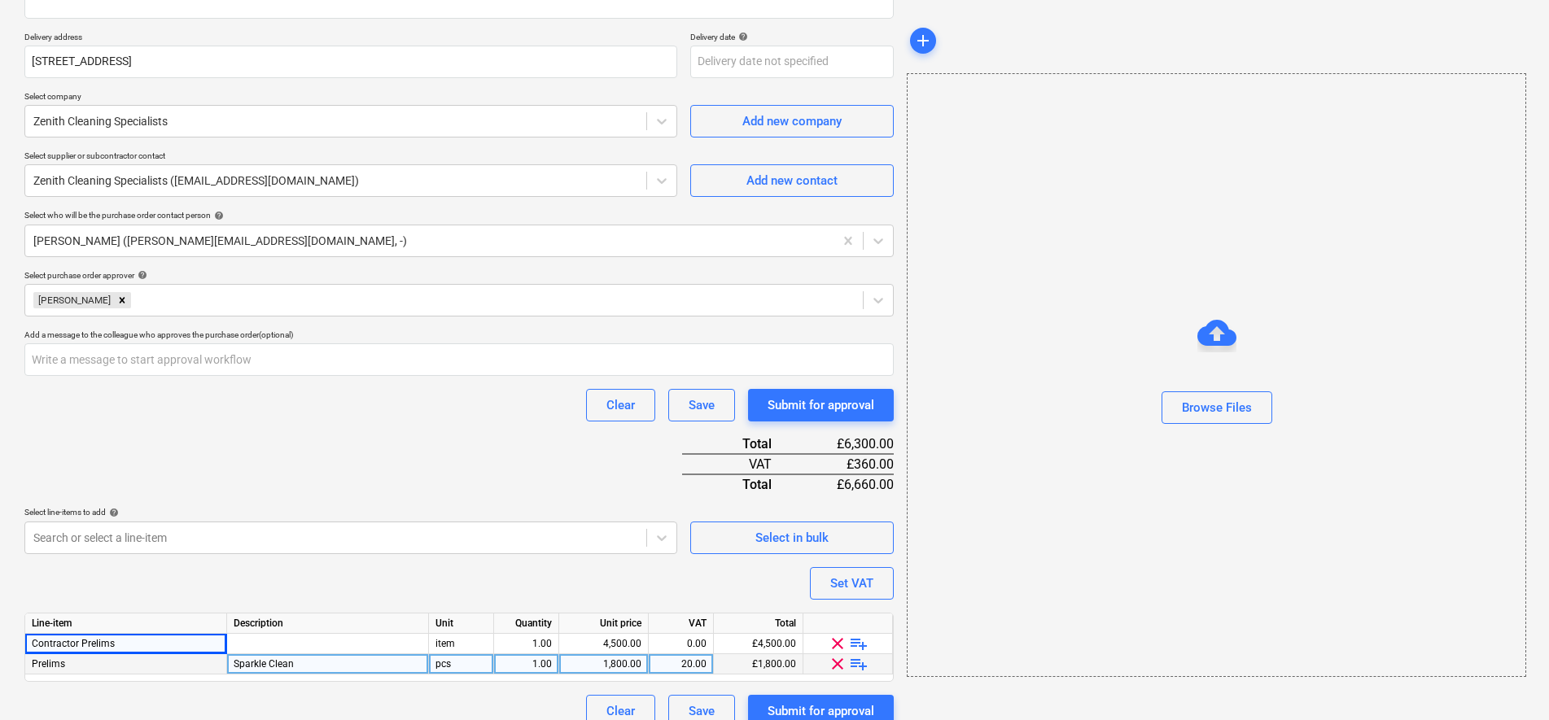
click at [839, 663] on span "clear" at bounding box center [838, 664] width 20 height 20
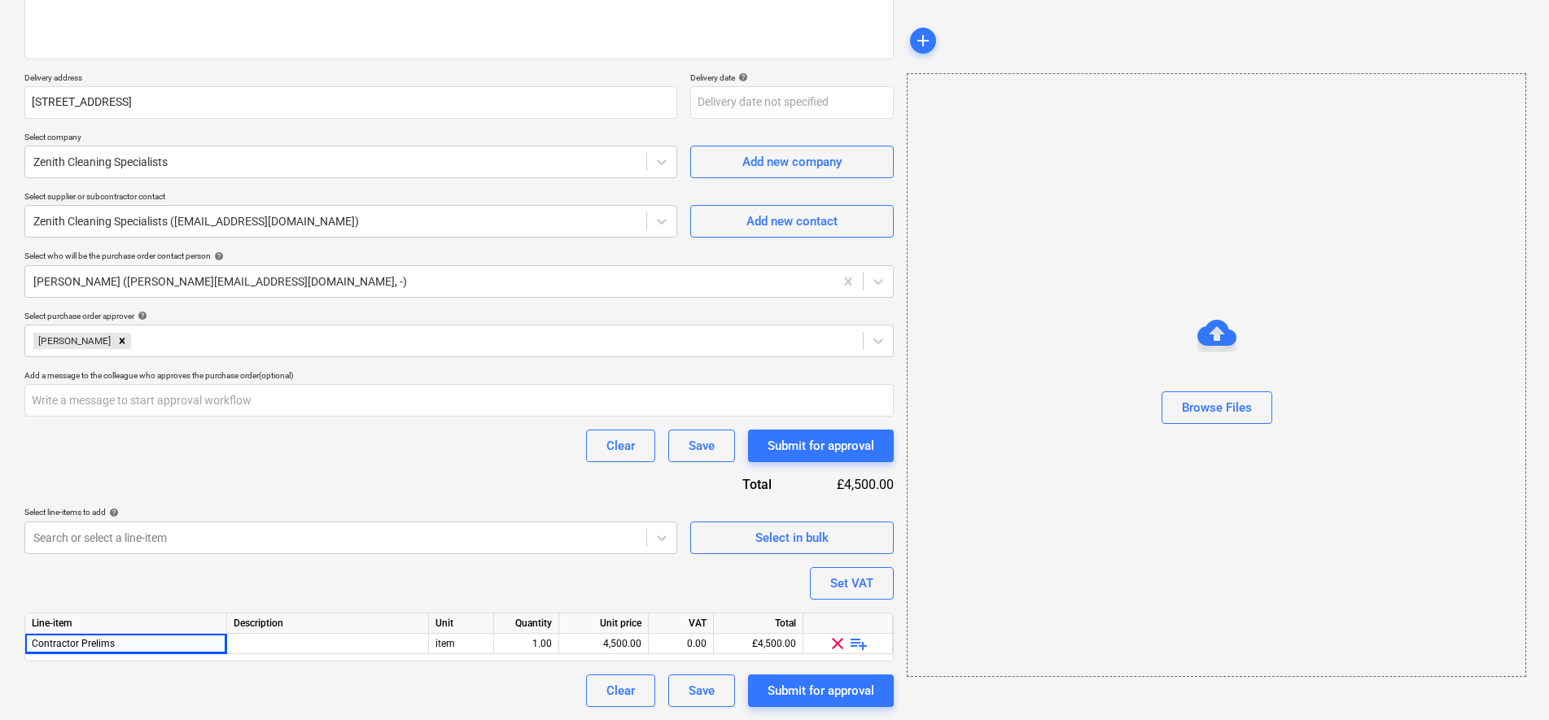
scroll to position [232, 0]
click at [857, 645] on span "playlist_add" at bounding box center [859, 644] width 20 height 20
type textarea "x"
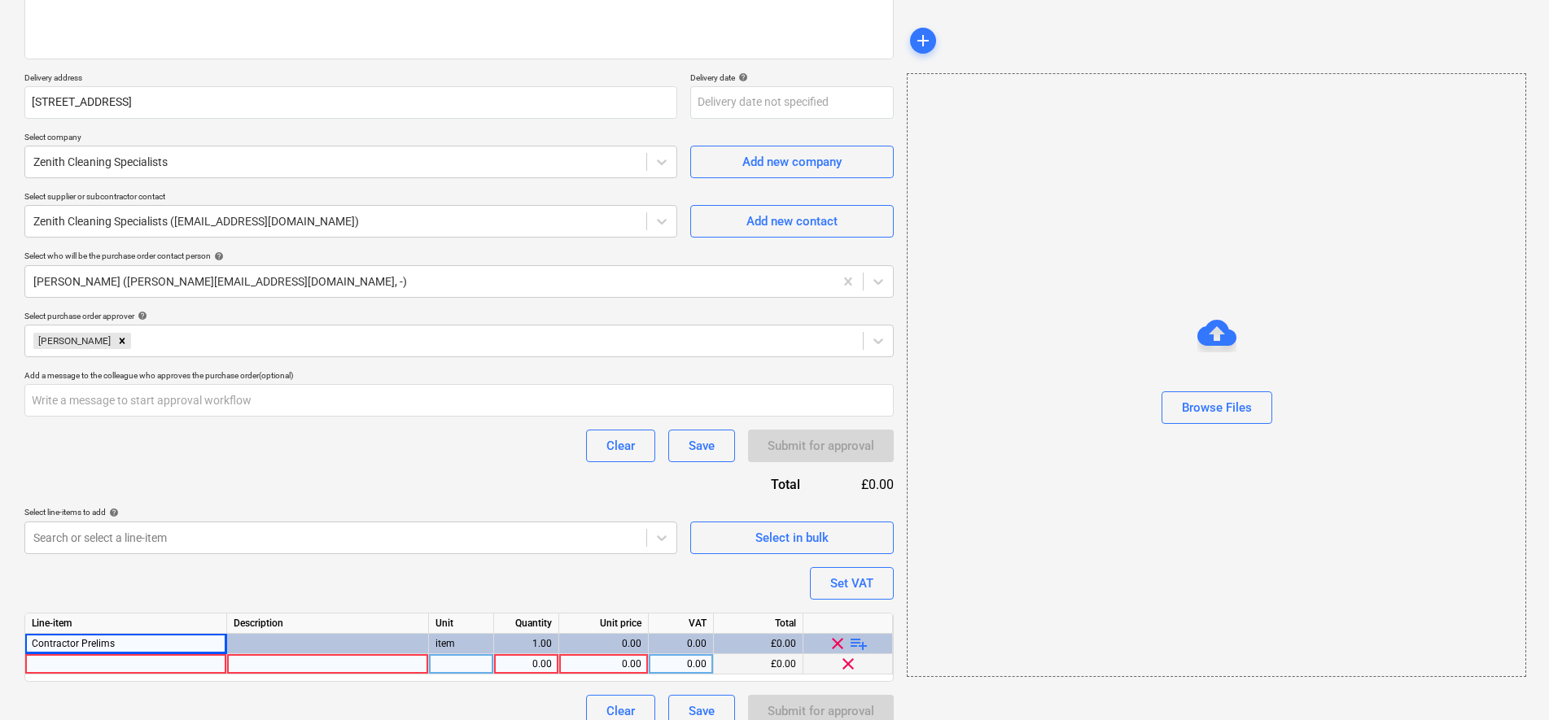
click at [191, 658] on div at bounding box center [126, 664] width 202 height 20
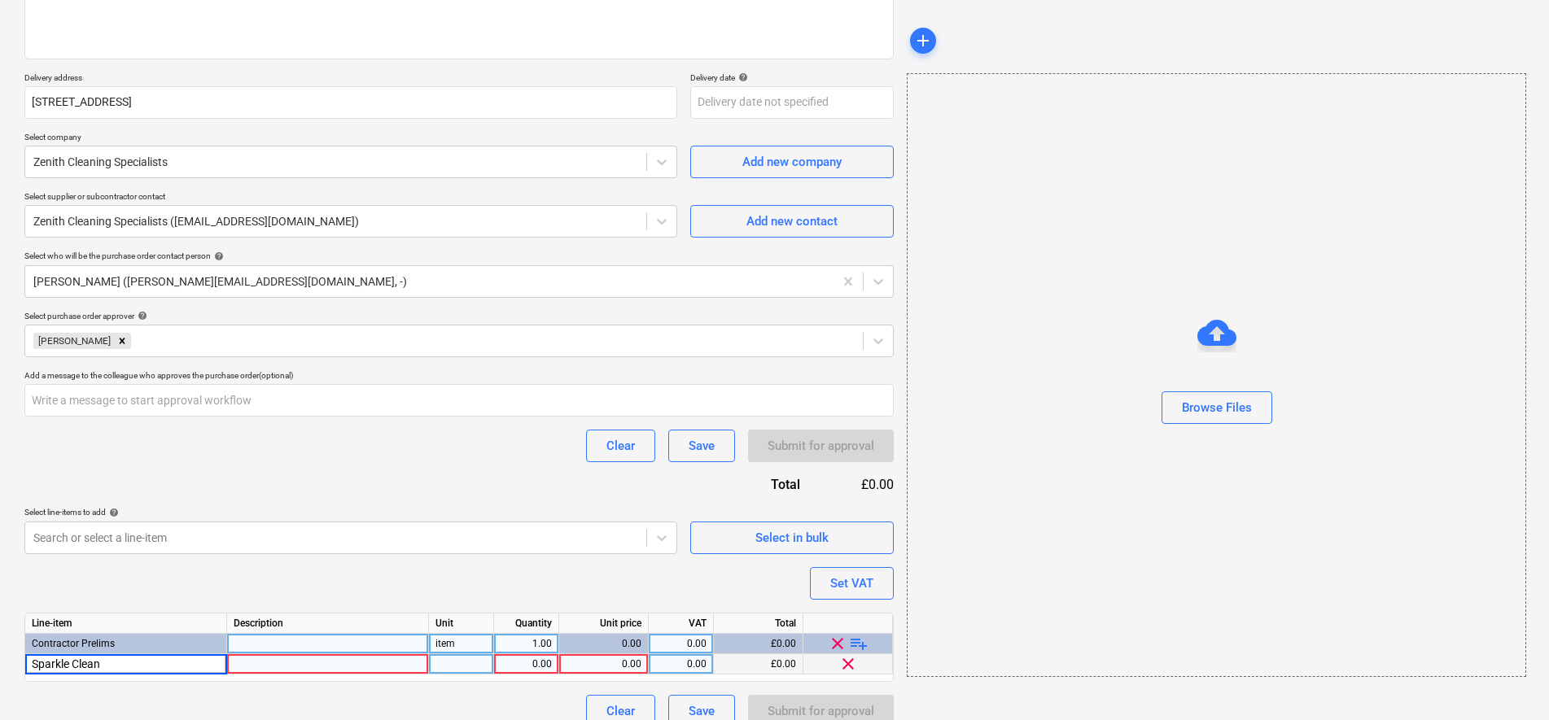
type input "Sparkle Clean"
type textarea "x"
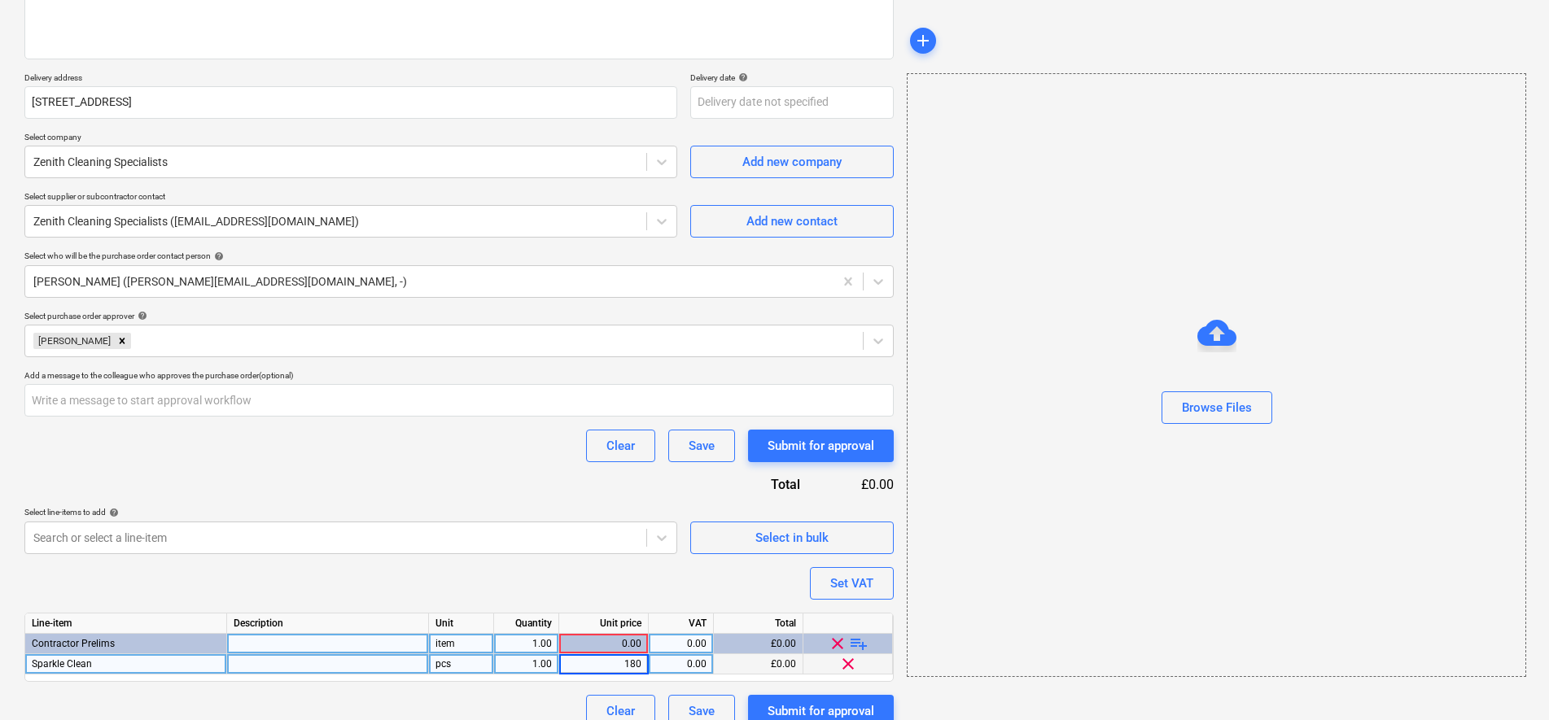
type input "1800"
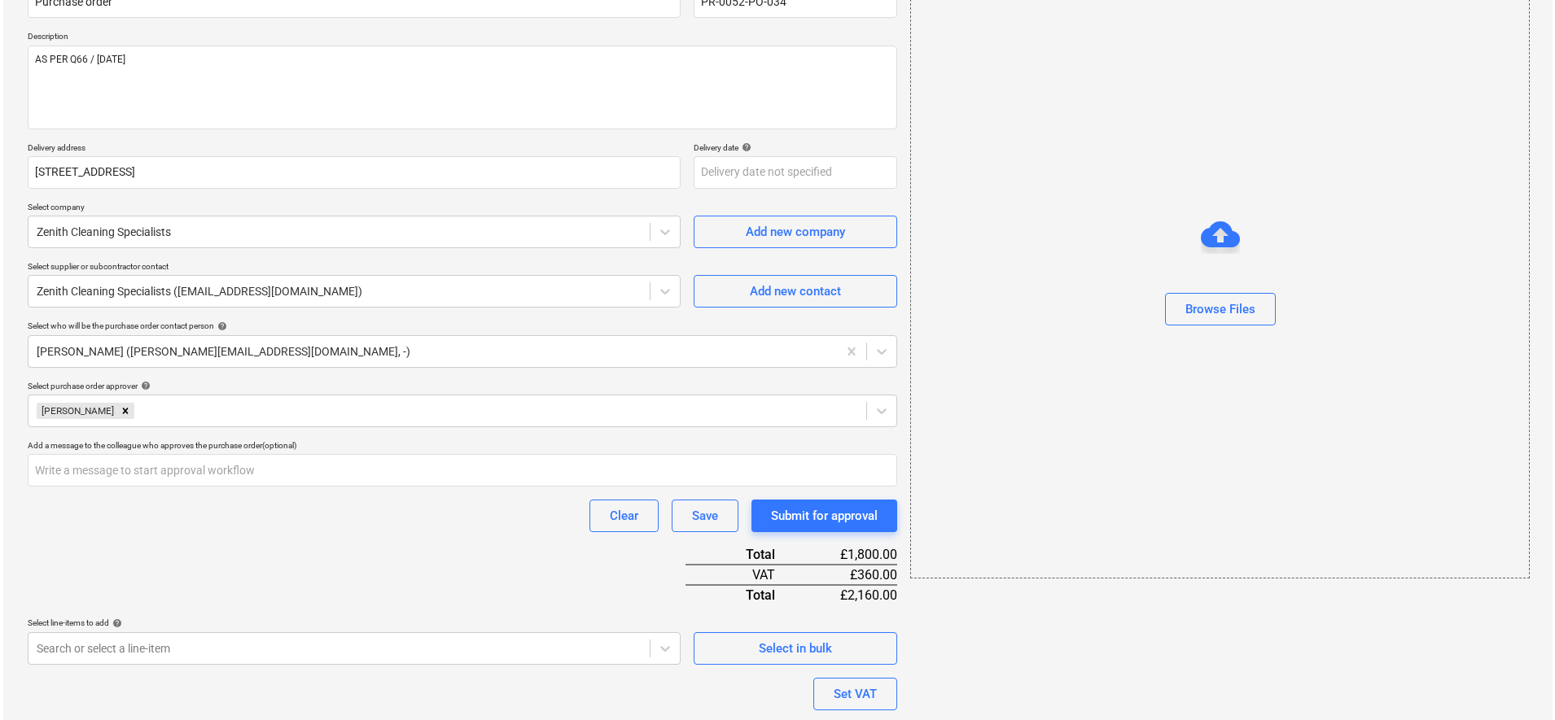
scroll to position [293, 0]
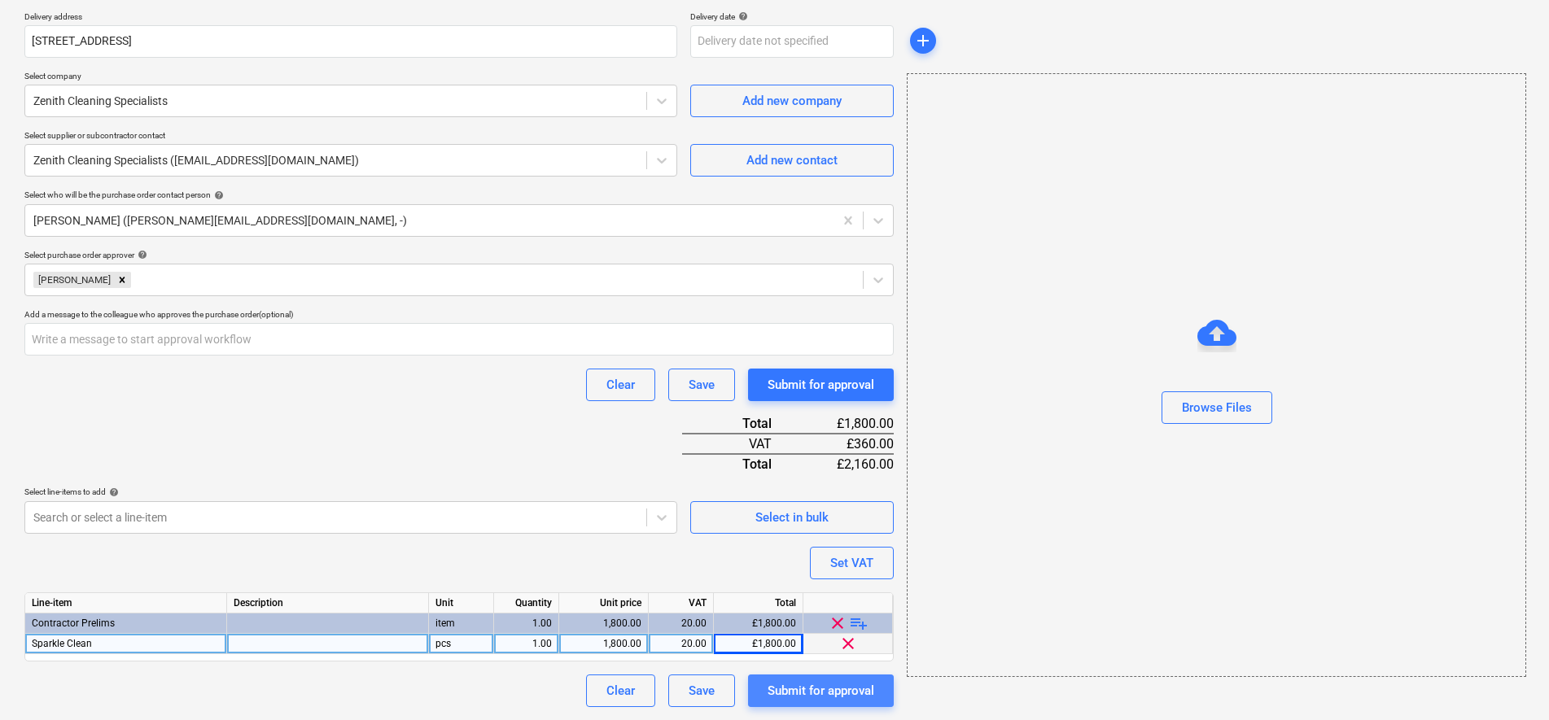
click at [830, 692] on div "Submit for approval" at bounding box center [821, 690] width 107 height 21
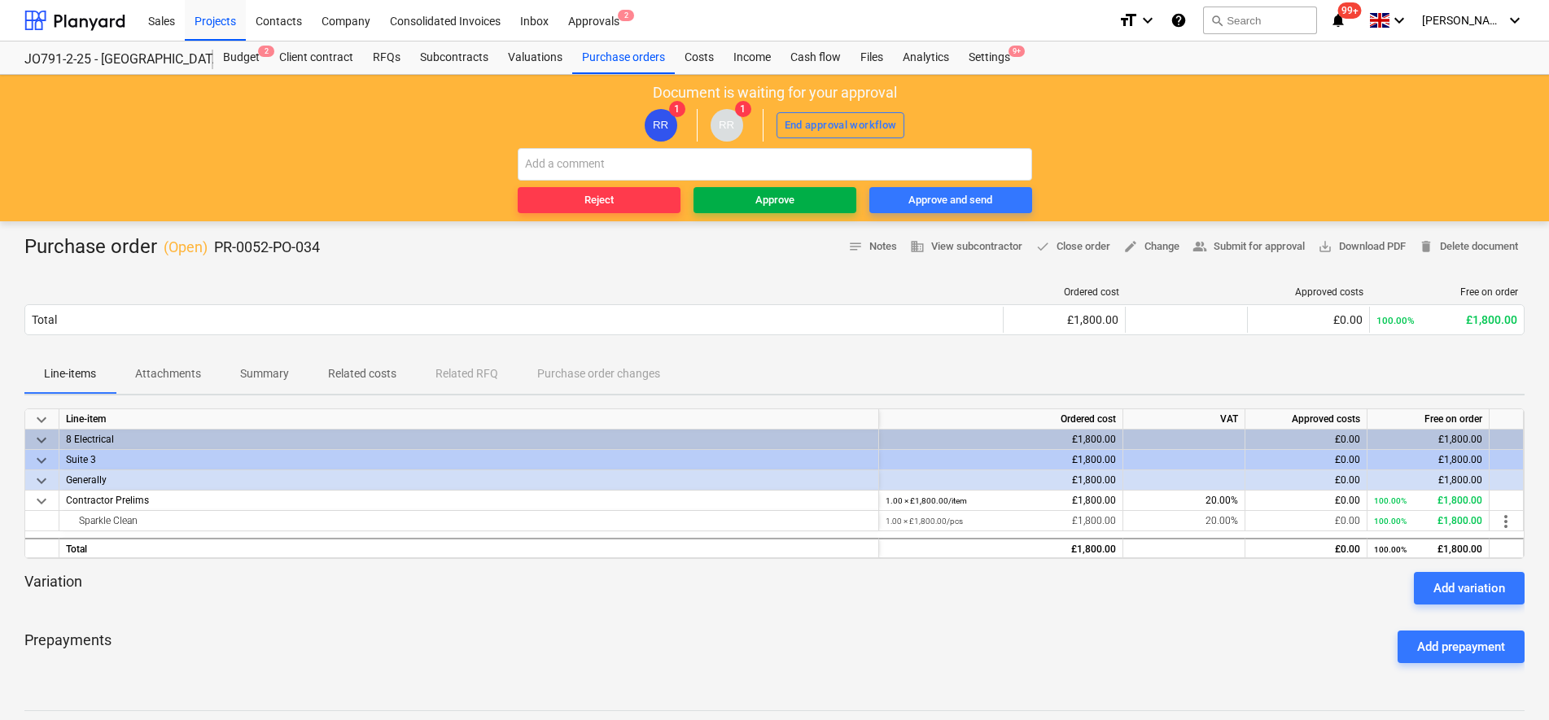
click at [759, 193] on div "Approve" at bounding box center [774, 200] width 39 height 19
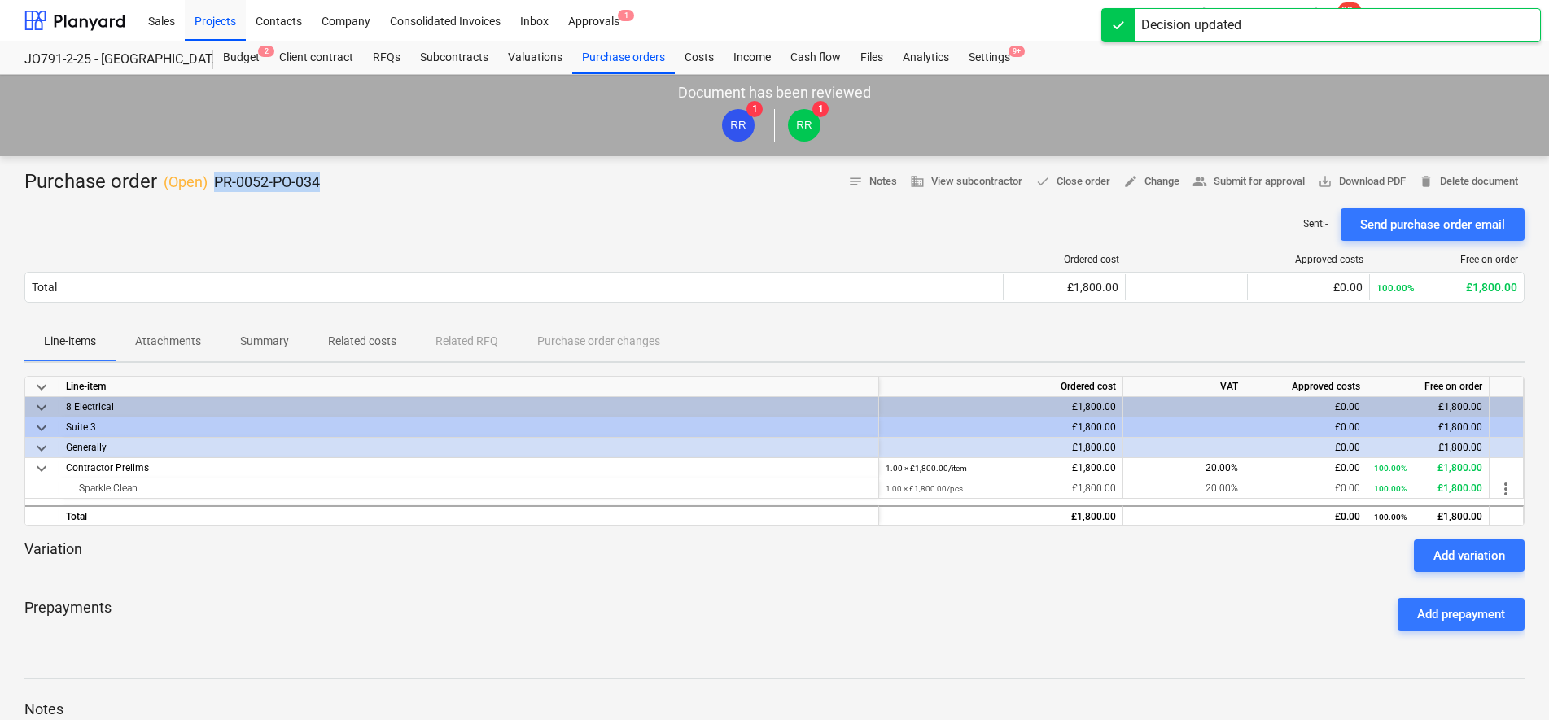
drag, startPoint x: 330, startPoint y: 186, endPoint x: 206, endPoint y: 190, distance: 123.8
click at [206, 190] on div "Purchase order ( Open ) PR-0052-PO-034 notes Notes business View subcontractor …" at bounding box center [774, 182] width 1500 height 26
copy div "PR-0052-PO-034"
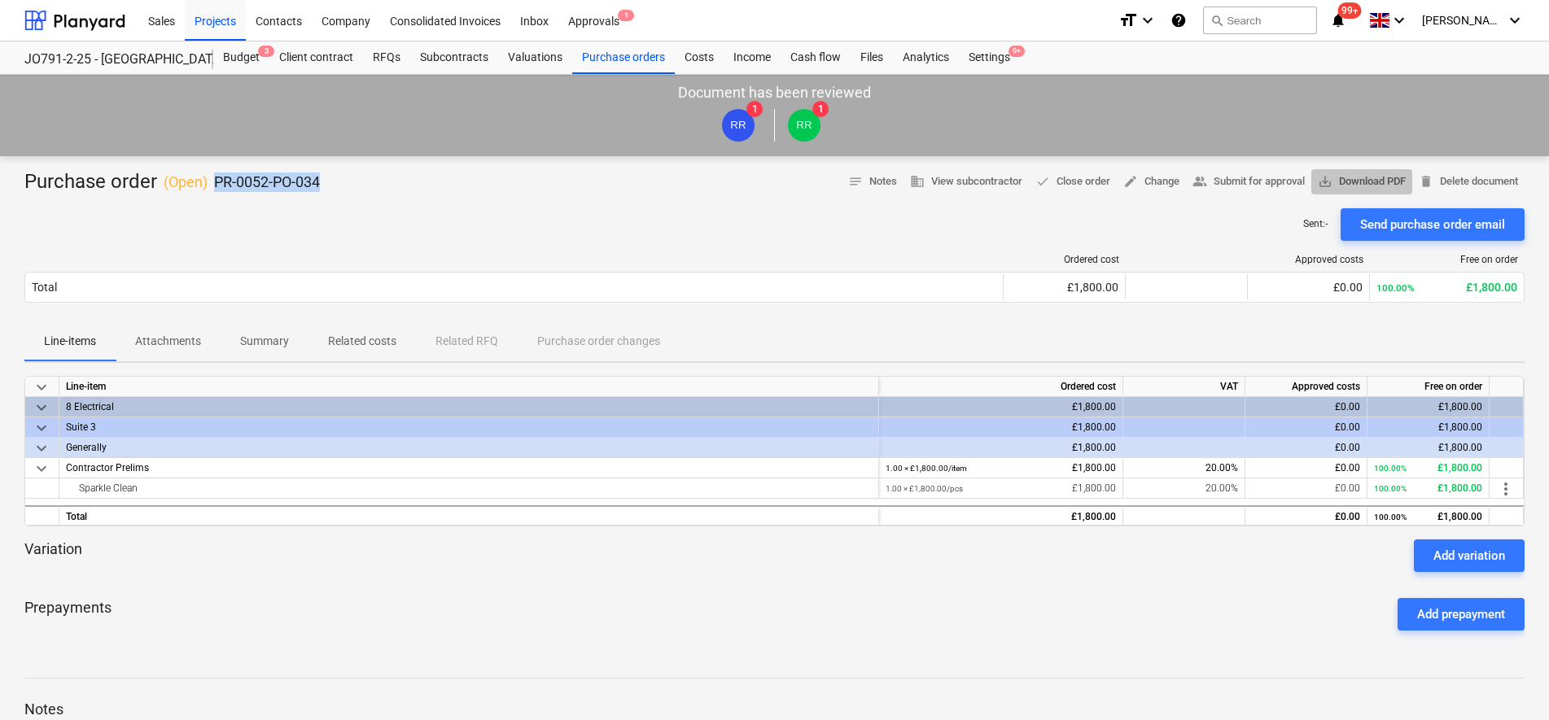
click at [1399, 174] on span "save_alt Download PDF" at bounding box center [1362, 182] width 88 height 19
click at [247, 55] on div "Budget 3" at bounding box center [241, 58] width 56 height 33
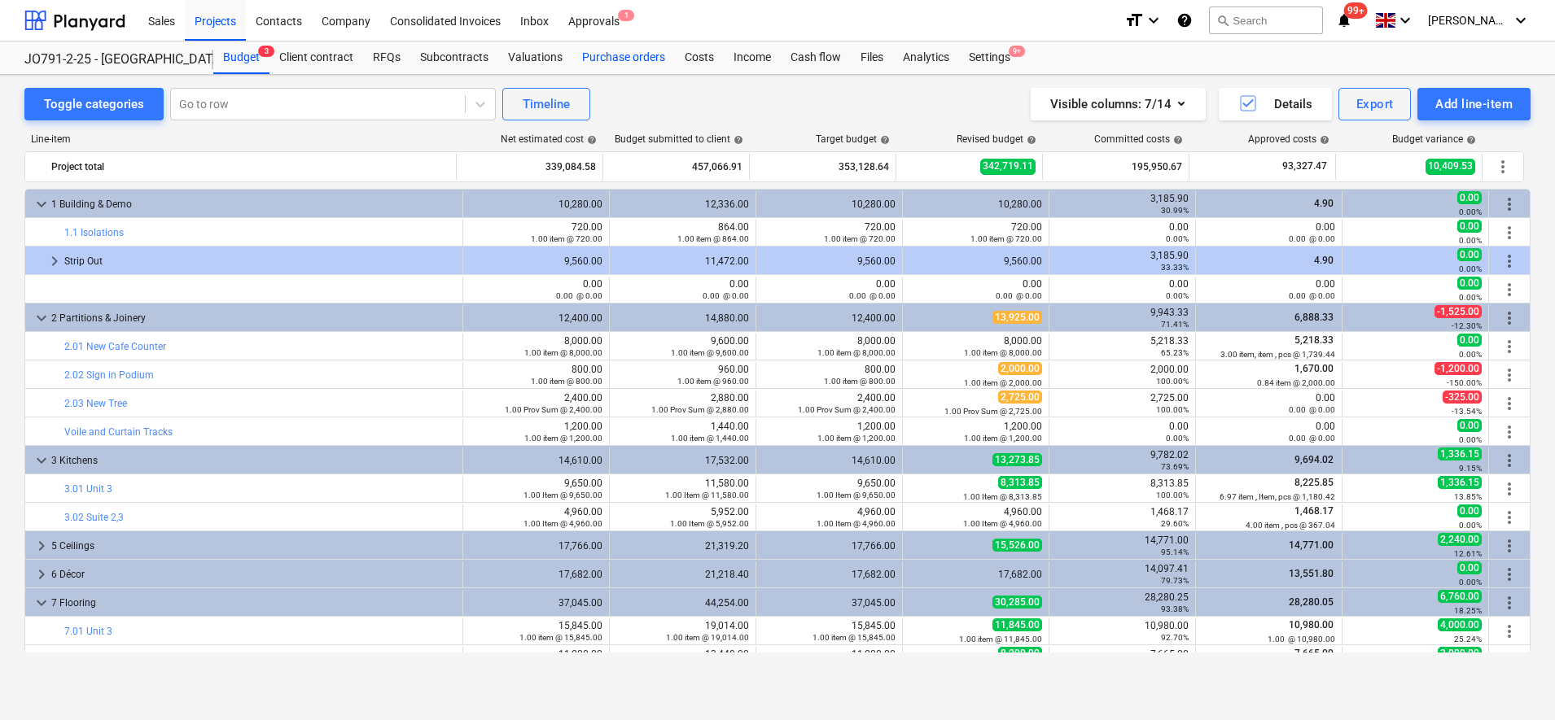
click at [621, 55] on div "Purchase orders" at bounding box center [623, 58] width 103 height 33
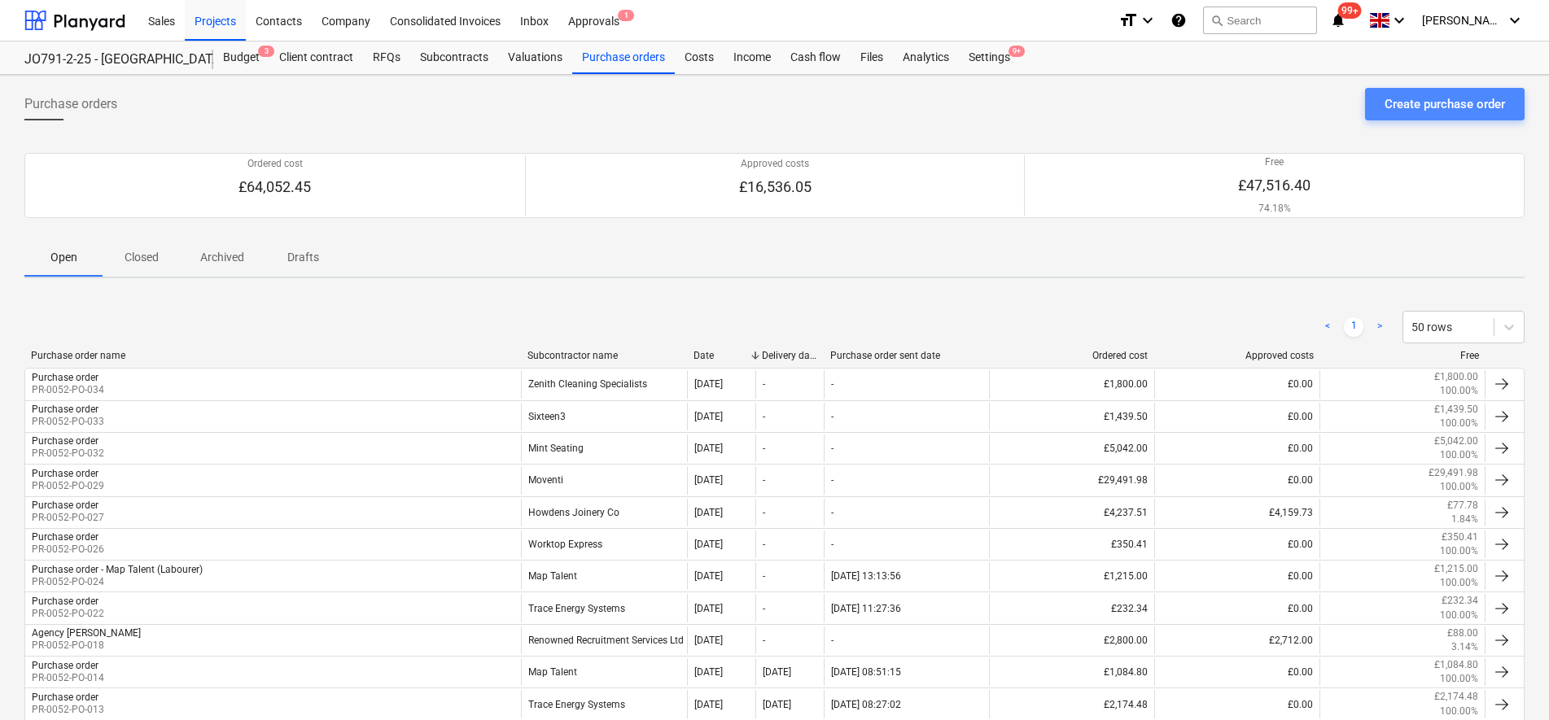
click at [1399, 112] on div "Create purchase order" at bounding box center [1445, 104] width 120 height 21
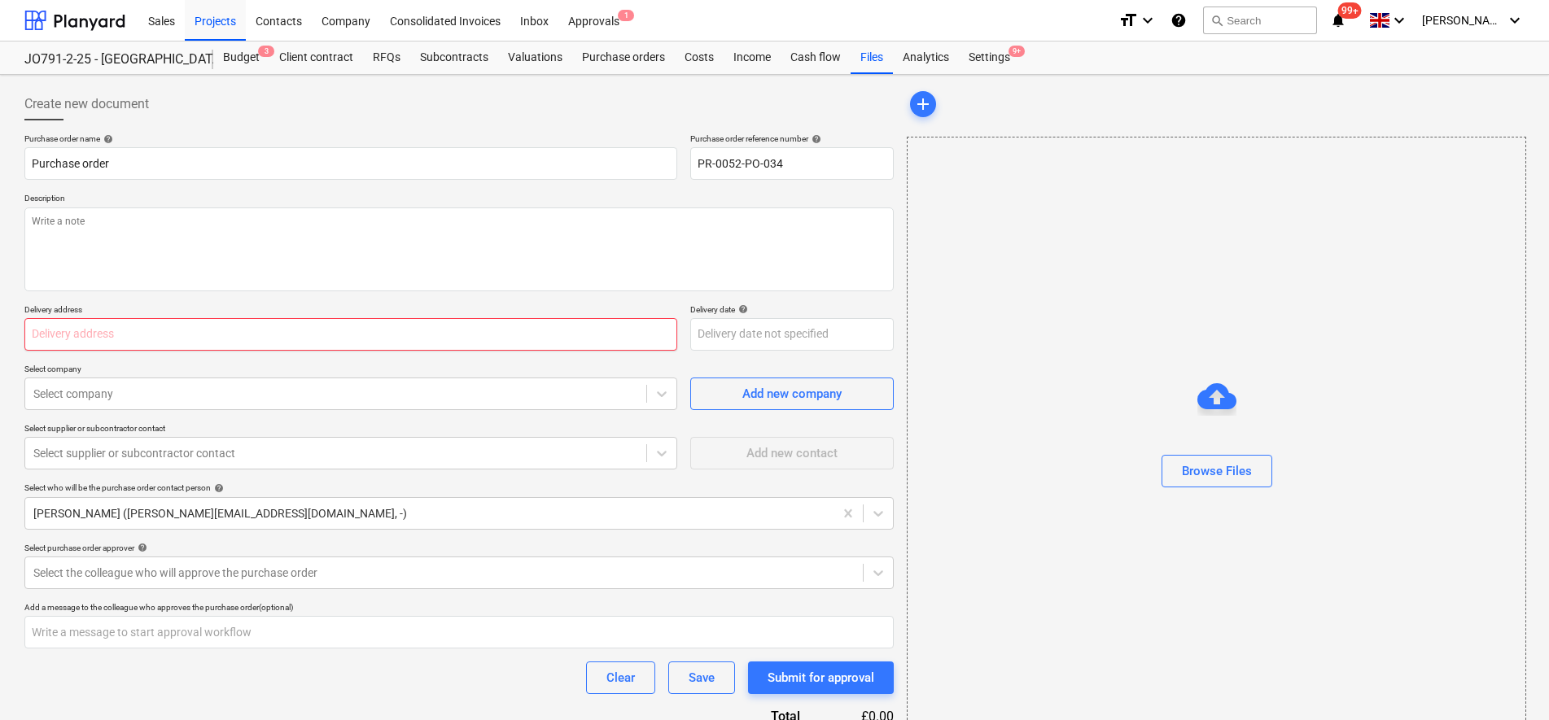
click at [133, 342] on input "text" at bounding box center [350, 334] width 653 height 33
paste input "PR-0052-PO-034"
type textarea "x"
type input "PR-0052-PO-034"
drag, startPoint x: 188, startPoint y: 321, endPoint x: 0, endPoint y: 330, distance: 188.2
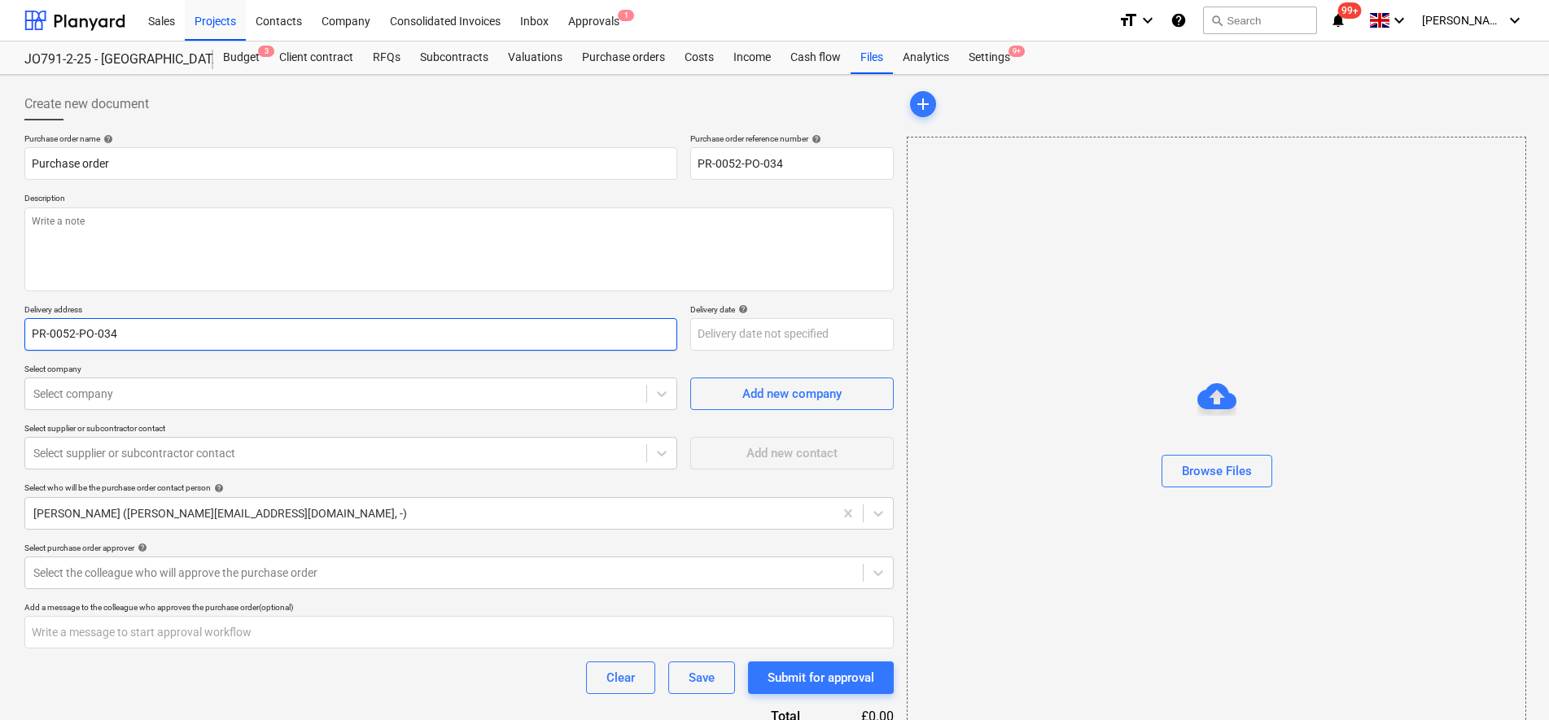
click at [0, 329] on html "Sales Projects Contacts Company Consolidated Invoices Inbox Approvals 1 format_…" at bounding box center [774, 360] width 1549 height 720
type textarea "x"
click at [182, 334] on input "text" at bounding box center [350, 334] width 653 height 33
paste input "[STREET_ADDRESS]"
type textarea "x"
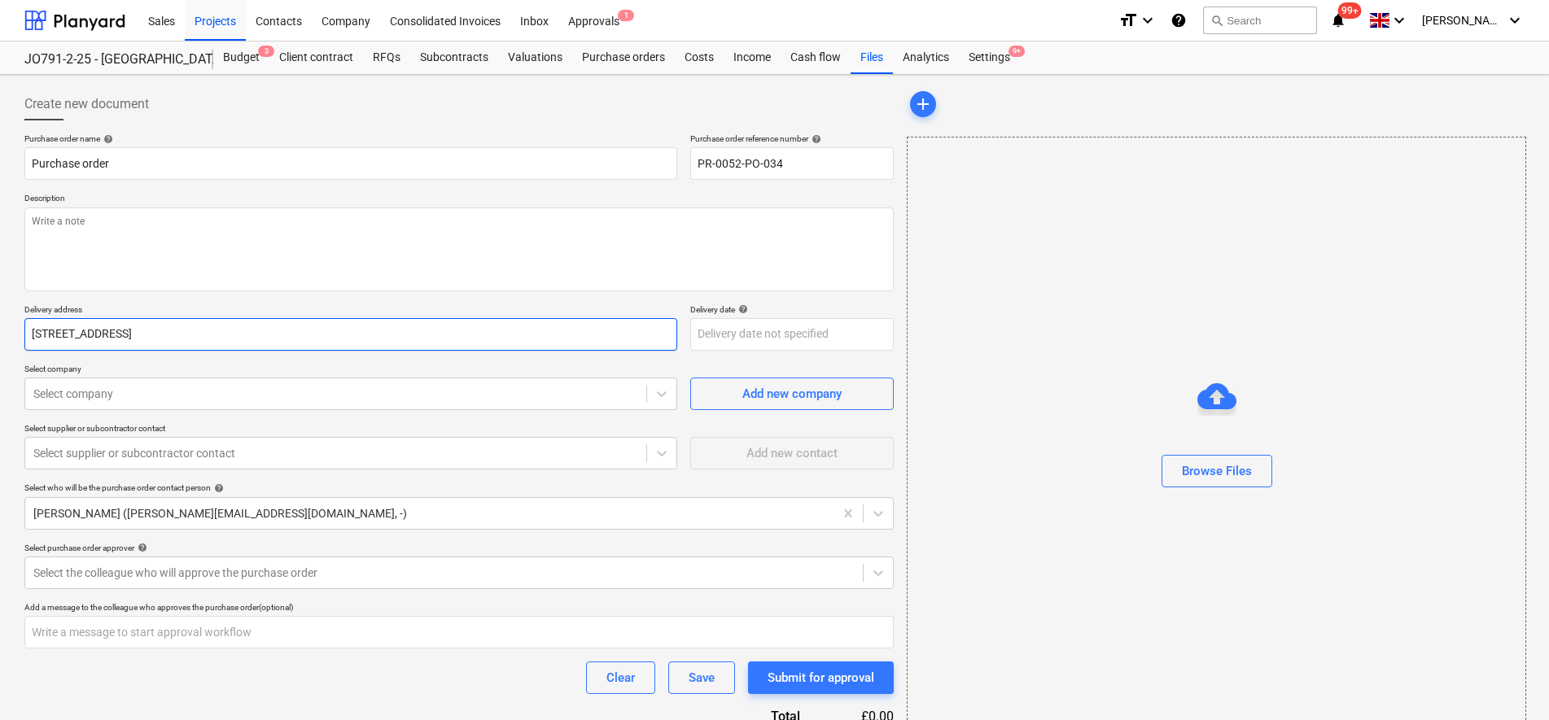
type input "[STREET_ADDRESS]"
click at [952, 320] on div "Browse Files" at bounding box center [1216, 439] width 619 height 604
click at [142, 249] on textarea at bounding box center [458, 250] width 869 height 84
type textarea "x"
type textarea "A"
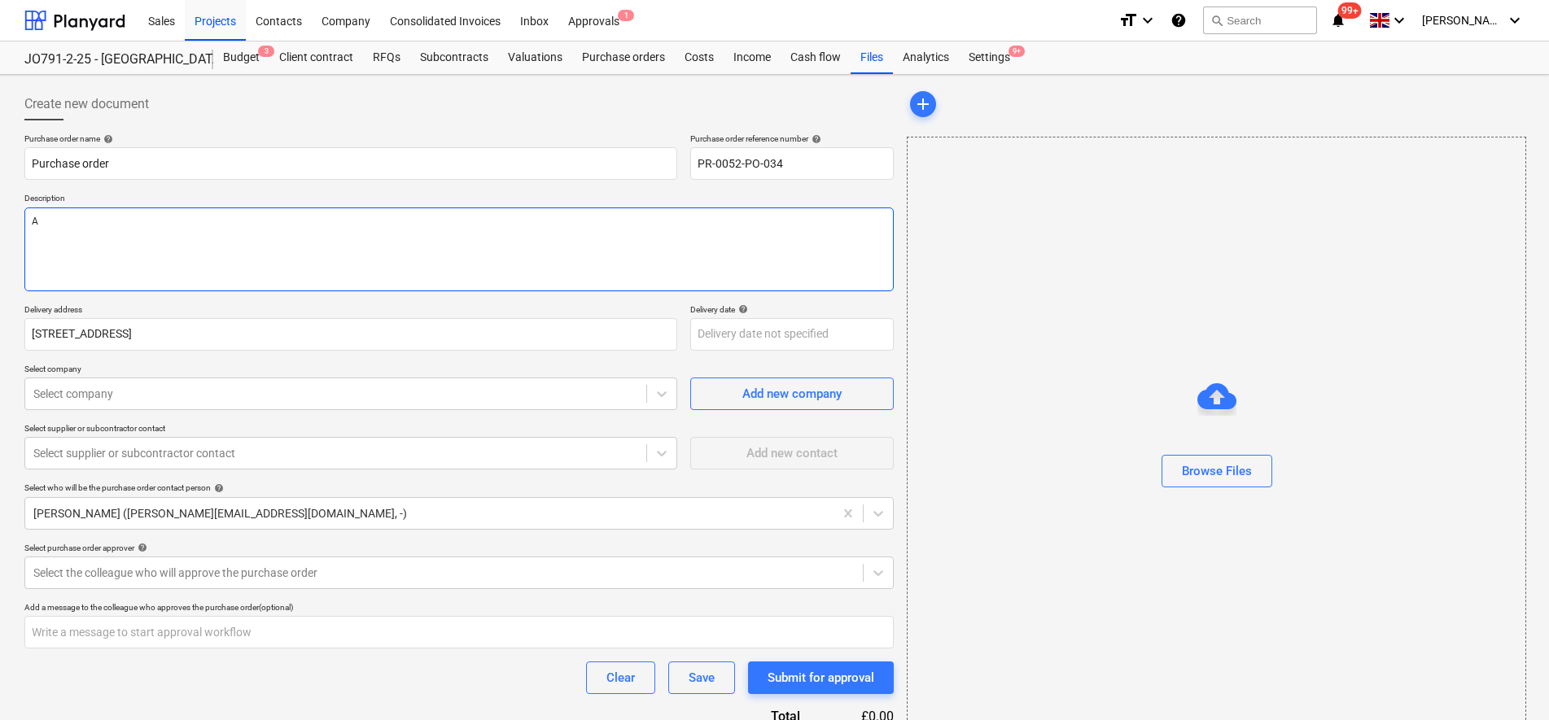
type textarea "x"
type textarea "AS"
type textarea "x"
type textarea "AS"
type textarea "x"
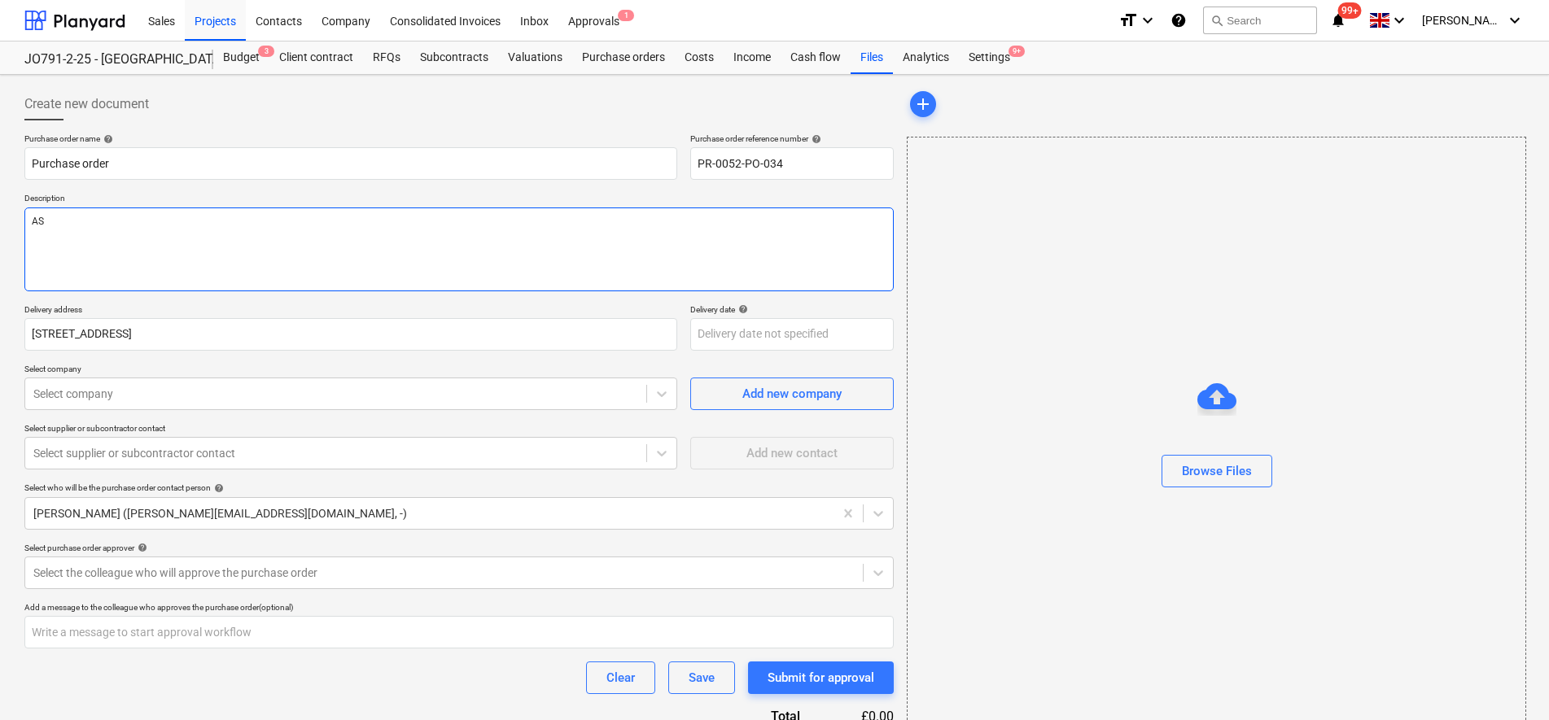
type textarea "AS P"
type textarea "x"
type textarea "AS PE"
type textarea "x"
type textarea "AS PER"
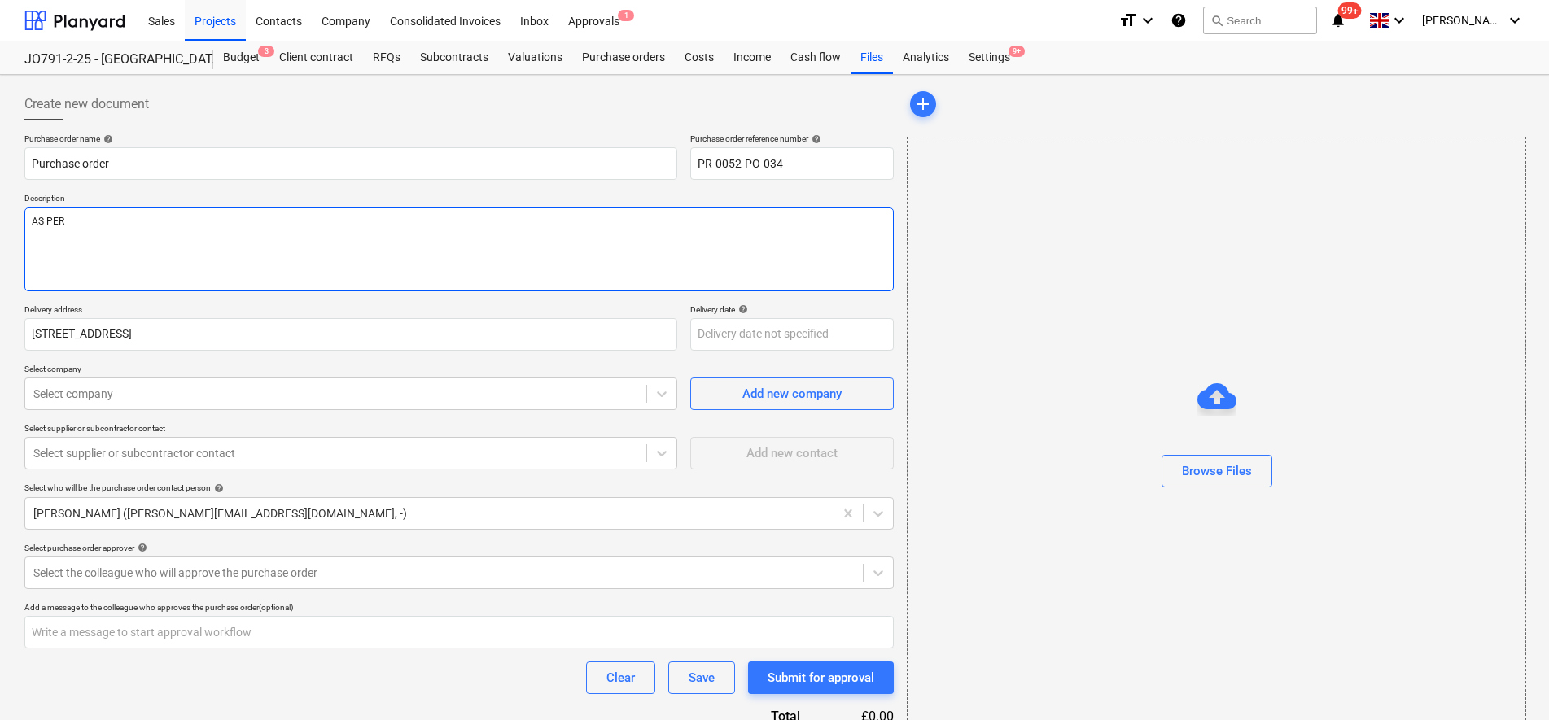
type textarea "x"
type textarea "AS PER"
type textarea "x"
type textarea "AS PER Q"
type textarea "x"
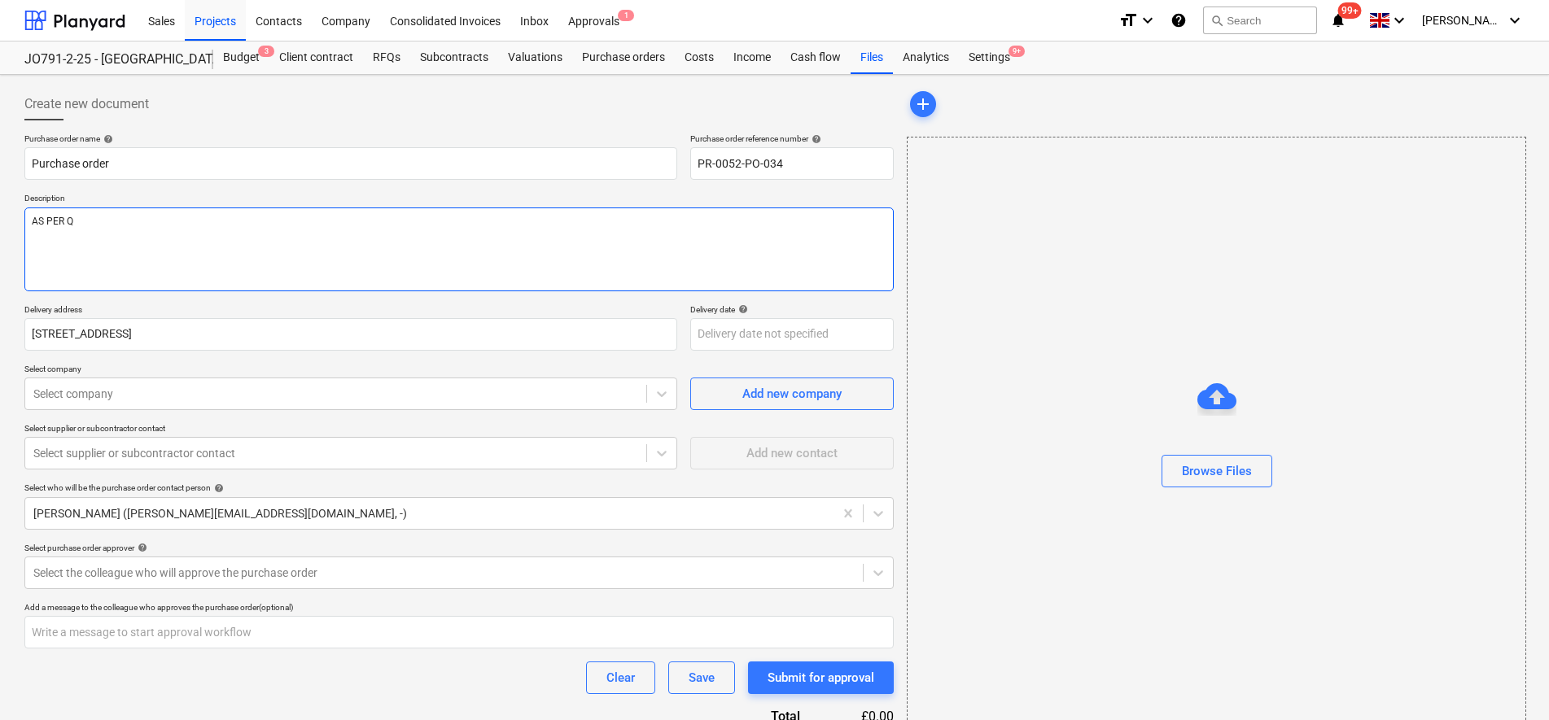
type textarea "AS PER QU"
type textarea "x"
type textarea "AS PER QUO"
type textarea "x"
type textarea "AS PER QUOT"
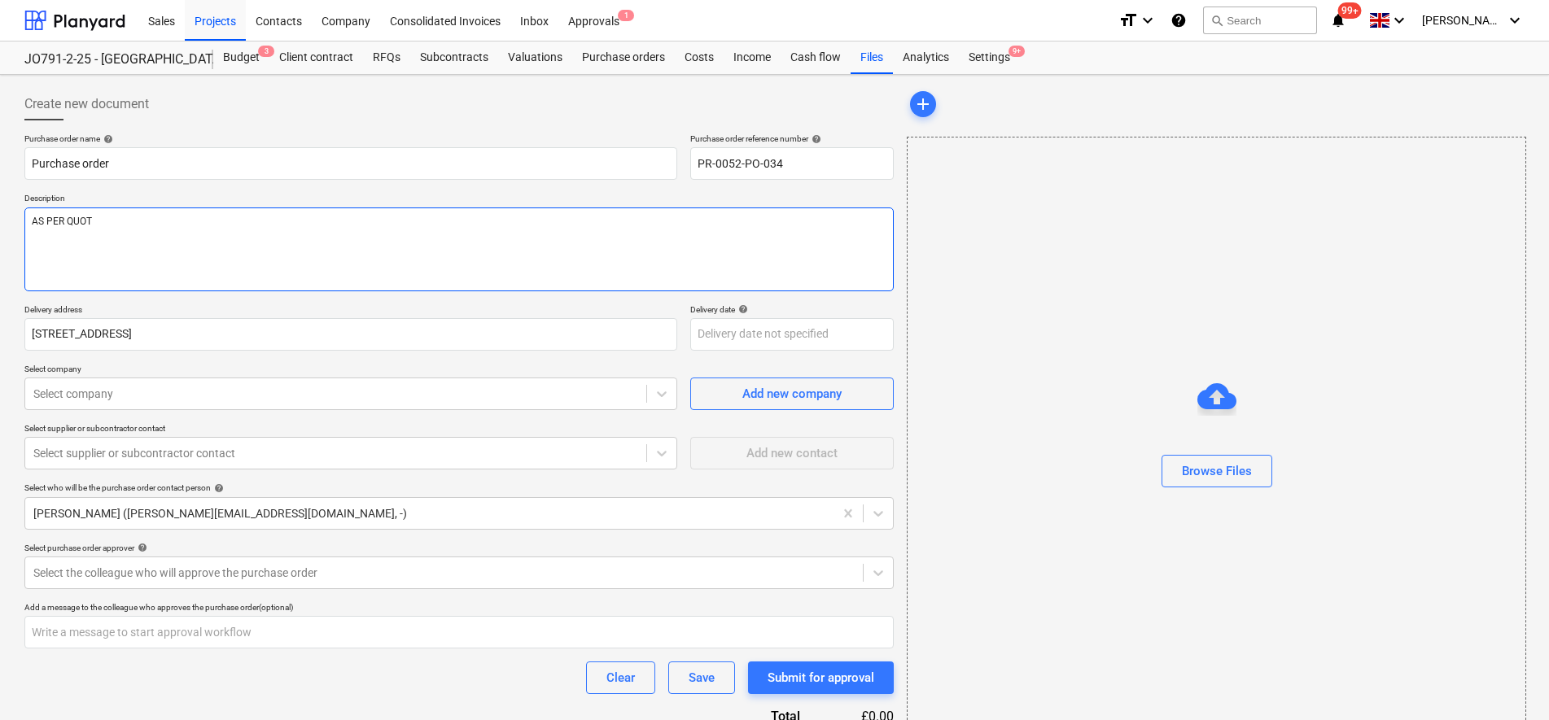
type textarea "x"
type textarea "AS PER QUOTE"
type textarea "x"
type textarea "AS PER QUOTE"
type textarea "x"
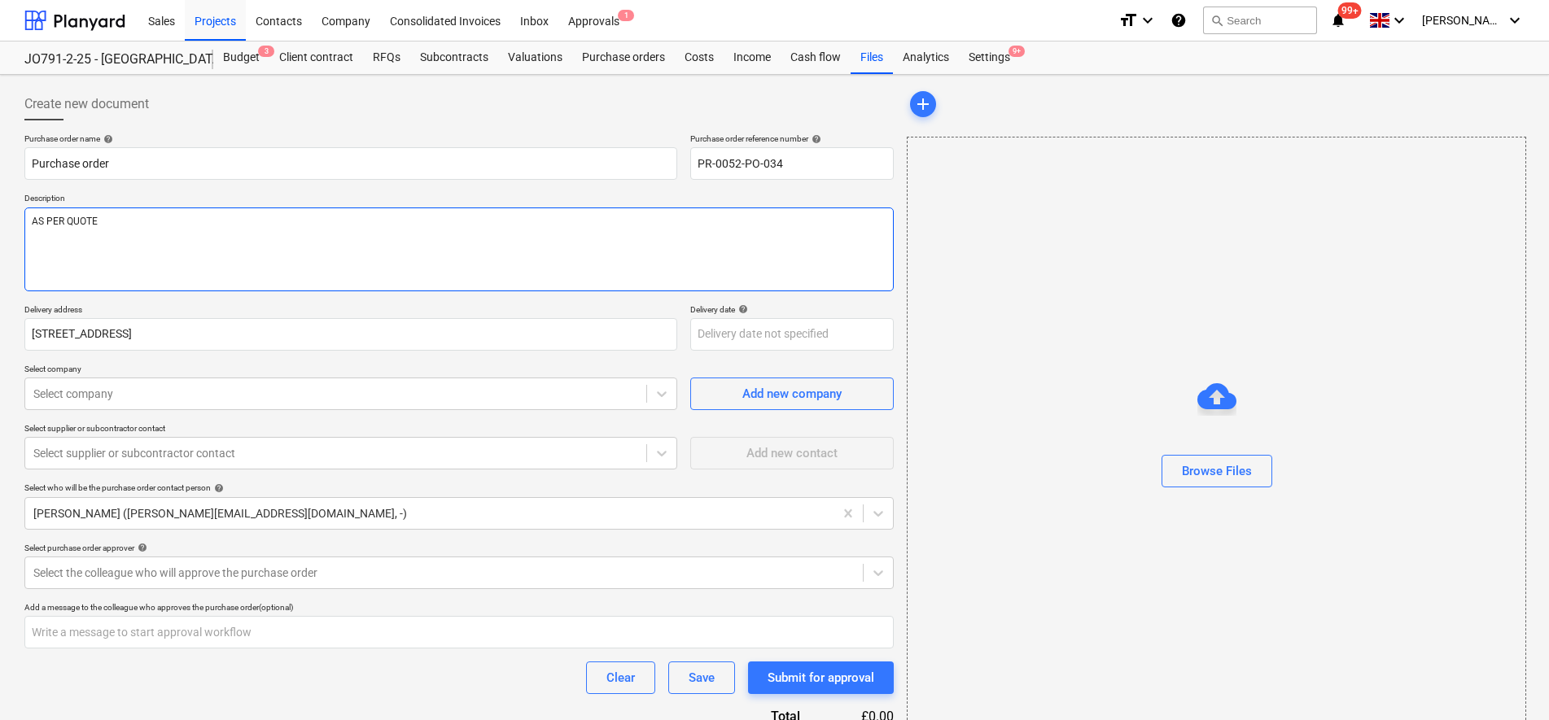
type textarea "AS PER QUOTE R"
type textarea "x"
type textarea "AS PER QUOTE RE"
type textarea "x"
type textarea "AS PER QUOTE REC"
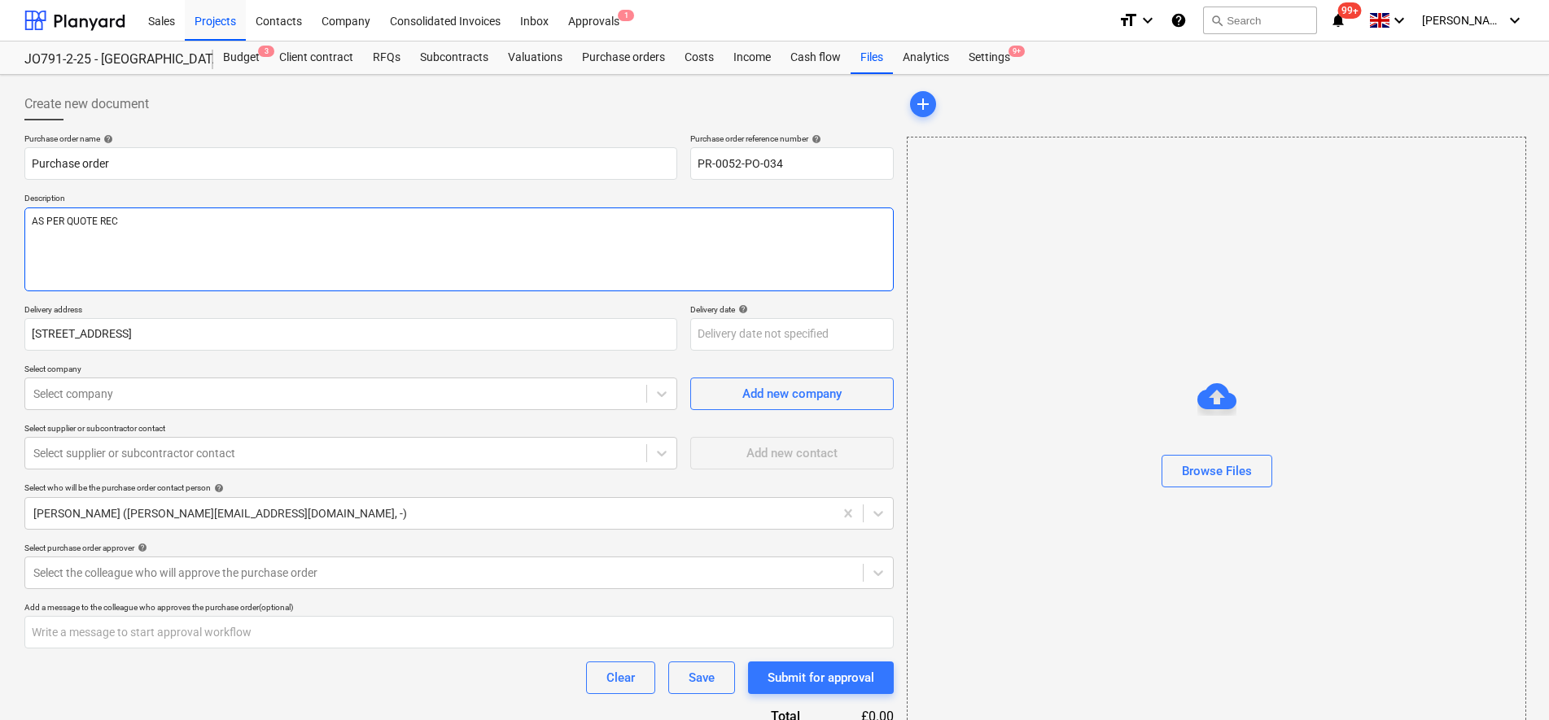
type textarea "x"
type textarea "AS PER QUOTE RECE"
type textarea "x"
type textarea "AS PER QUOTE RECEI"
type textarea "x"
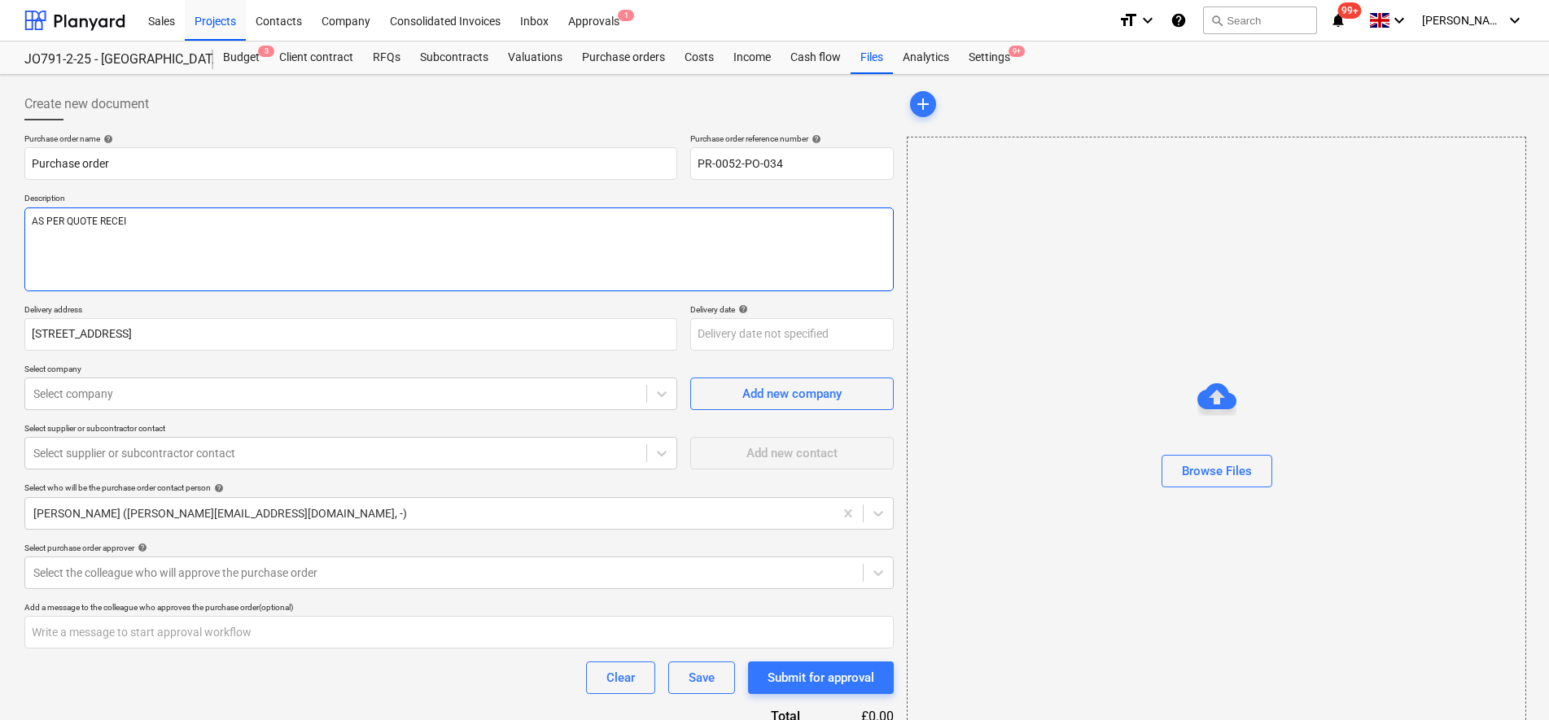
type textarea "AS PER QUOTE RECEIV"
type textarea "x"
type textarea "AS PER QUOTE RECEIVE"
type textarea "x"
type textarea "AS PER QUOTE RECEIVED"
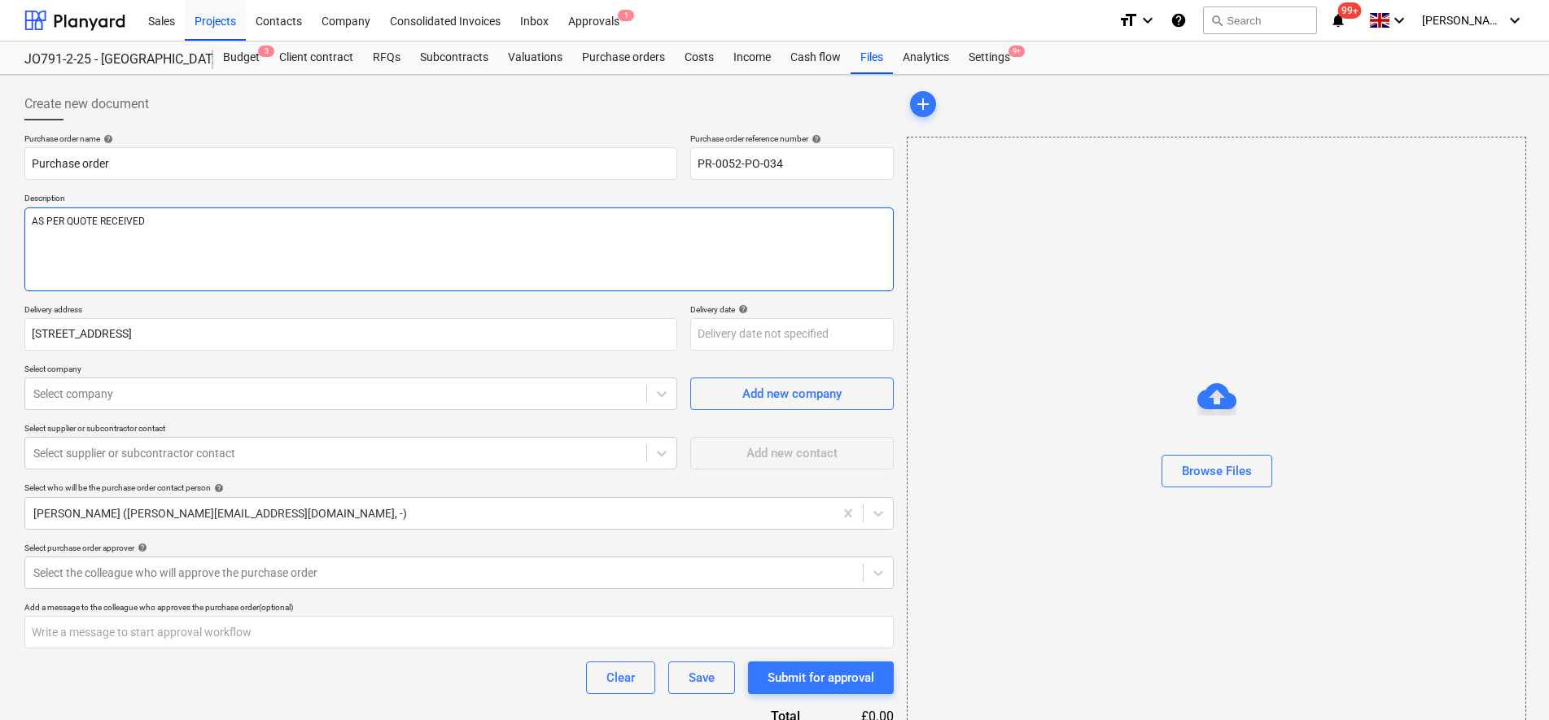
type textarea "x"
type textarea "AS PER QUOTE RECEIVED"
click at [161, 215] on textarea "AS PER QUOTE RECEIVED" at bounding box center [458, 250] width 869 height 84
type textarea "x"
type textarea "AS PER QUOTE RECEIVED 1"
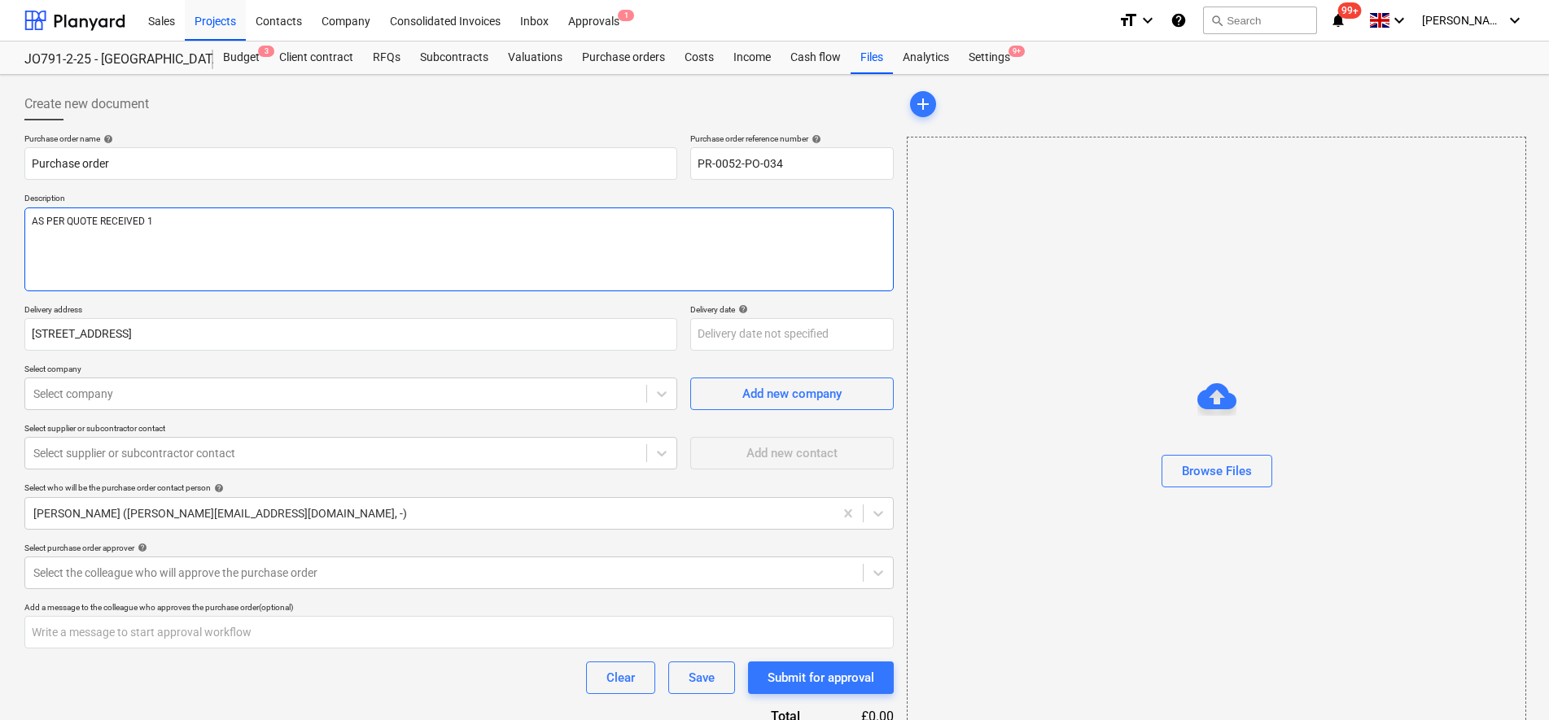
type textarea "x"
type textarea "AS PER QUOTE RECEIVED 11"
type textarea "x"
type textarea "AS PER QUOTE RECEIVED 11."
type textarea "x"
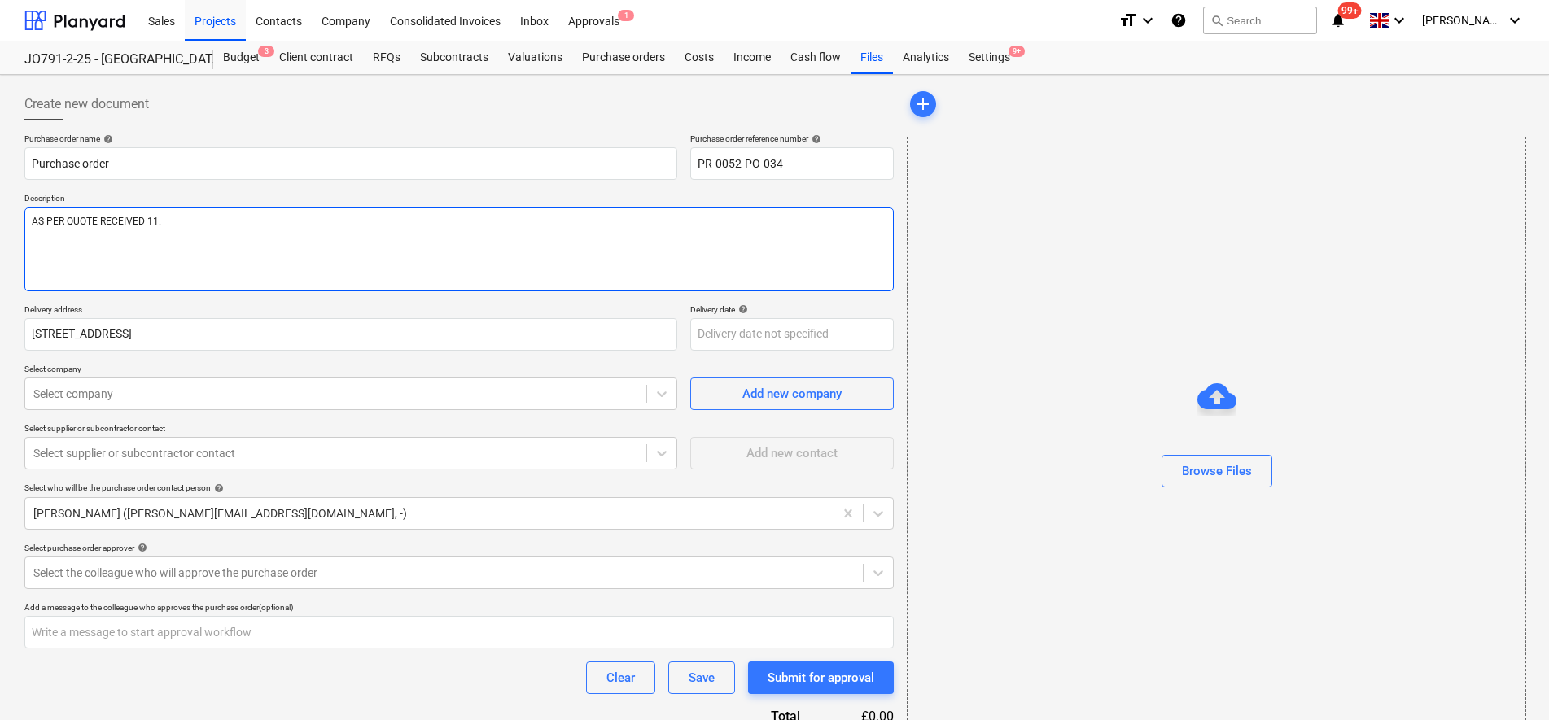
type textarea "AS PER QUOTE RECEIVED 11.1"
type textarea "x"
type textarea "AS PER QUOTE RECEIVED 11.11"
type textarea "x"
type textarea "AS PER QUOTE RECEIVED 11.11."
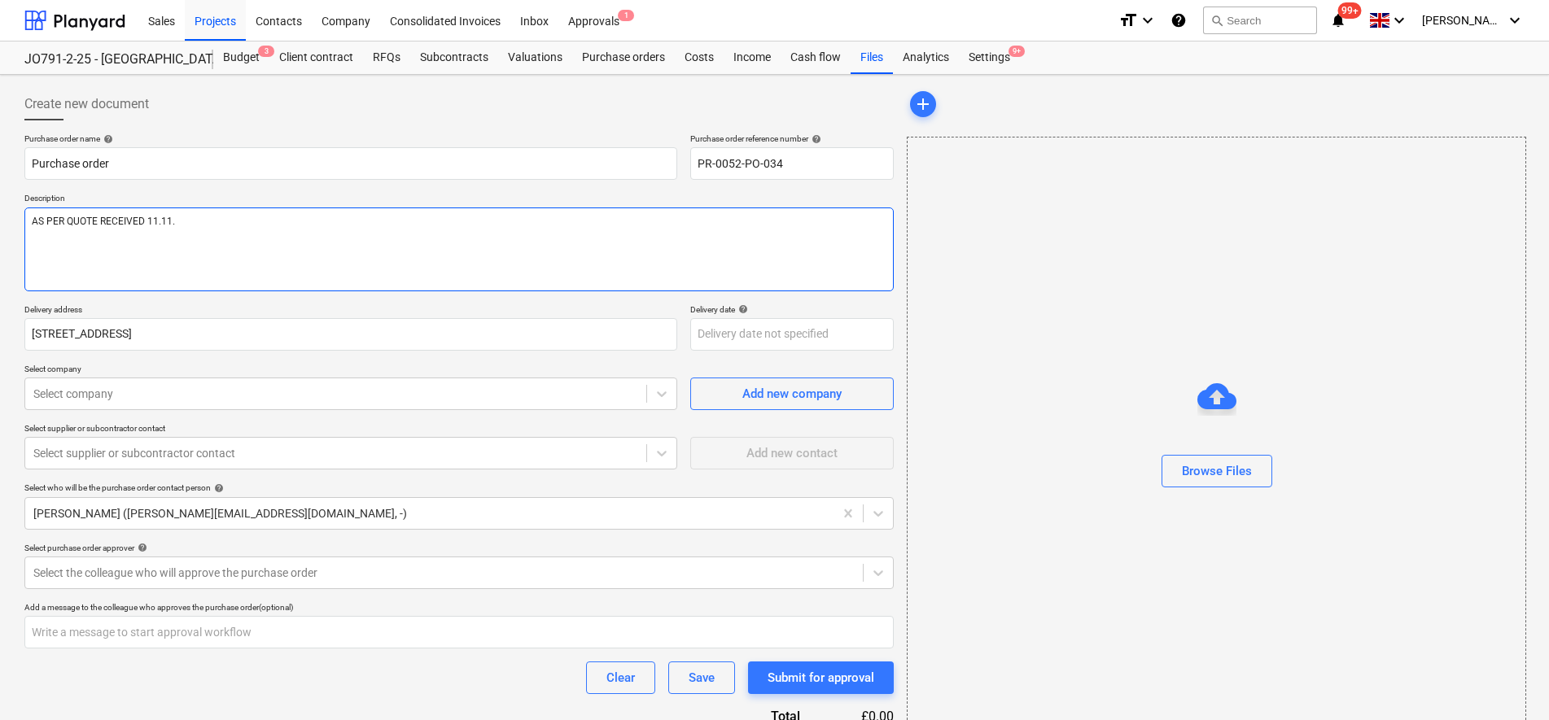
type textarea "x"
type textarea "AS PER QUOTE RECEIVED 11.11.2"
type textarea "x"
type textarea "AS PER QUOTE RECEIVED [DATE]"
type textarea "x"
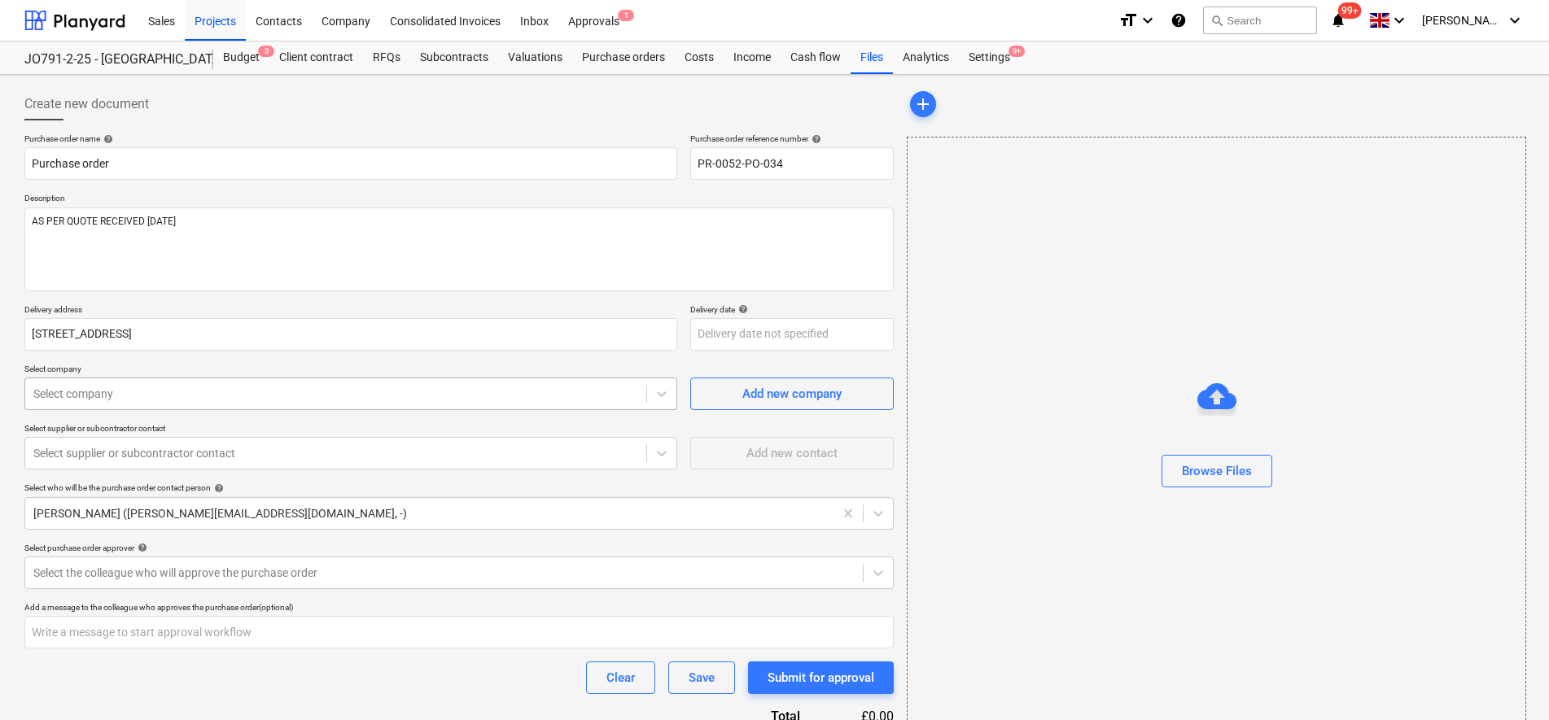
click at [180, 401] on div at bounding box center [335, 394] width 605 height 16
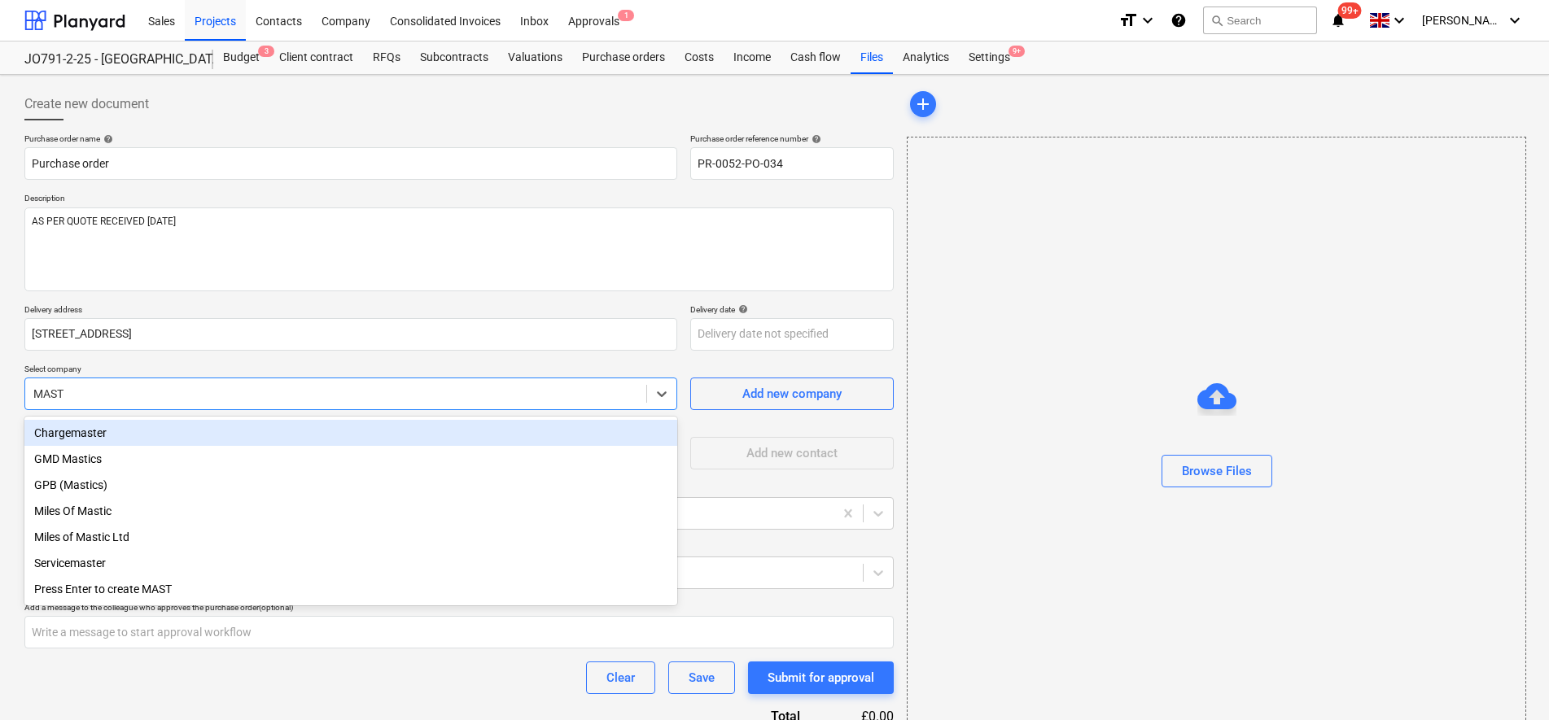
type input "MAST"
type textarea "x"
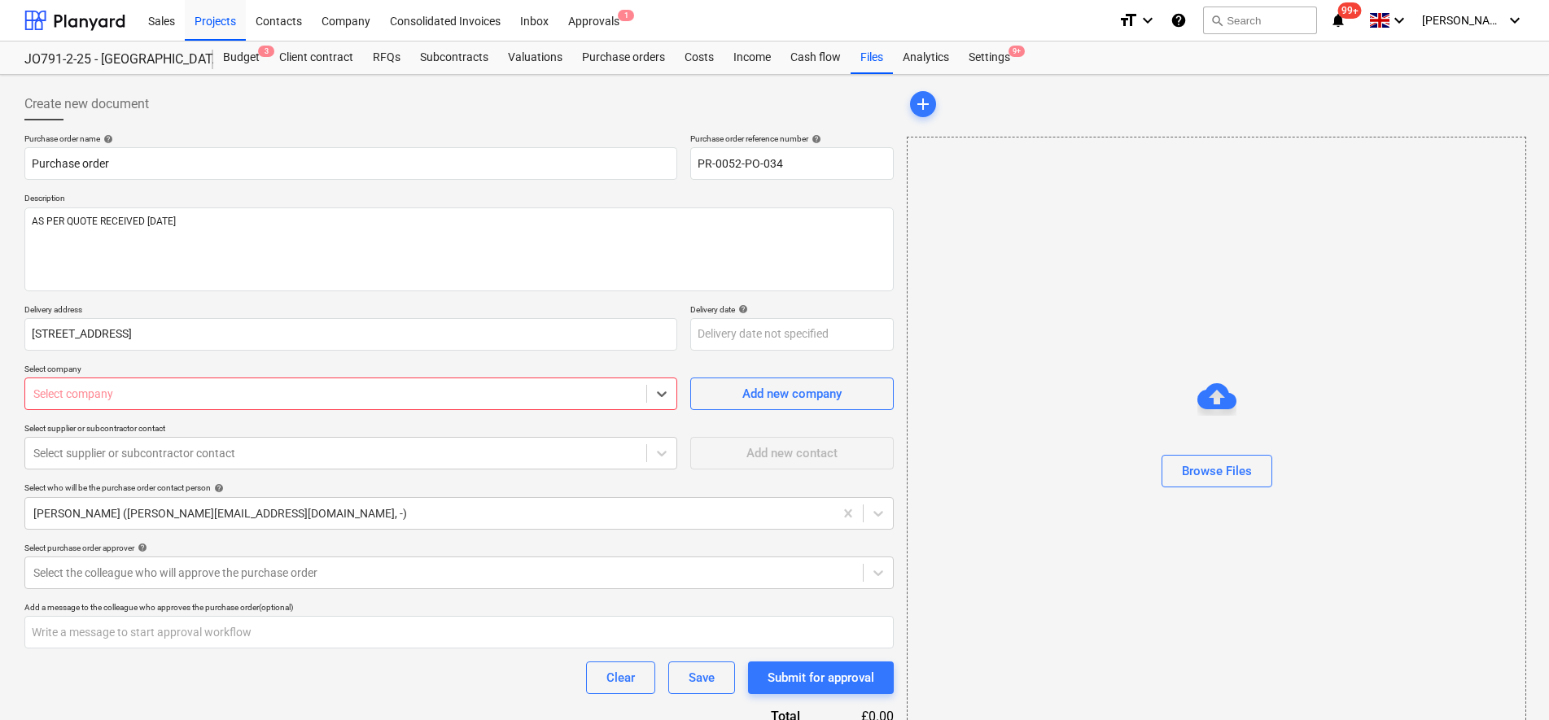
type textarea "x"
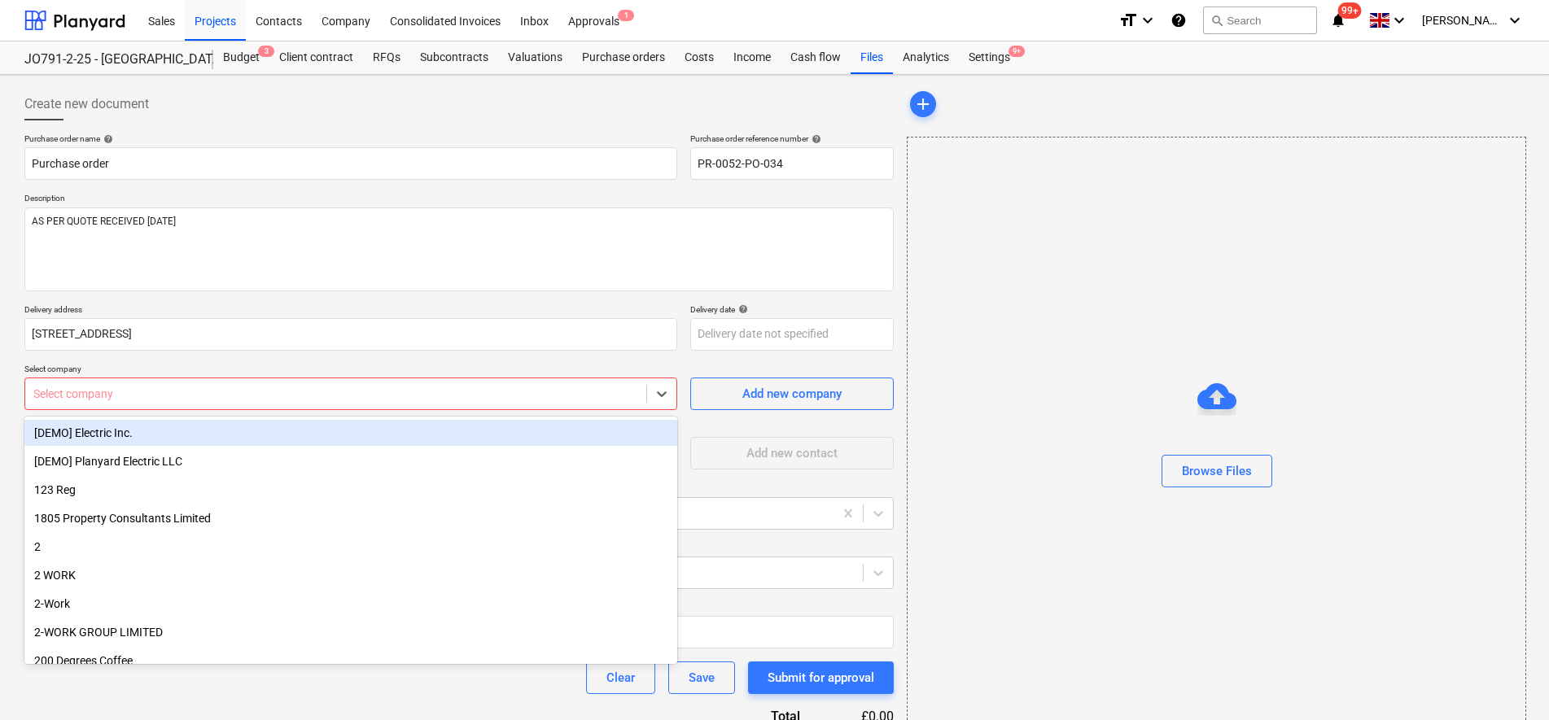
click at [119, 392] on div at bounding box center [335, 394] width 605 height 16
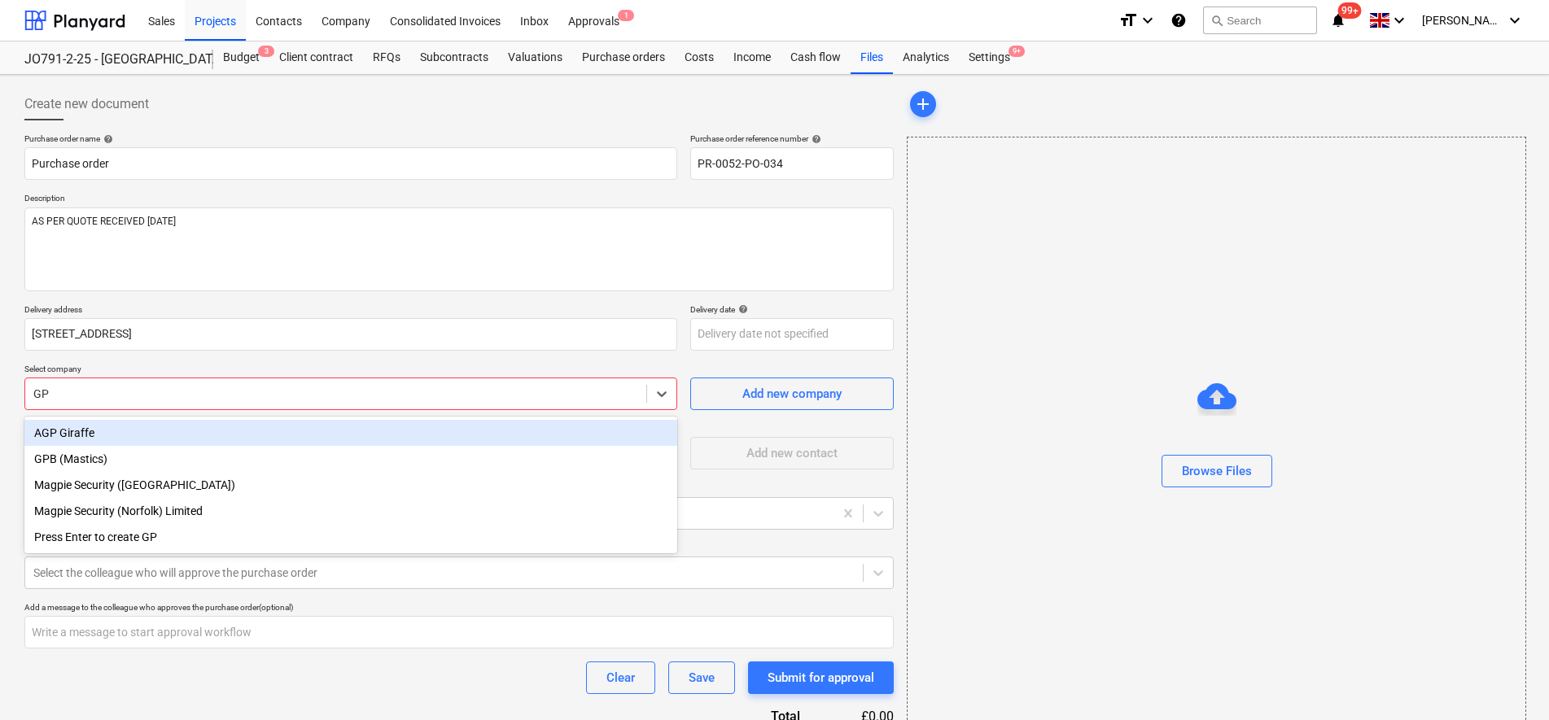
type input "GPB"
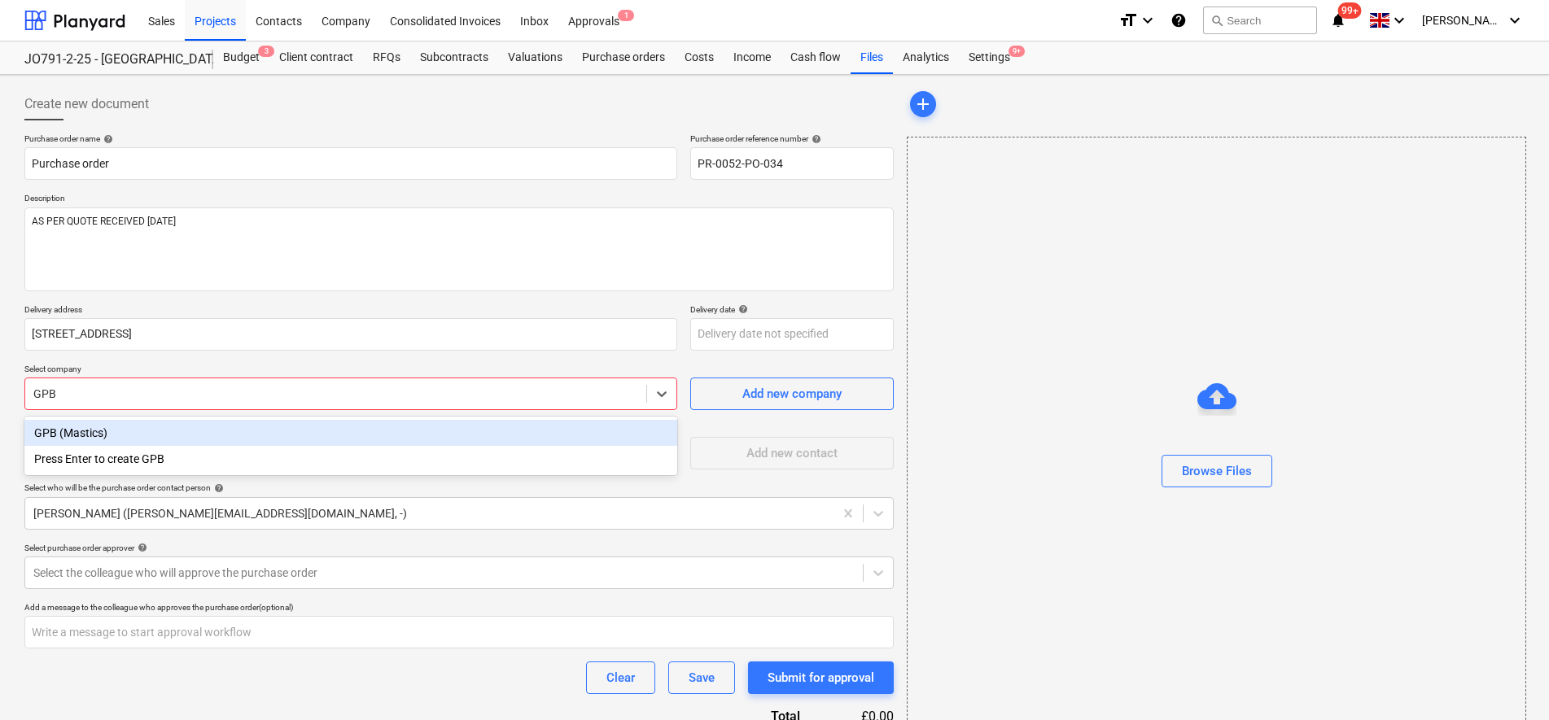
click at [96, 440] on div "GPB (Mastics)" at bounding box center [350, 433] width 653 height 26
type textarea "x"
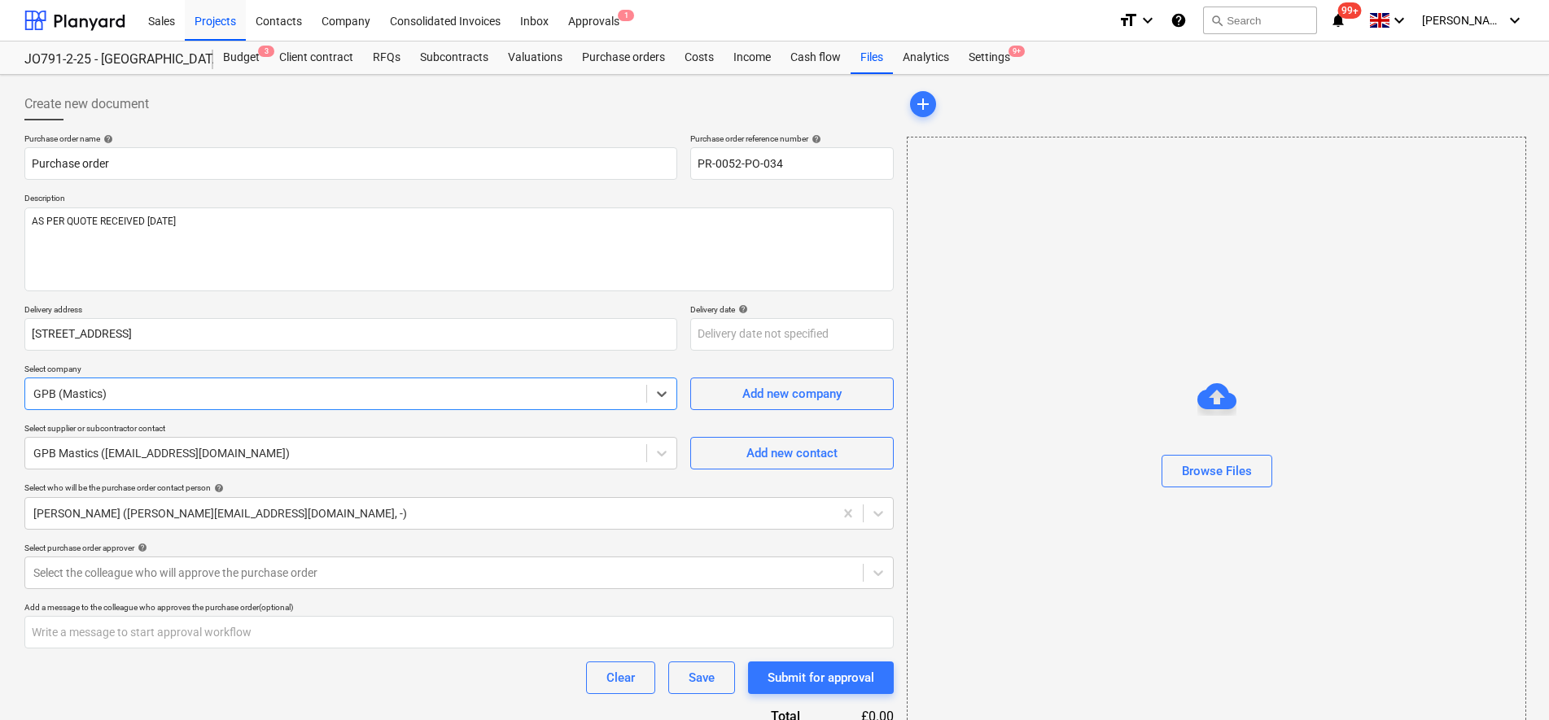
click at [0, 432] on html "Sales Projects Contacts Company Consolidated Invoices Inbox Approvals 1 format_…" at bounding box center [774, 360] width 1549 height 720
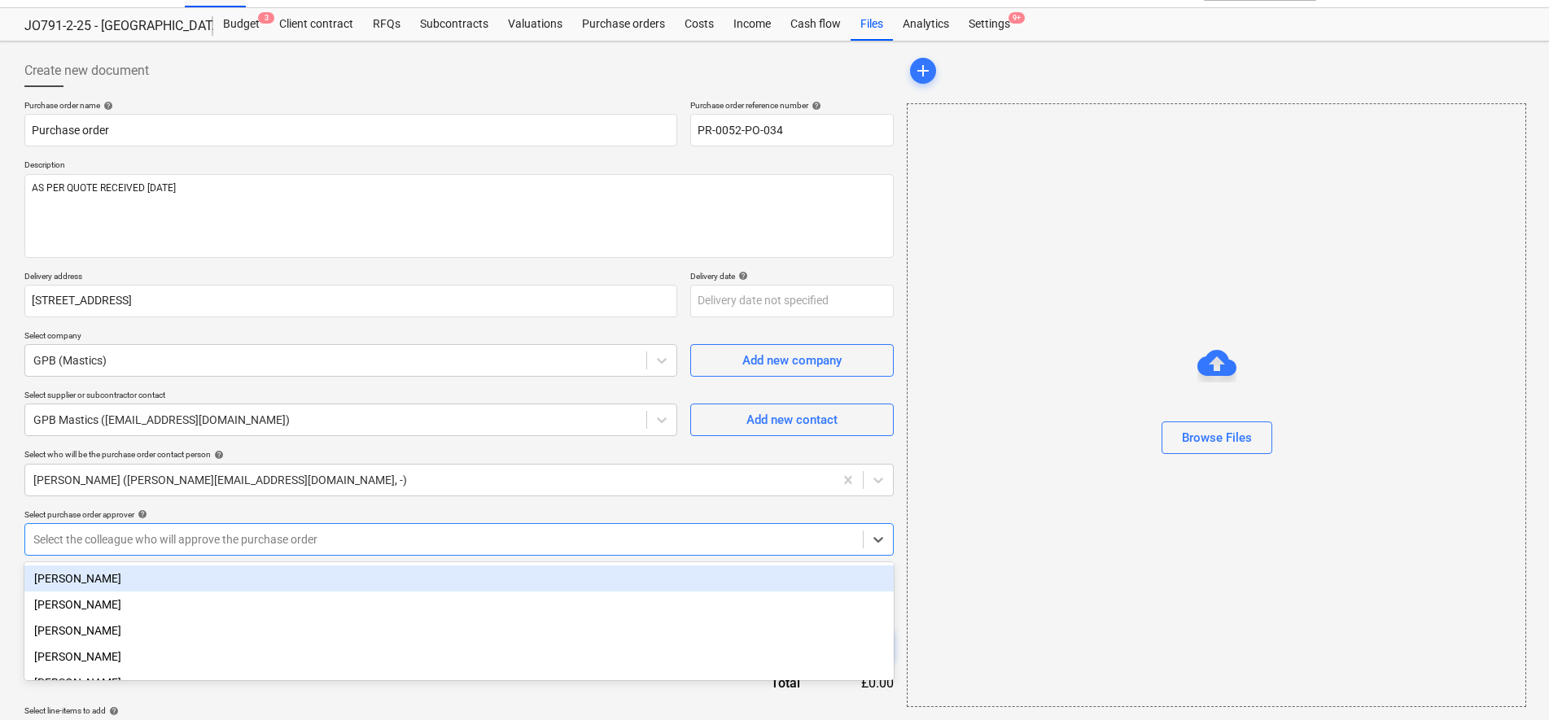
click at [85, 573] on body "Sales Projects Contacts Company Consolidated Invoices Inbox Approvals 1 format_…" at bounding box center [774, 327] width 1549 height 720
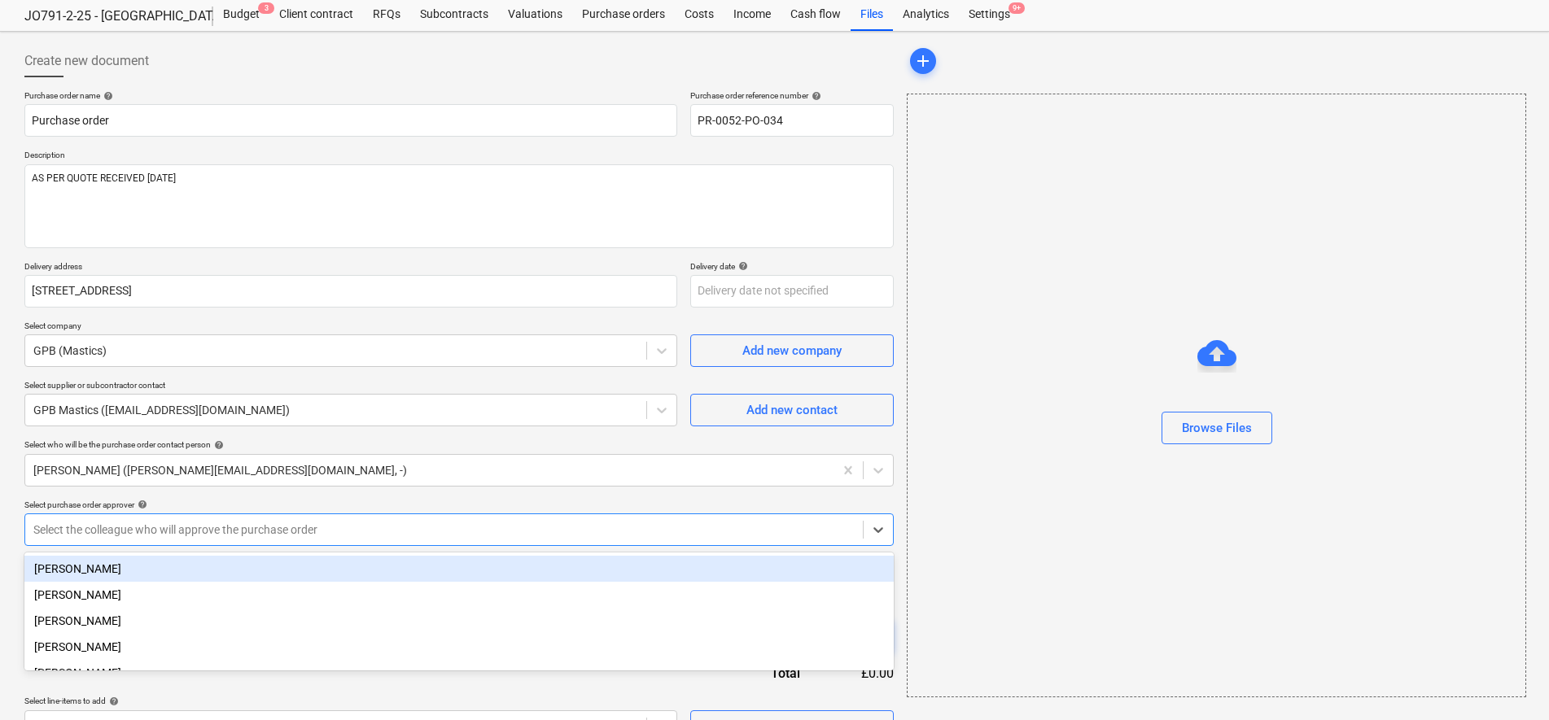
scroll to position [50, 0]
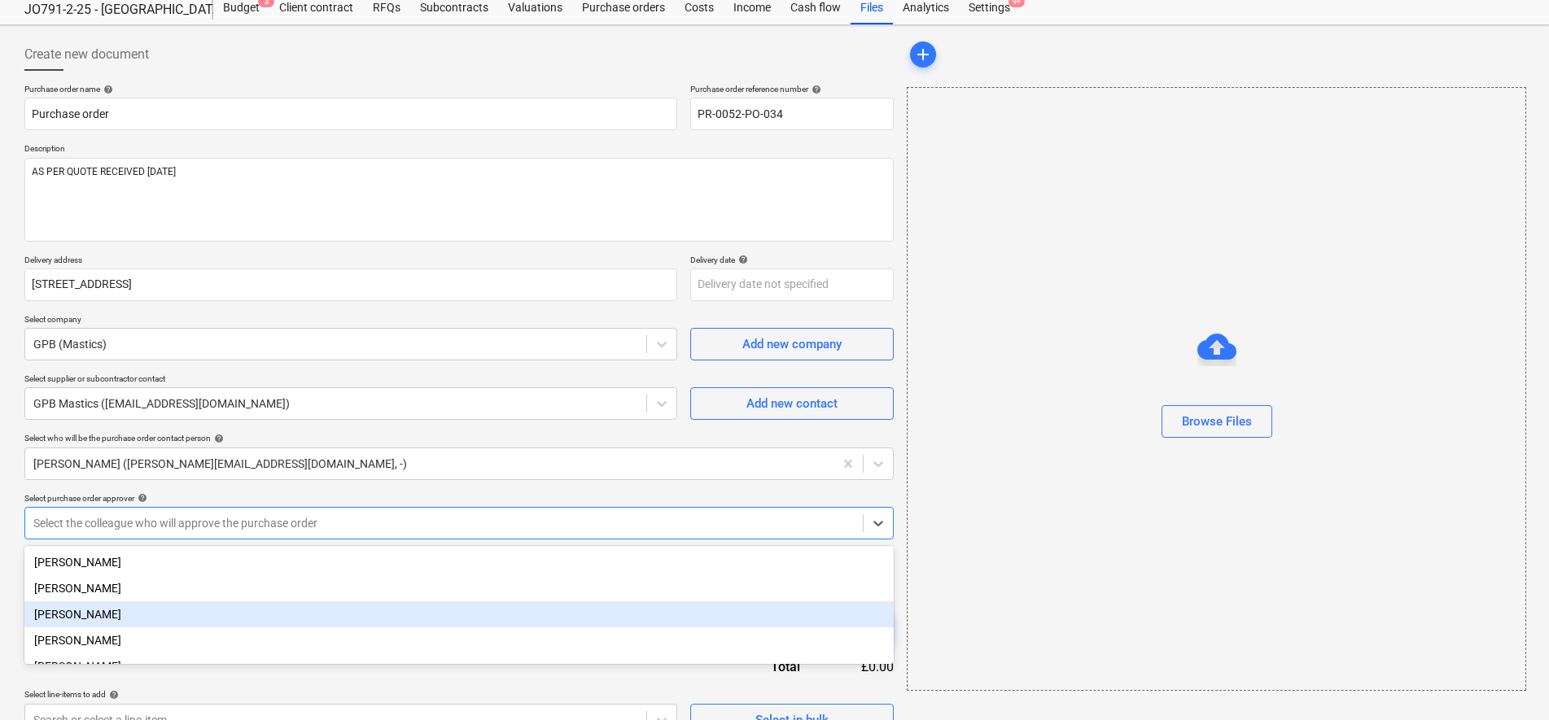
click at [86, 620] on div "[PERSON_NAME]" at bounding box center [458, 615] width 869 height 26
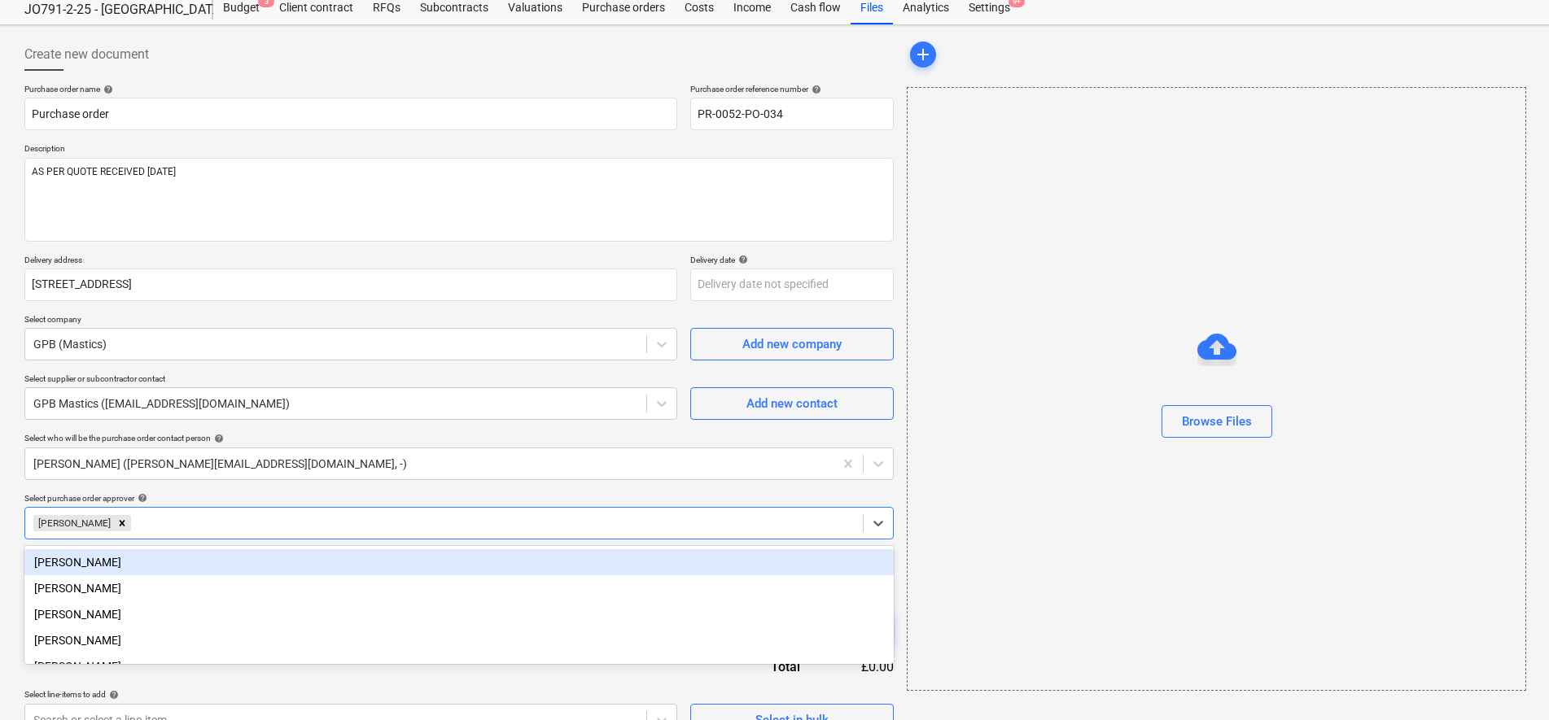
click at [898, 445] on div "Create new document Purchase order name help Purchase order Purchase order refe…" at bounding box center [459, 387] width 882 height 711
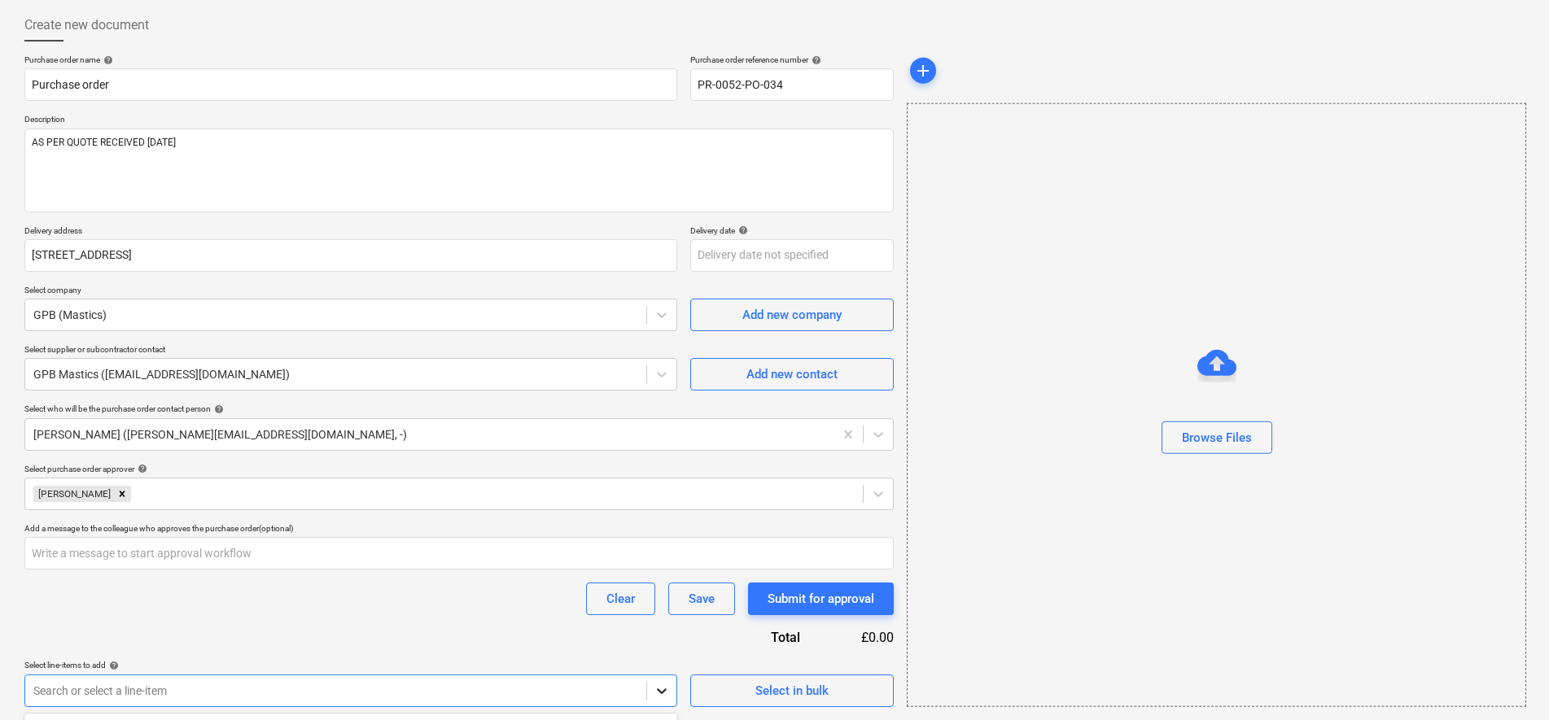
scroll to position [320, 0]
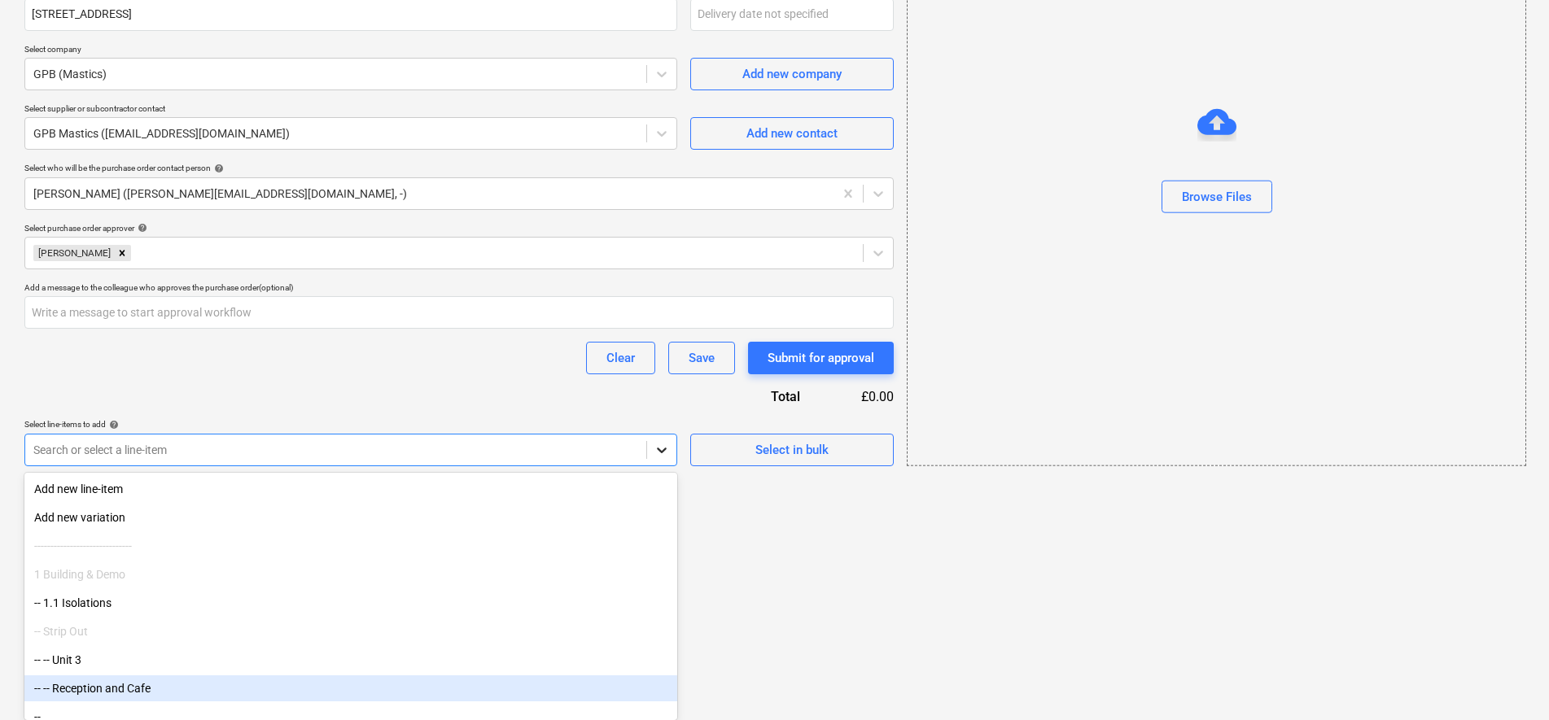
click at [654, 400] on body "Sales Projects Contacts Company Consolidated Invoices Inbox Approvals 1 format_…" at bounding box center [774, 40] width 1549 height 720
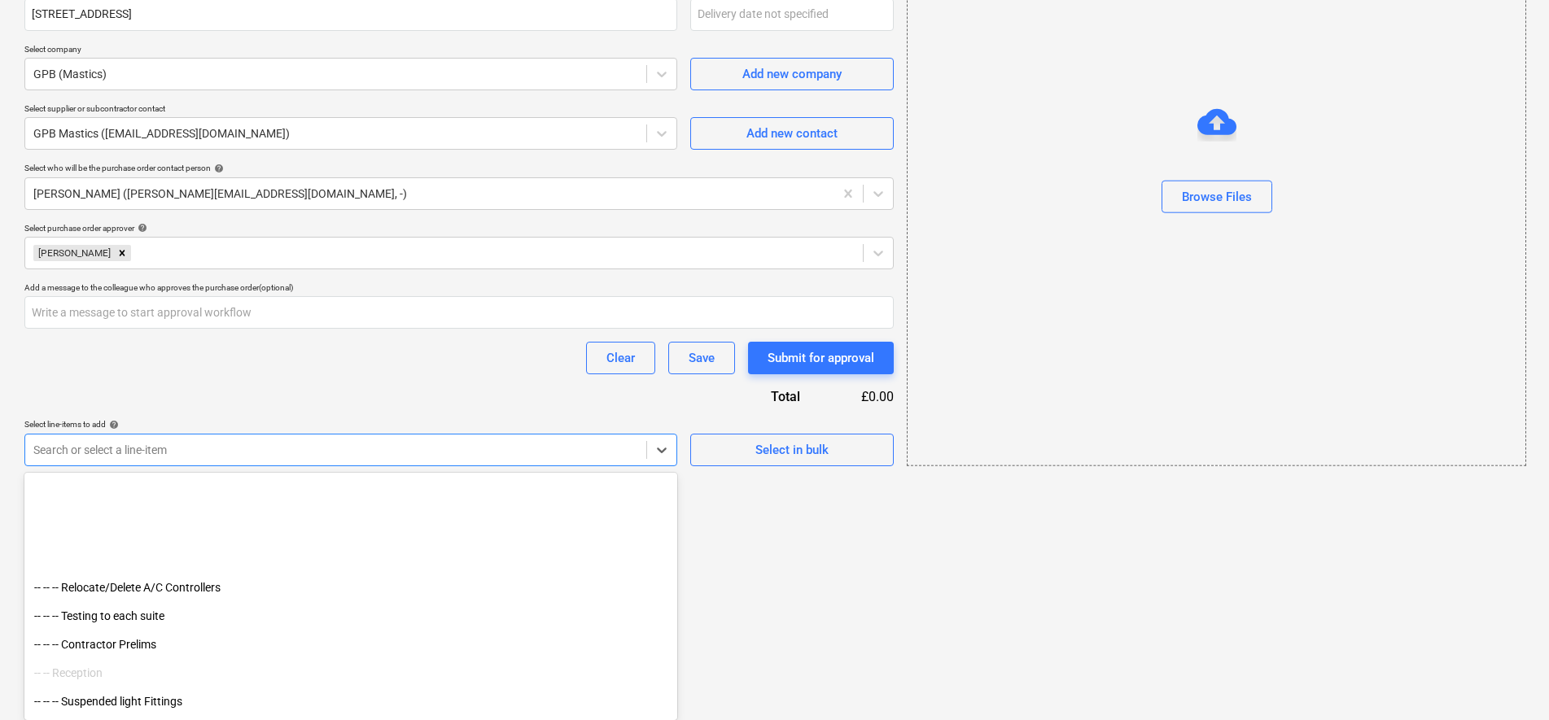
scroll to position [1490, 0]
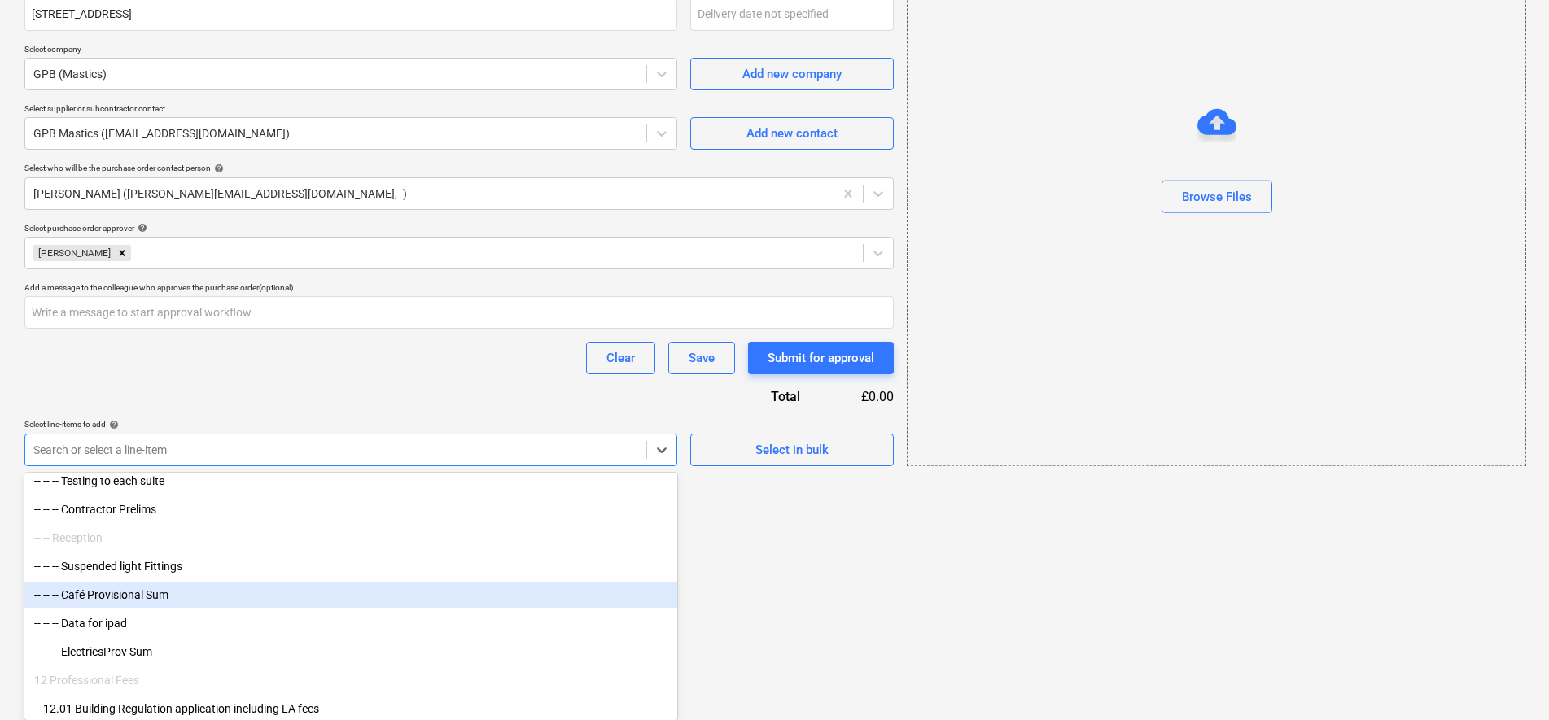
click at [123, 595] on div "-- -- -- Café Provisional Sum" at bounding box center [350, 595] width 653 height 26
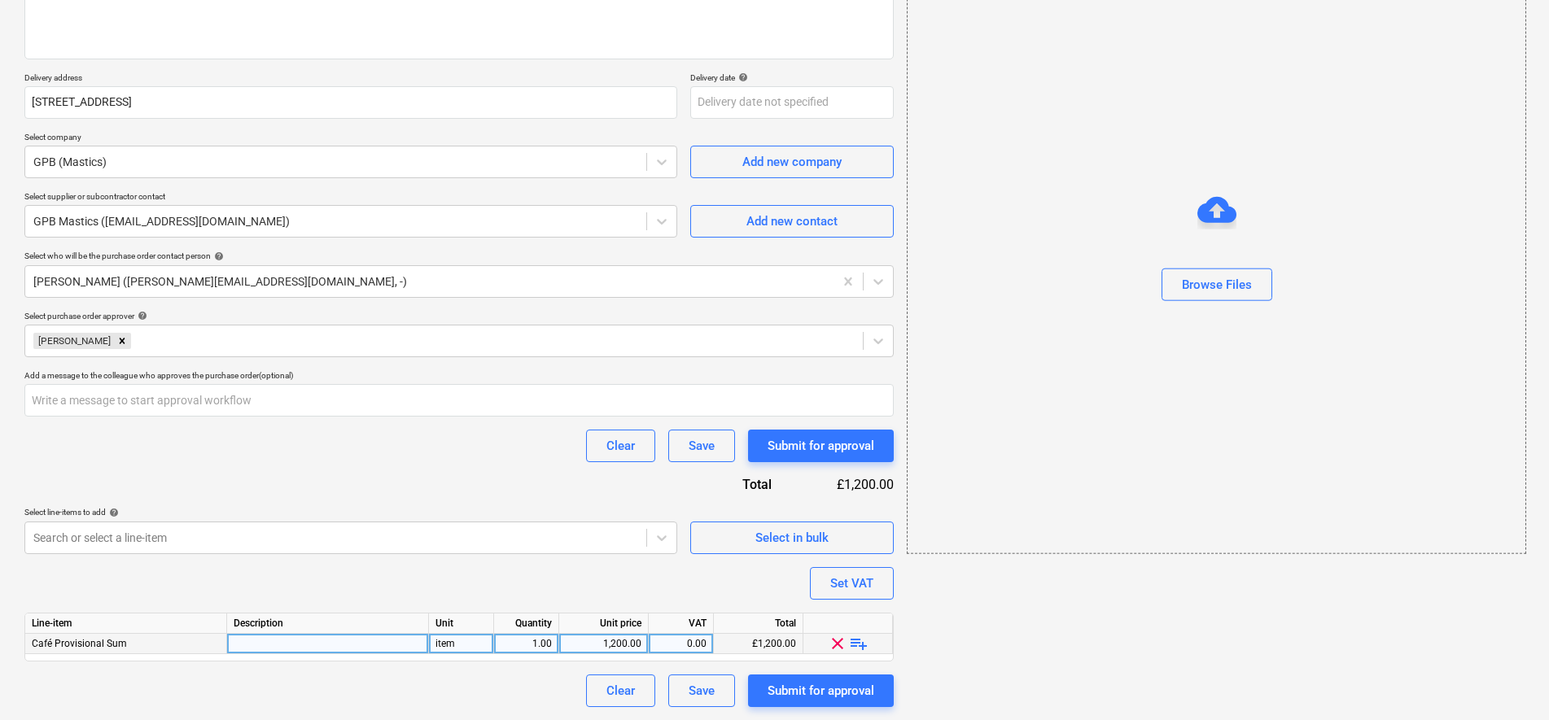
click at [852, 648] on span "playlist_add" at bounding box center [859, 644] width 20 height 20
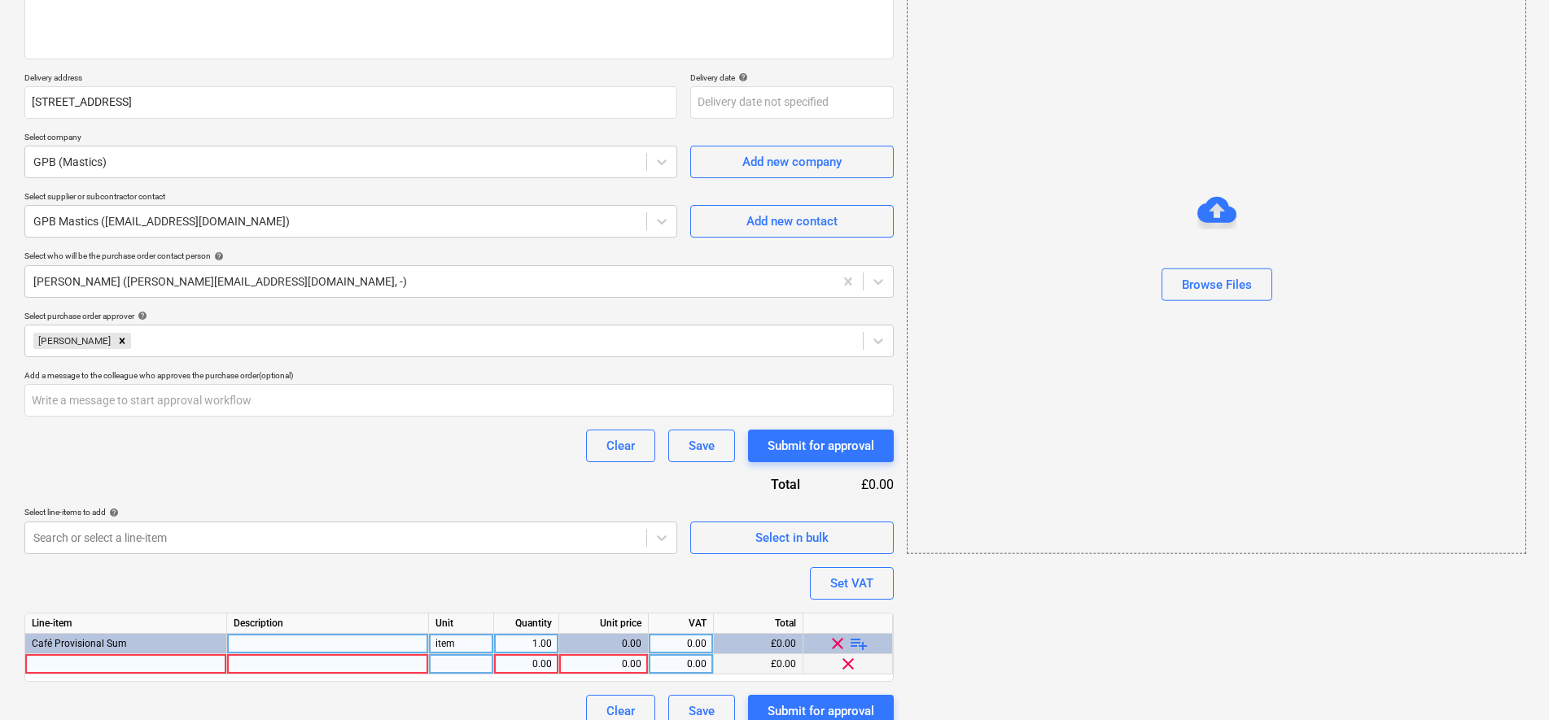
type textarea "x"
click at [146, 665] on div at bounding box center [126, 664] width 202 height 20
type input "To seal areas as directed on site in EVT HPS Sealant."
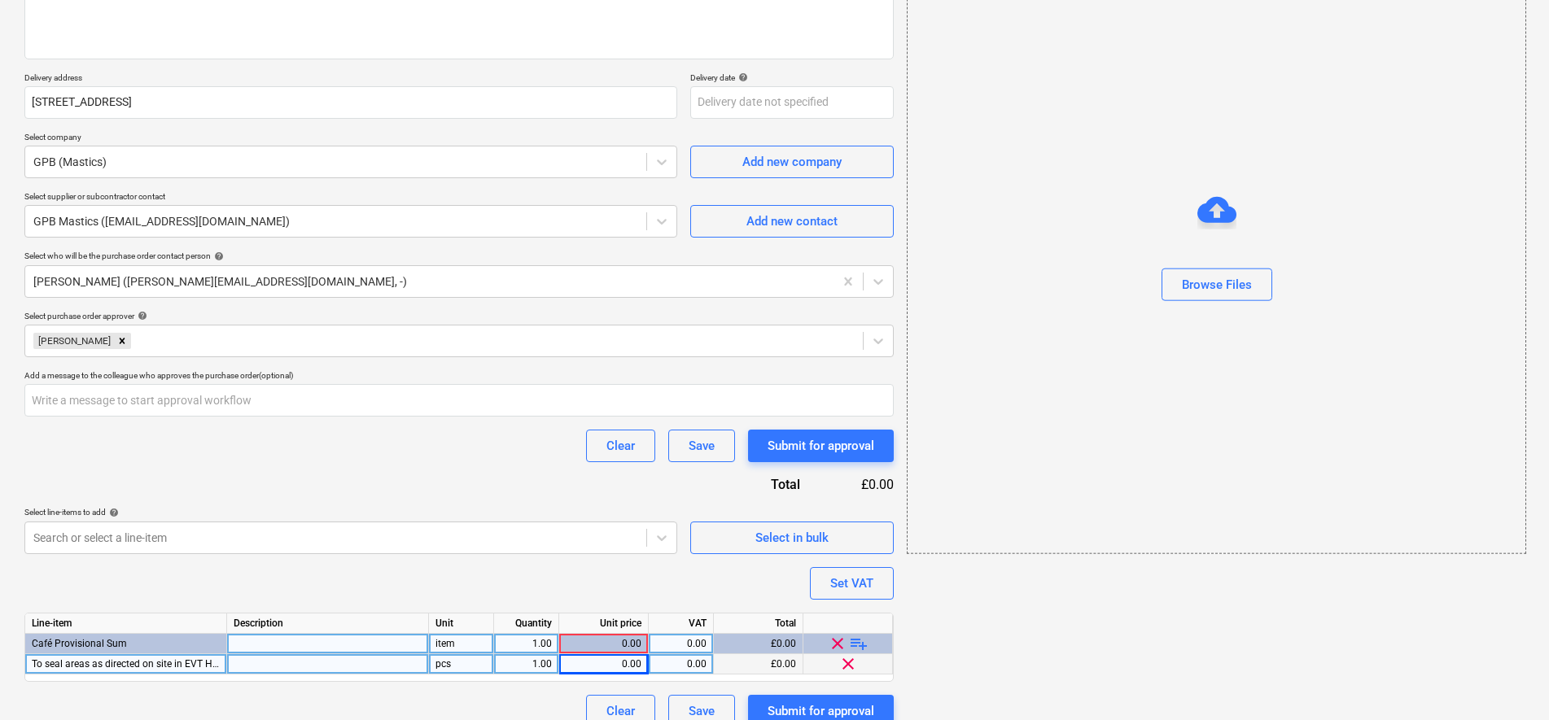
click at [632, 662] on div "0.00" at bounding box center [604, 664] width 76 height 20
type textarea "x"
type input "390"
type textarea "x"
type input "20"
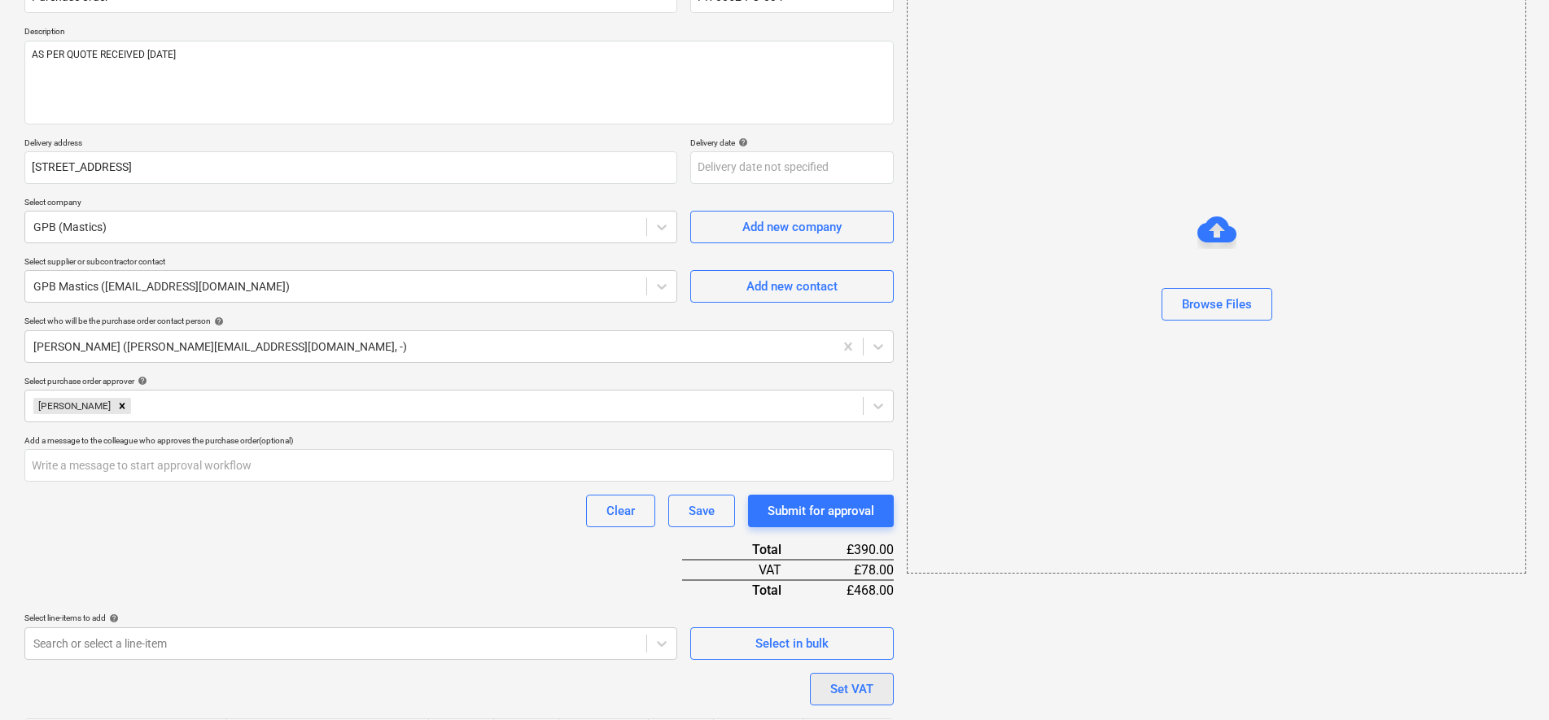
scroll to position [293, 0]
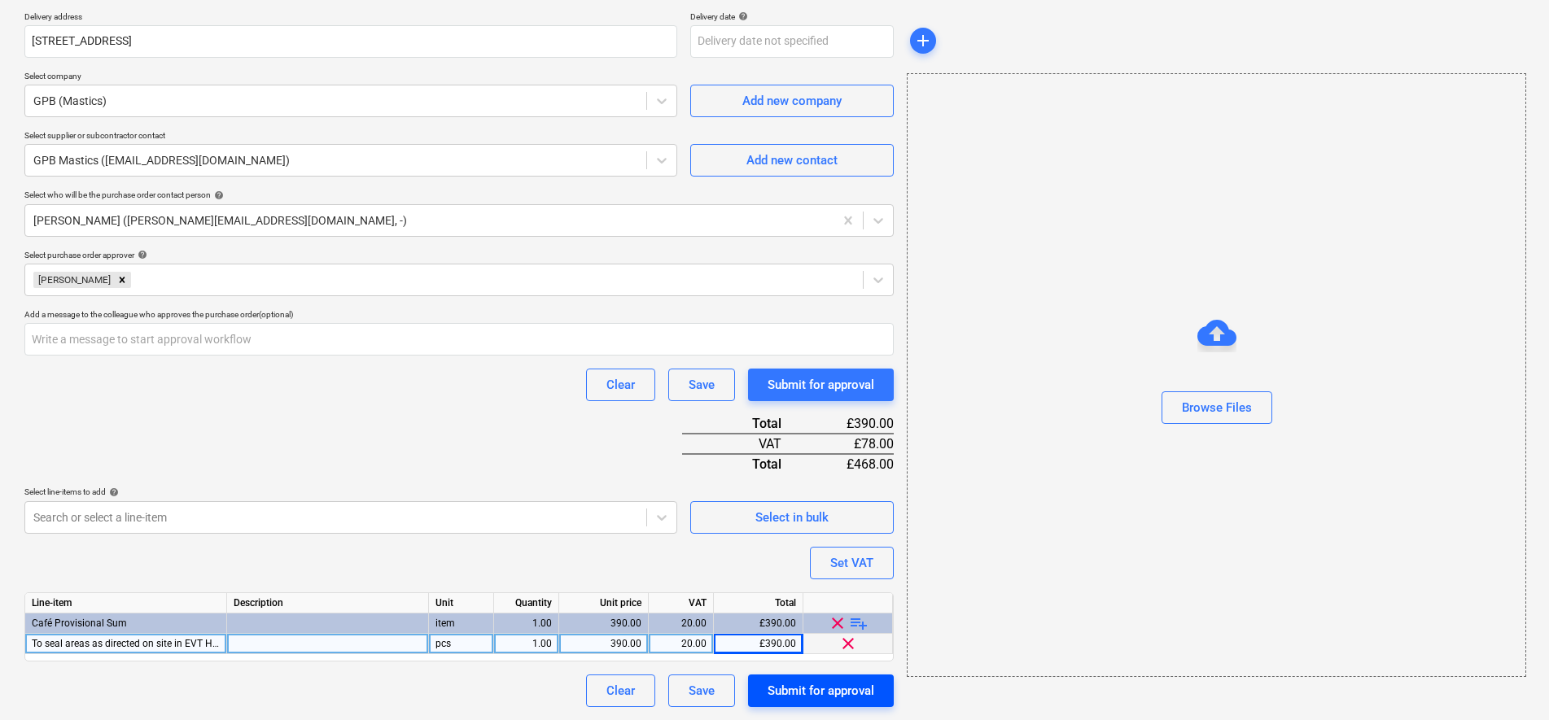
click at [823, 693] on div "Submit for approval" at bounding box center [821, 690] width 107 height 21
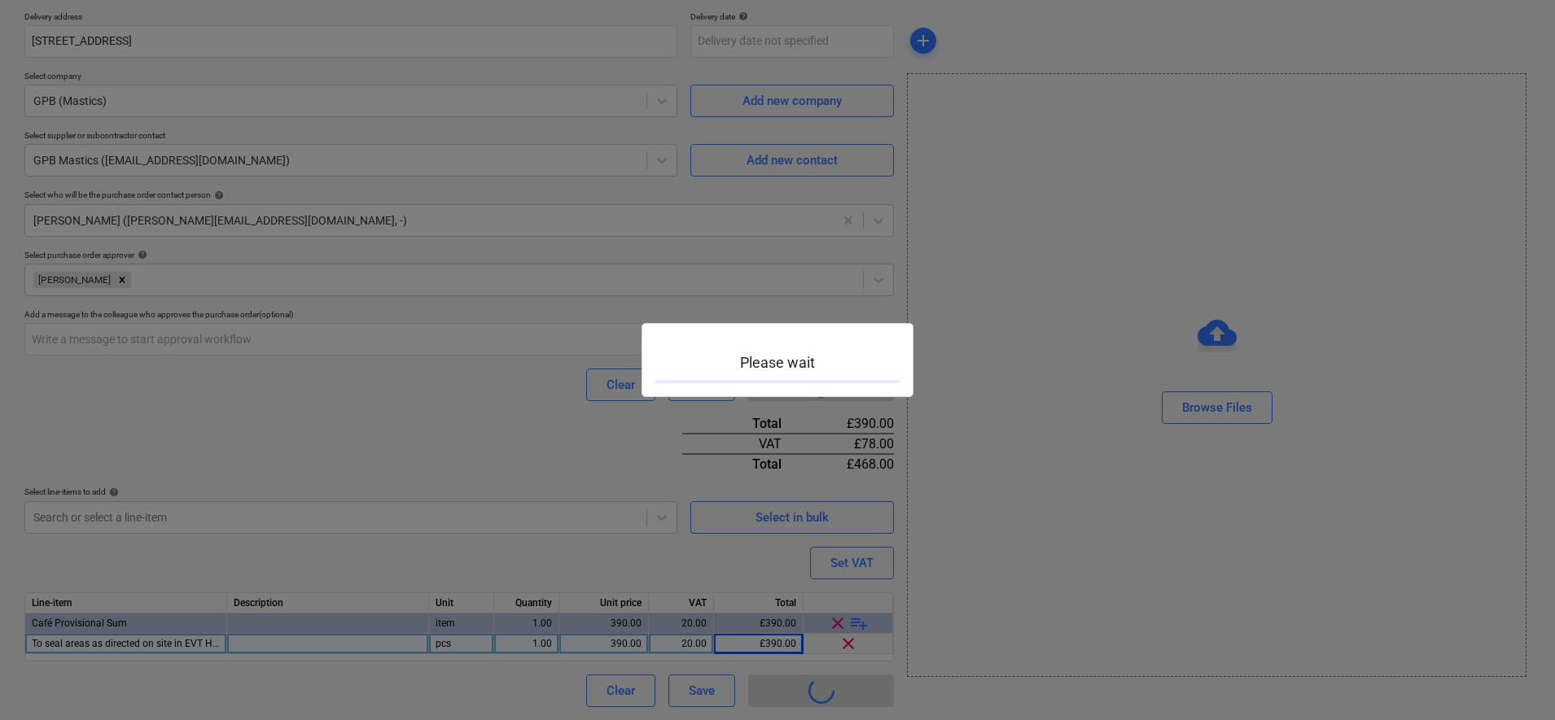
type textarea "x"
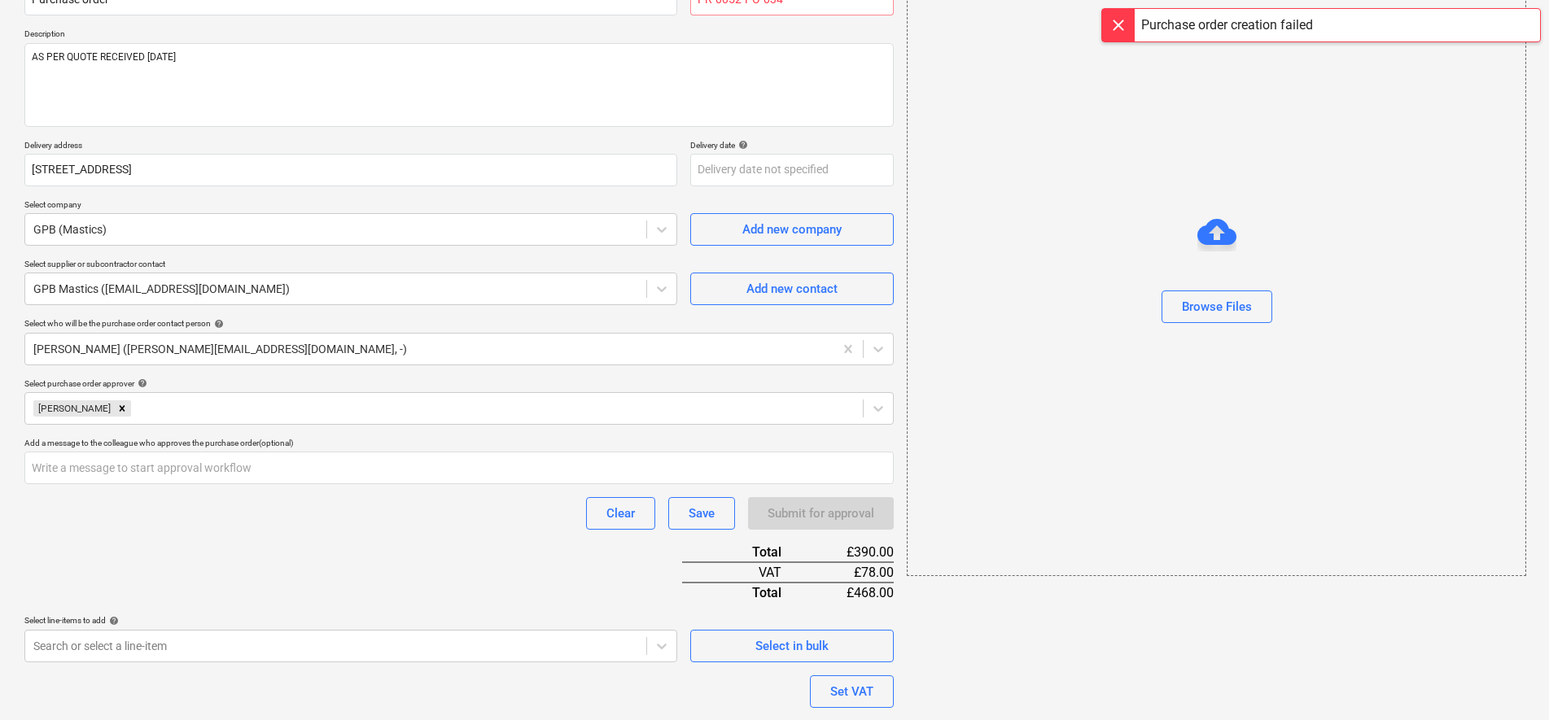
scroll to position [0, 0]
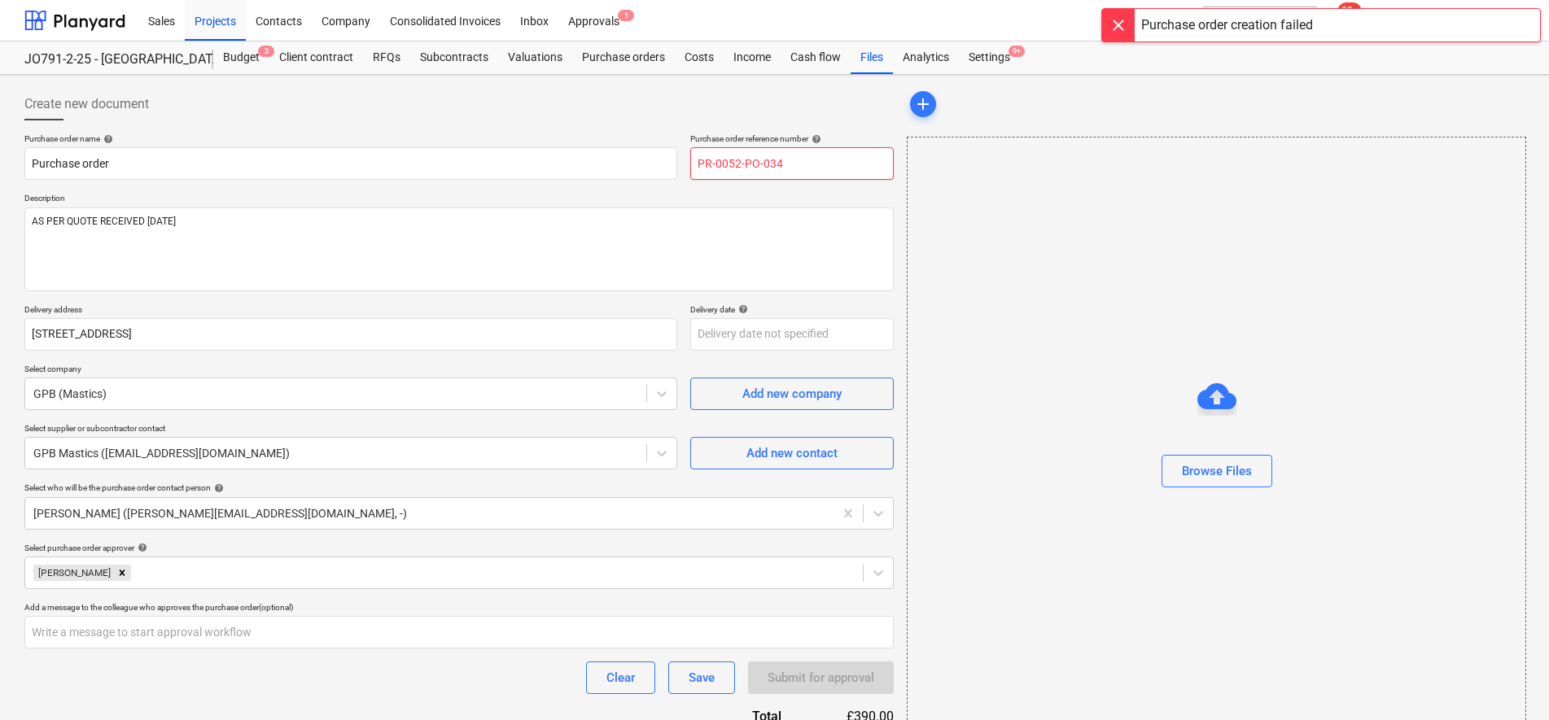
click at [829, 168] on input "PR-0052-PO-034" at bounding box center [791, 163] width 203 height 33
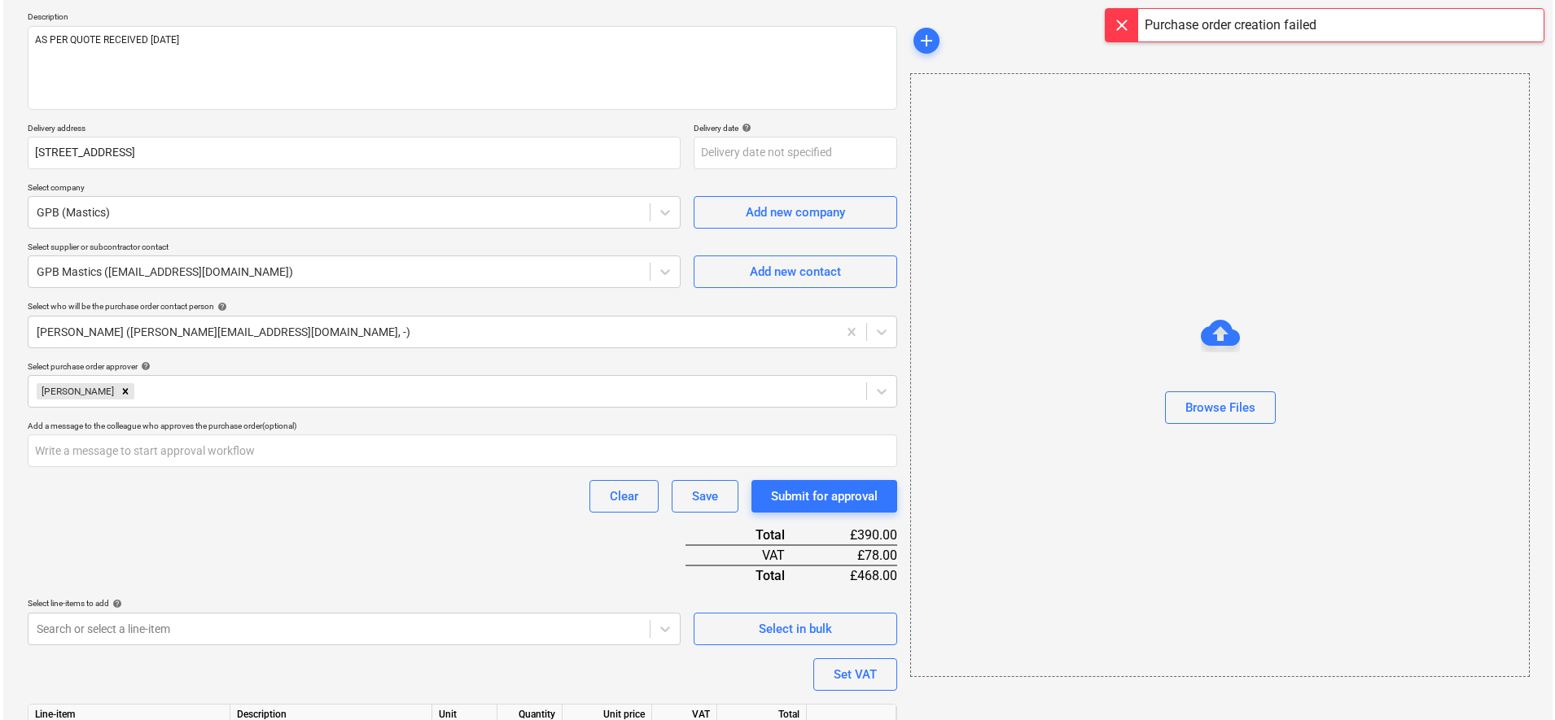
scroll to position [293, 0]
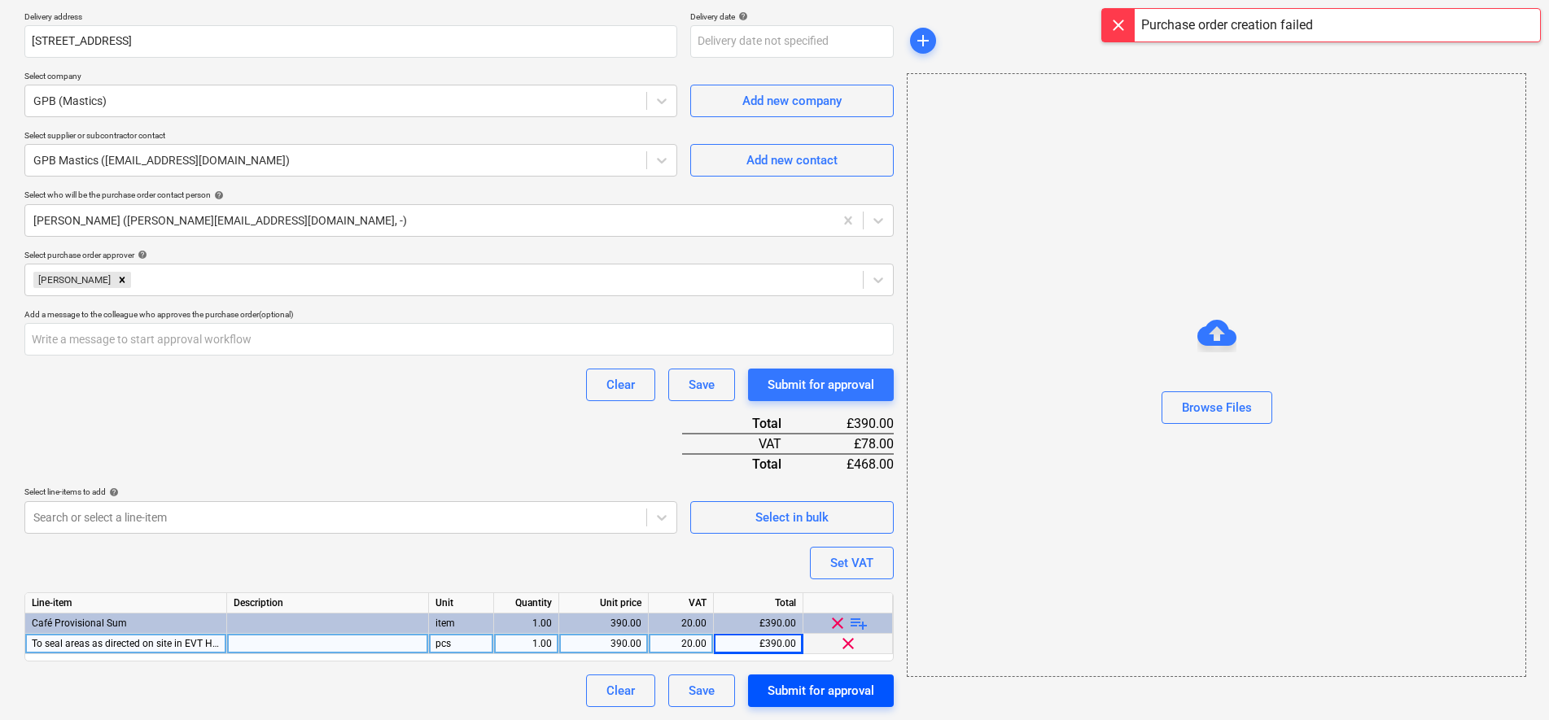
type input "PR-0052-PO-035"
click at [862, 698] on div "Submit for approval" at bounding box center [821, 690] width 107 height 21
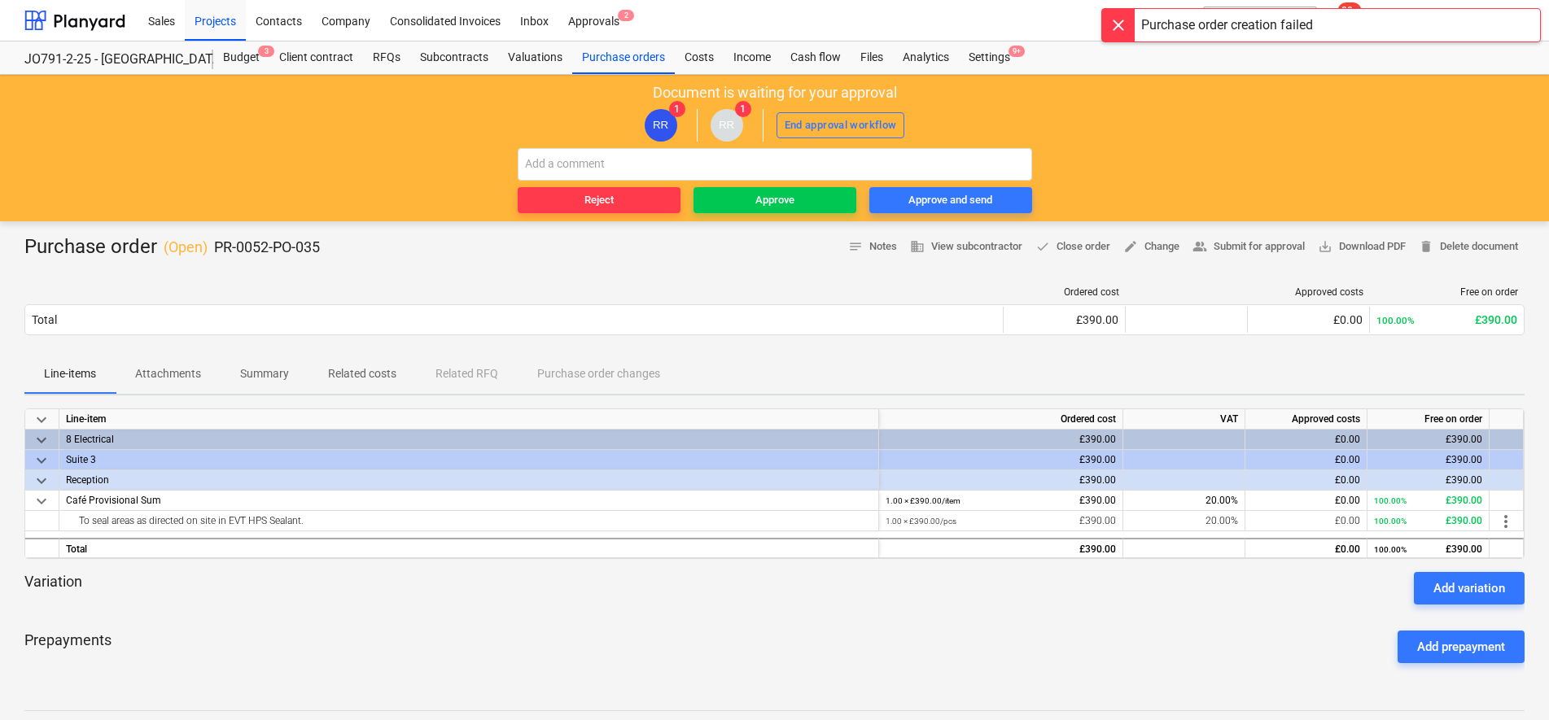
click at [755, 186] on div "Reject Approve Approve and send" at bounding box center [775, 180] width 514 height 65
click at [764, 195] on div "Approve" at bounding box center [774, 200] width 39 height 19
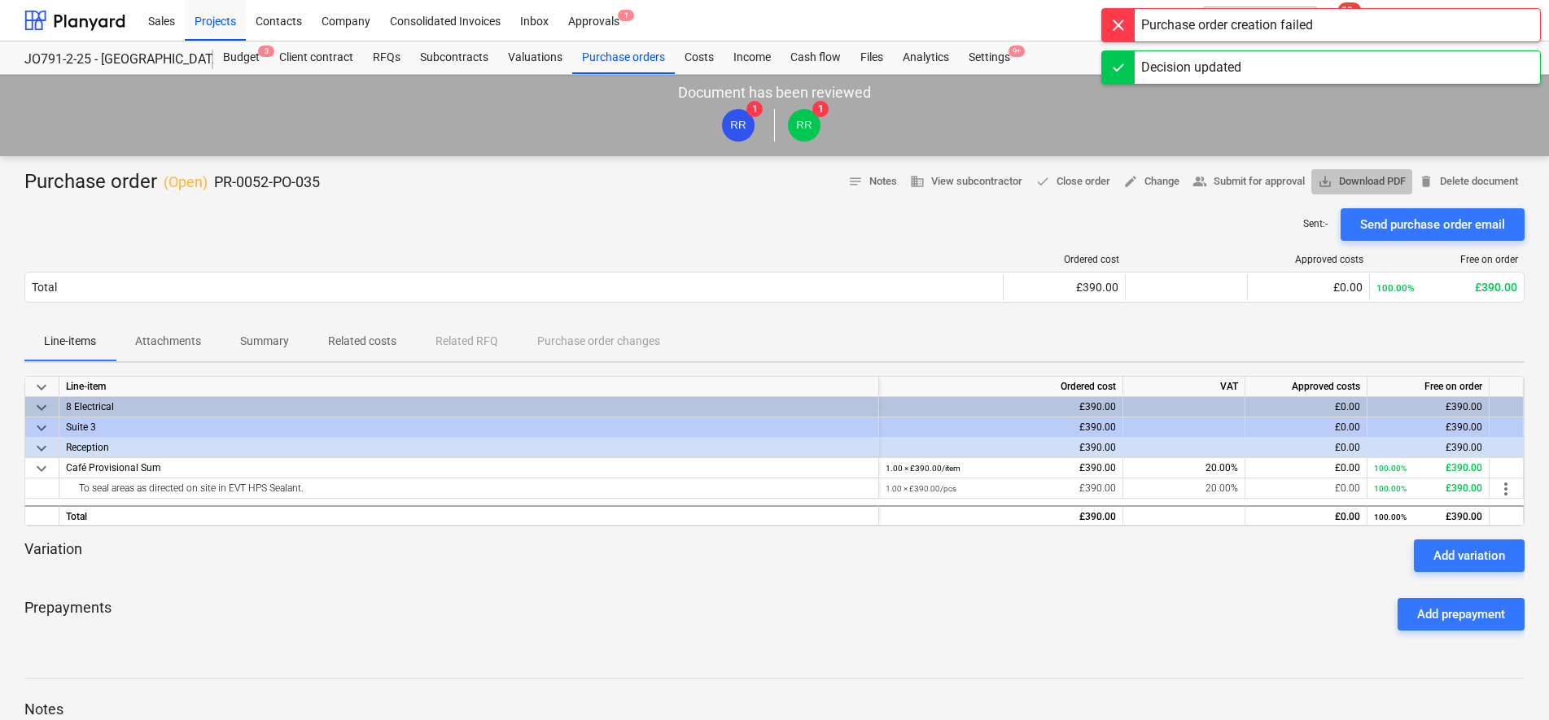
click at [1398, 185] on span "save_alt Download PDF" at bounding box center [1362, 182] width 88 height 19
